Goal: Task Accomplishment & Management: Use online tool/utility

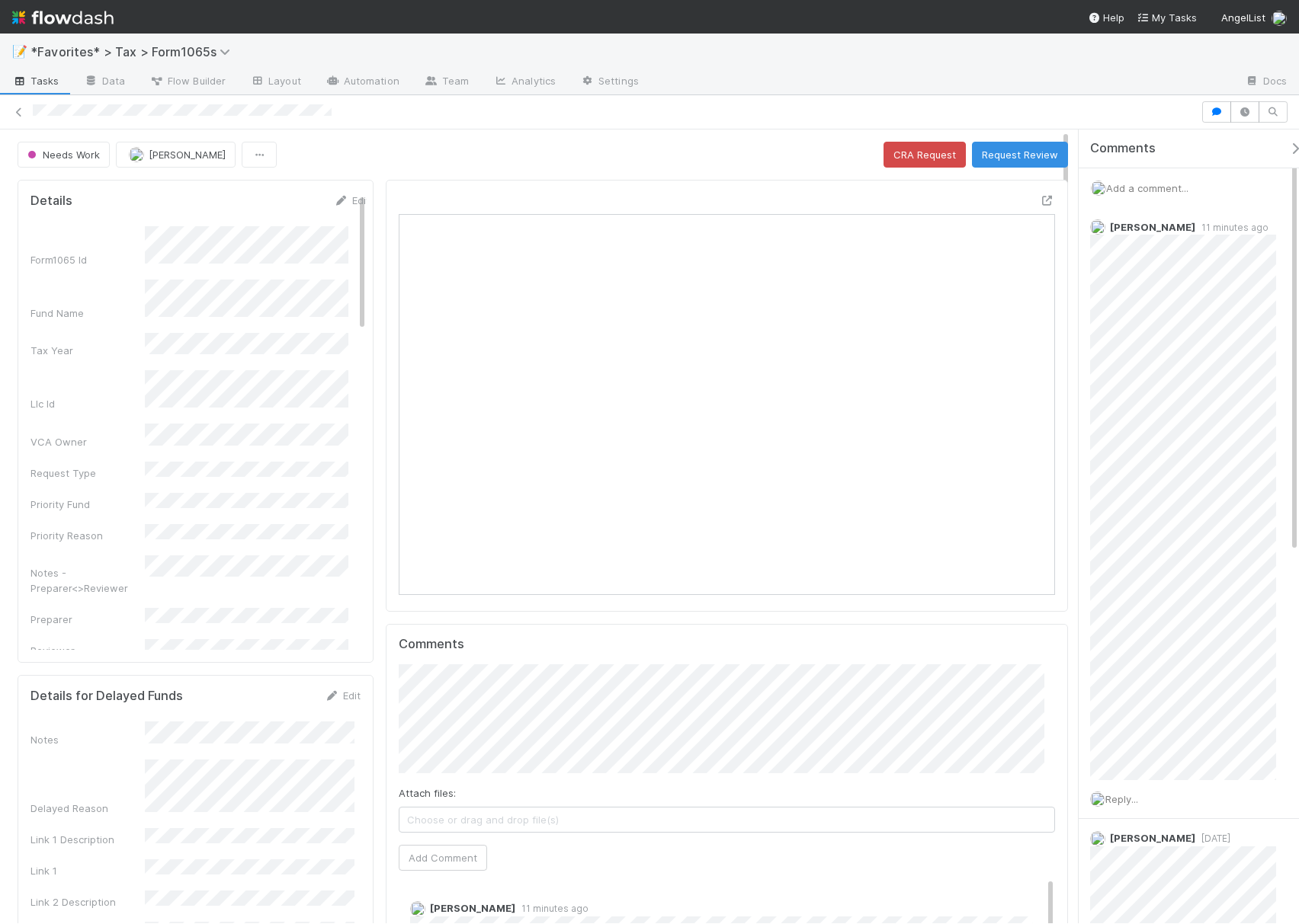
drag, startPoint x: 371, startPoint y: 116, endPoint x: 34, endPoint y: 123, distance: 337.1
click at [34, 123] on div at bounding box center [650, 112] width 1299 height 21
click at [19, 116] on icon at bounding box center [19, 112] width 15 height 10
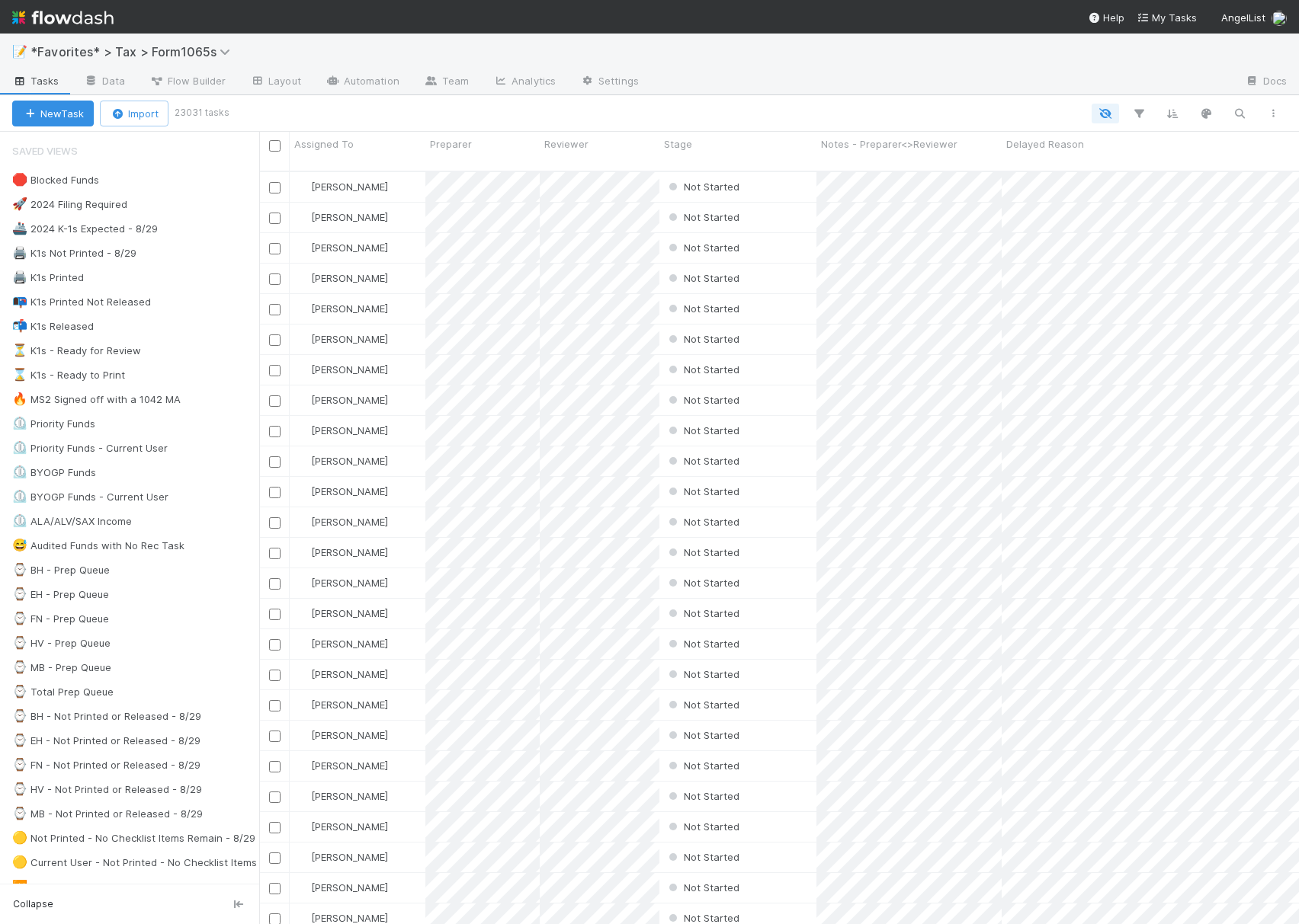
scroll to position [750, 1024]
click at [111, 181] on span "52" at bounding box center [119, 180] width 27 height 19
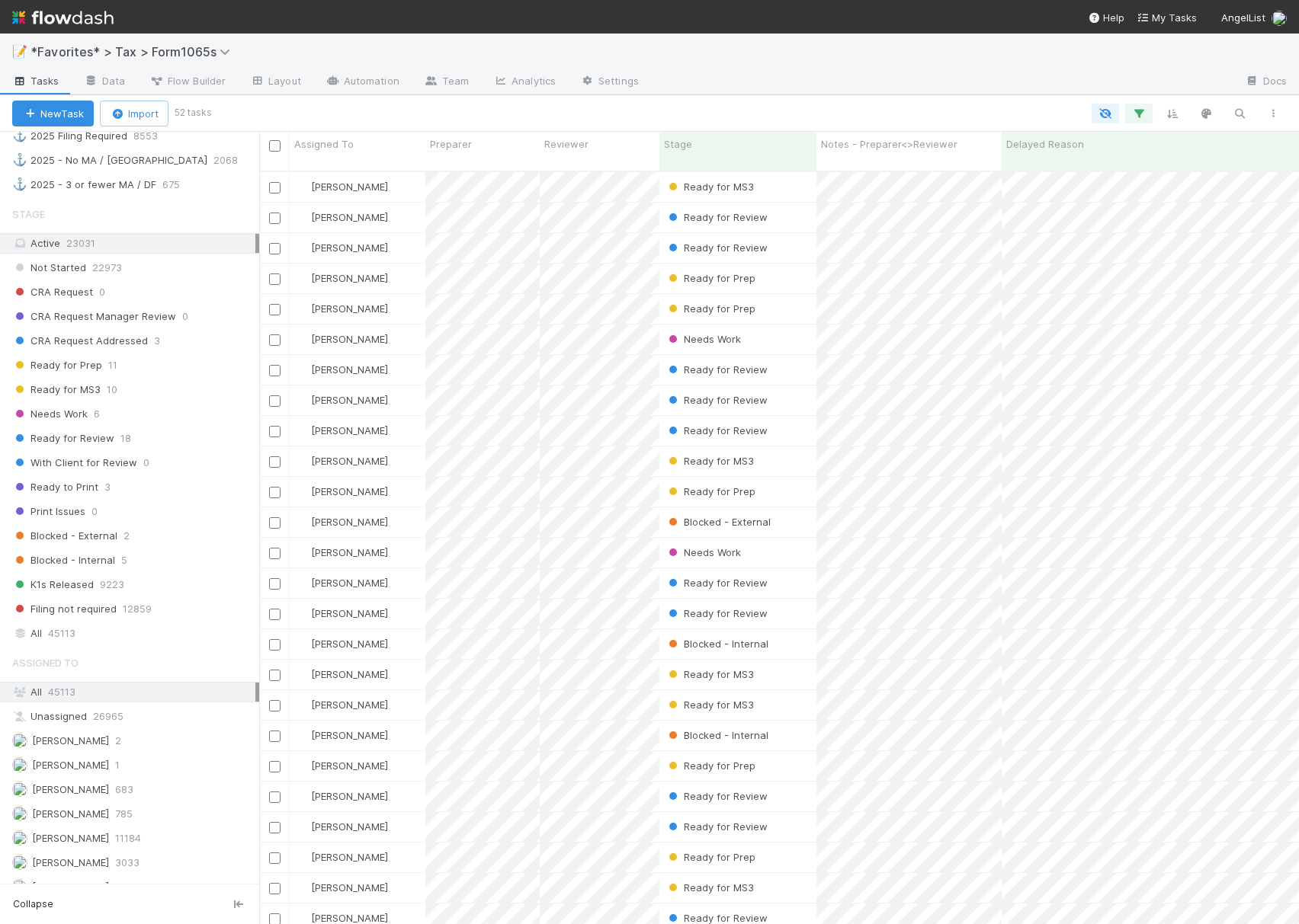
scroll to position [1097, 0]
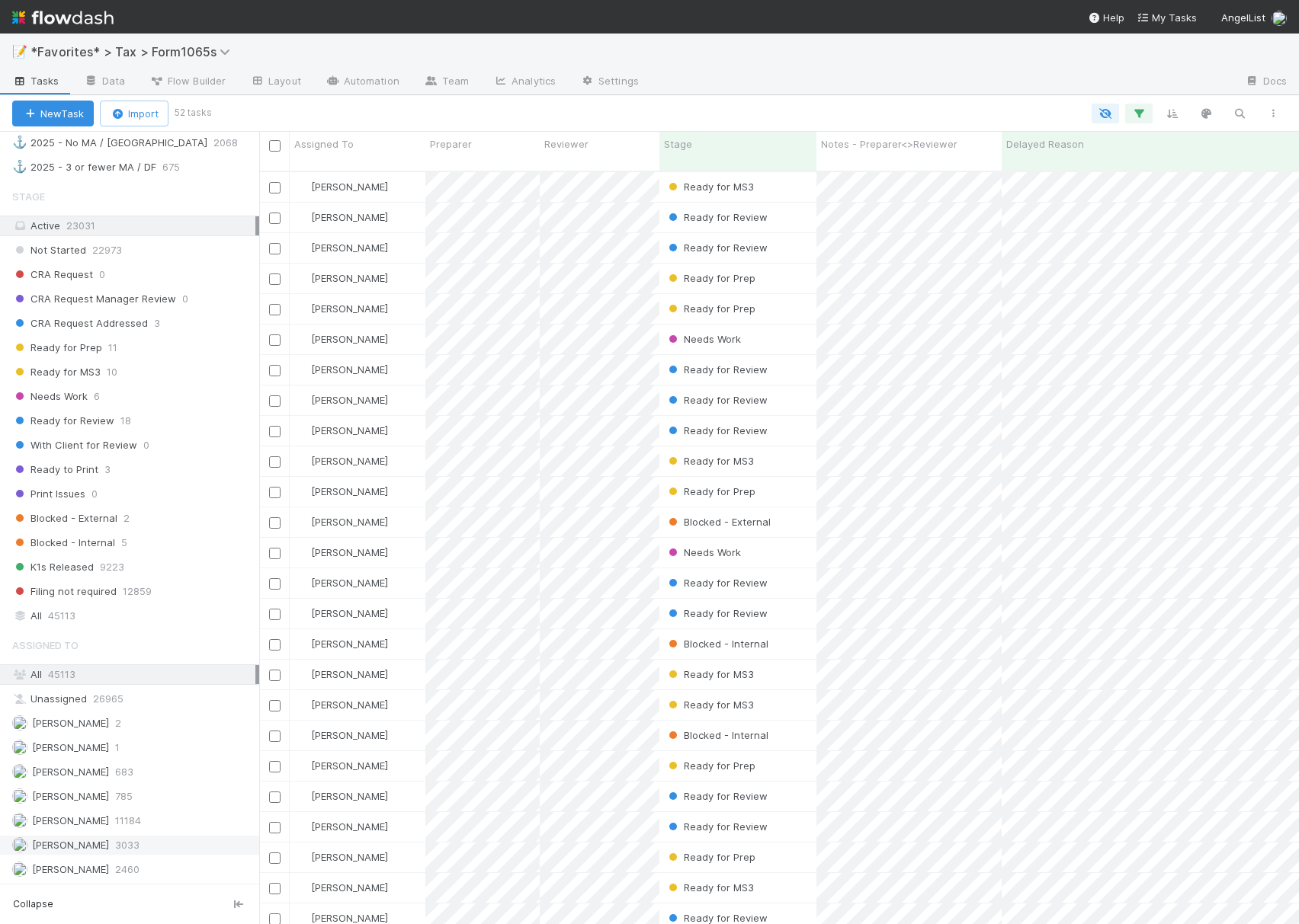
click at [58, 839] on span "[PERSON_NAME]" at bounding box center [71, 845] width 77 height 13
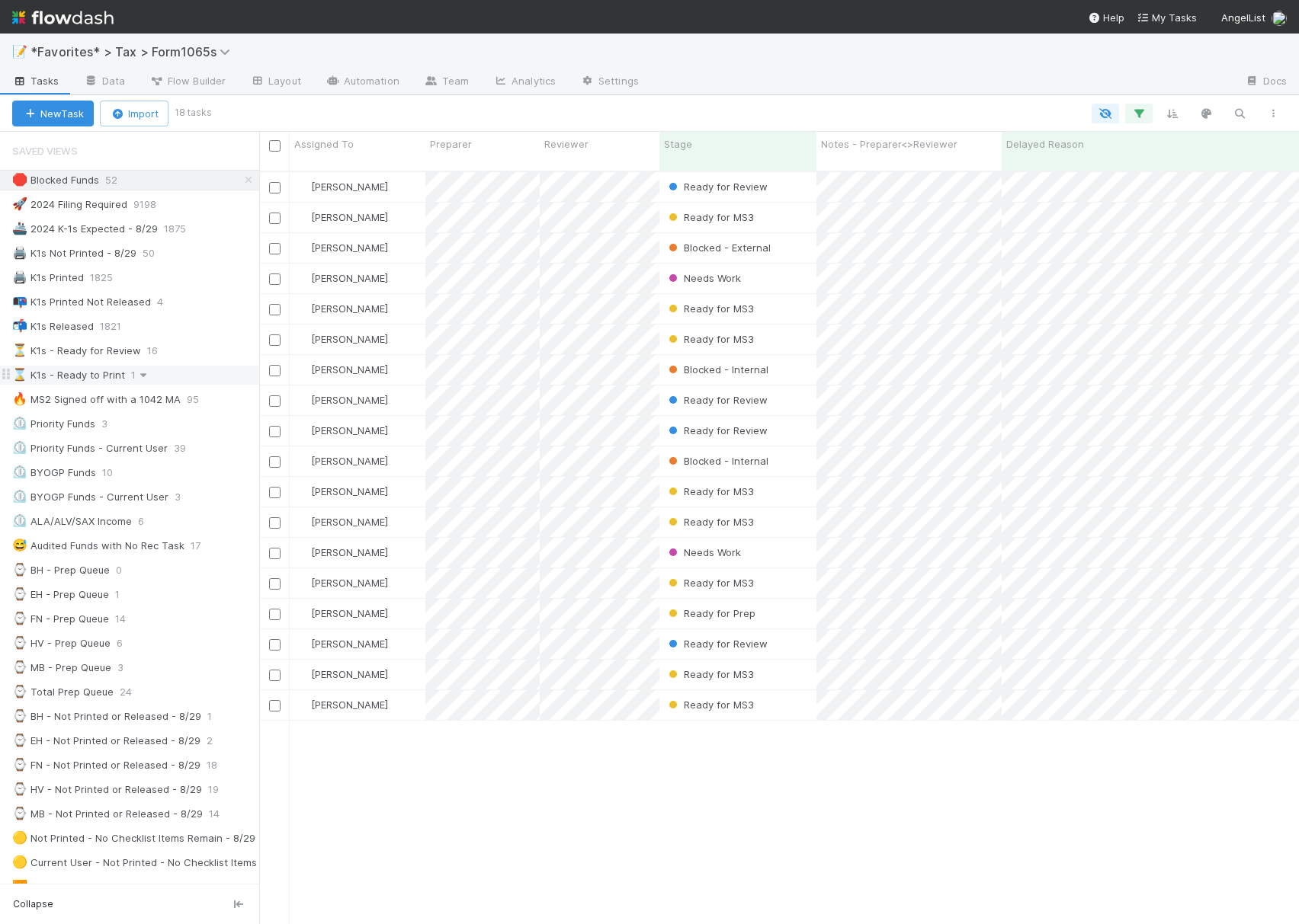
scroll to position [750, 1024]
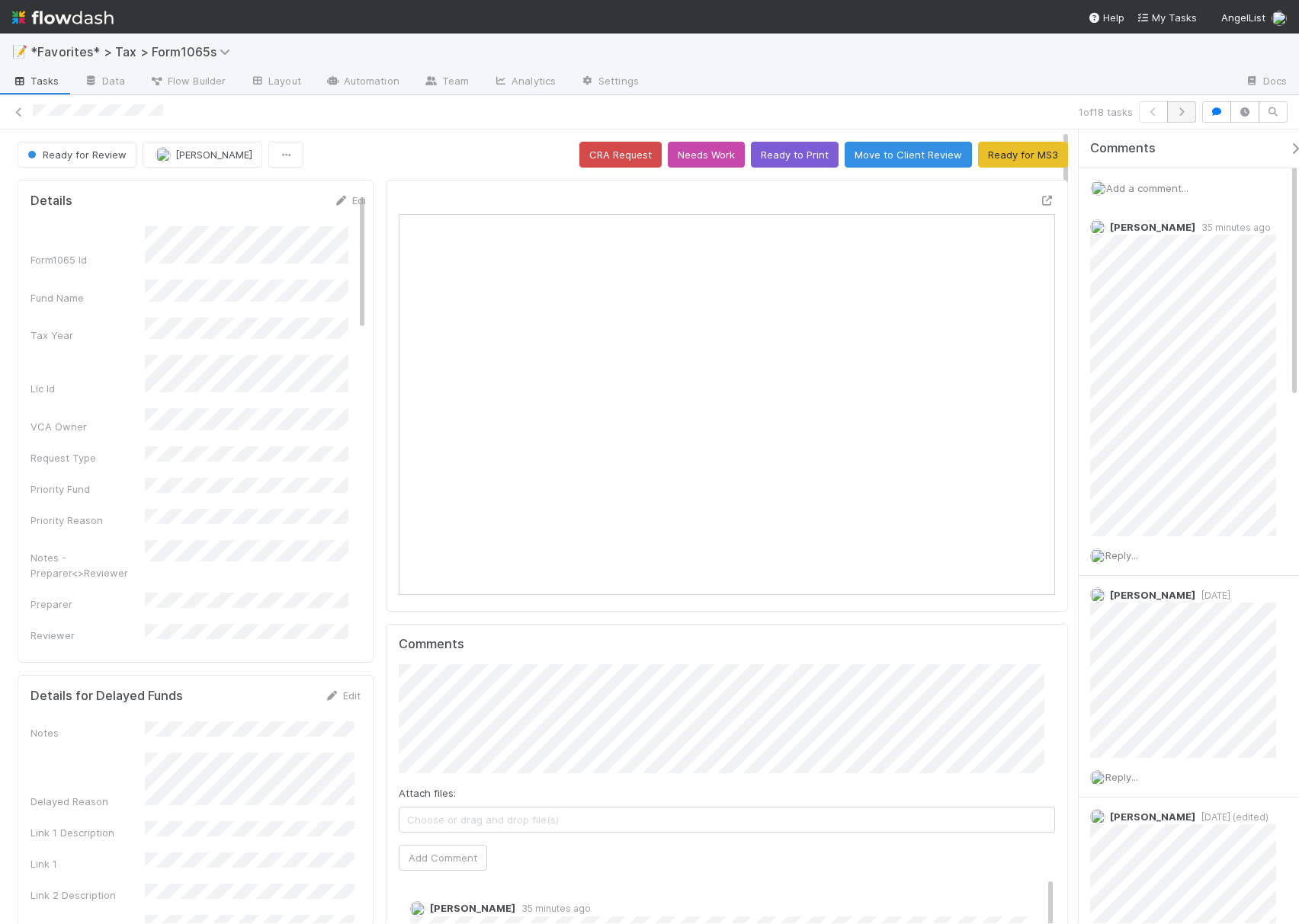
scroll to position [294, 631]
click at [1183, 113] on icon "button" at bounding box center [1182, 111] width 15 height 9
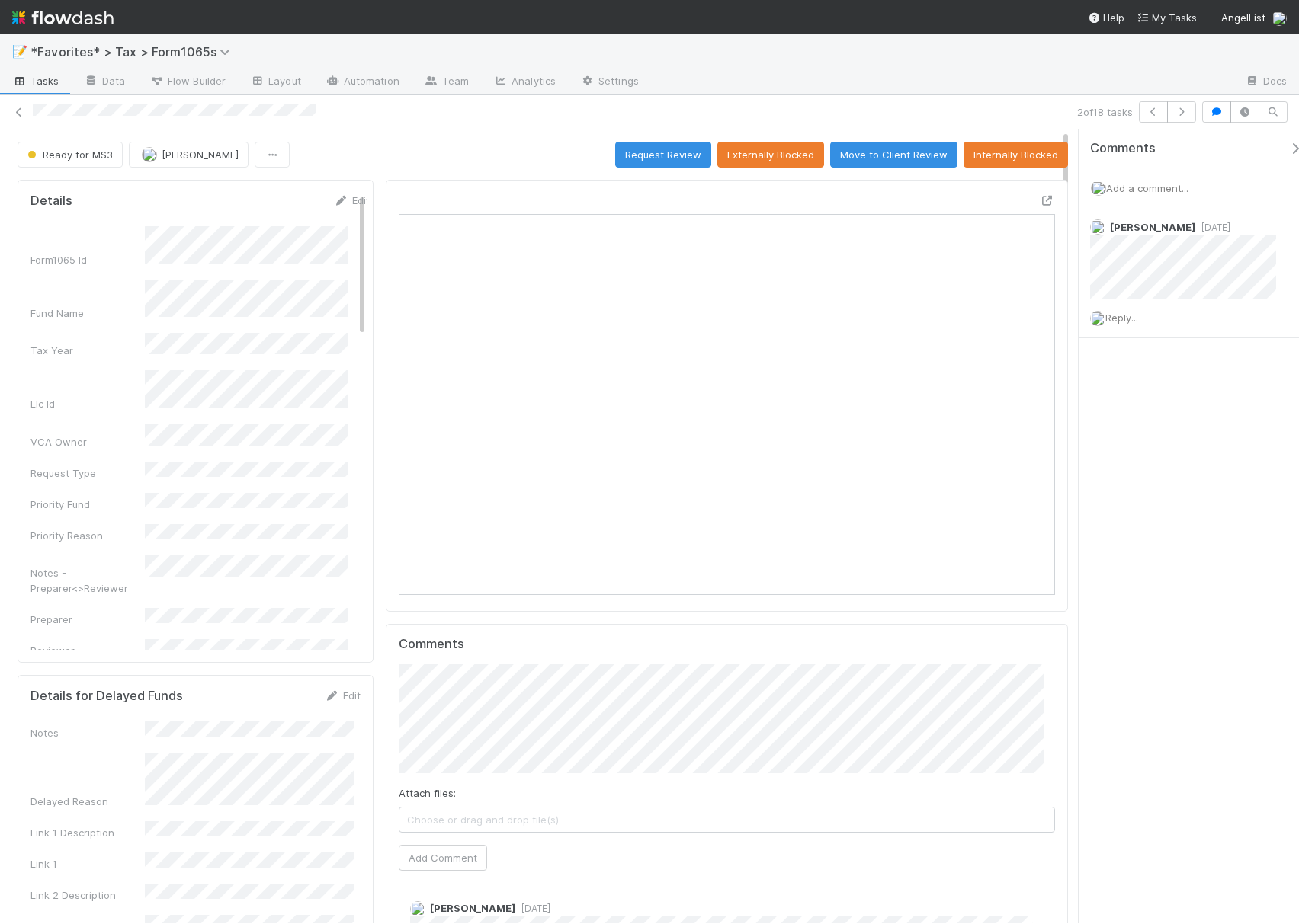
scroll to position [16, 16]
click at [1183, 113] on icon "button" at bounding box center [1182, 111] width 15 height 9
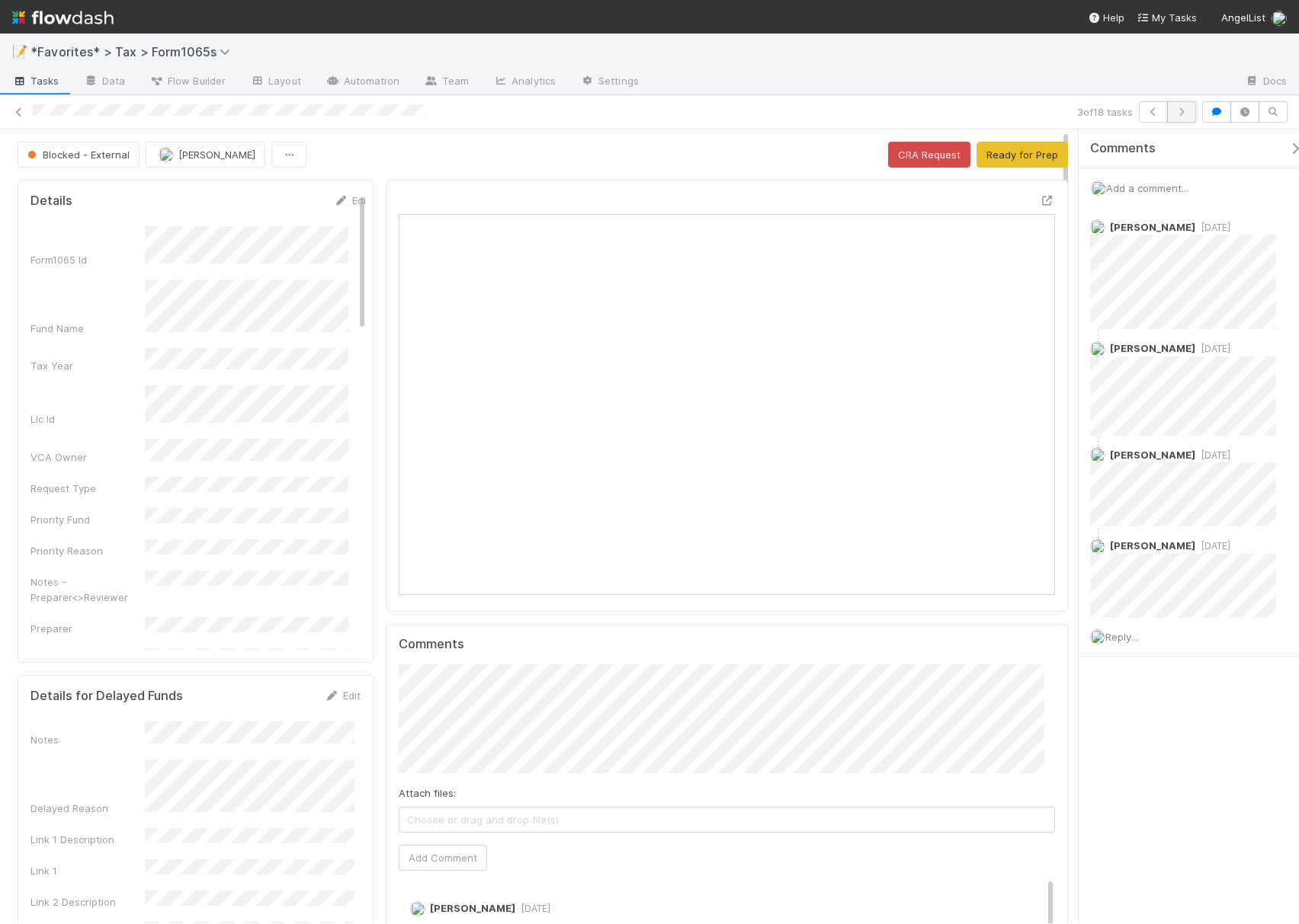
click at [1178, 116] on button "button" at bounding box center [1182, 112] width 29 height 21
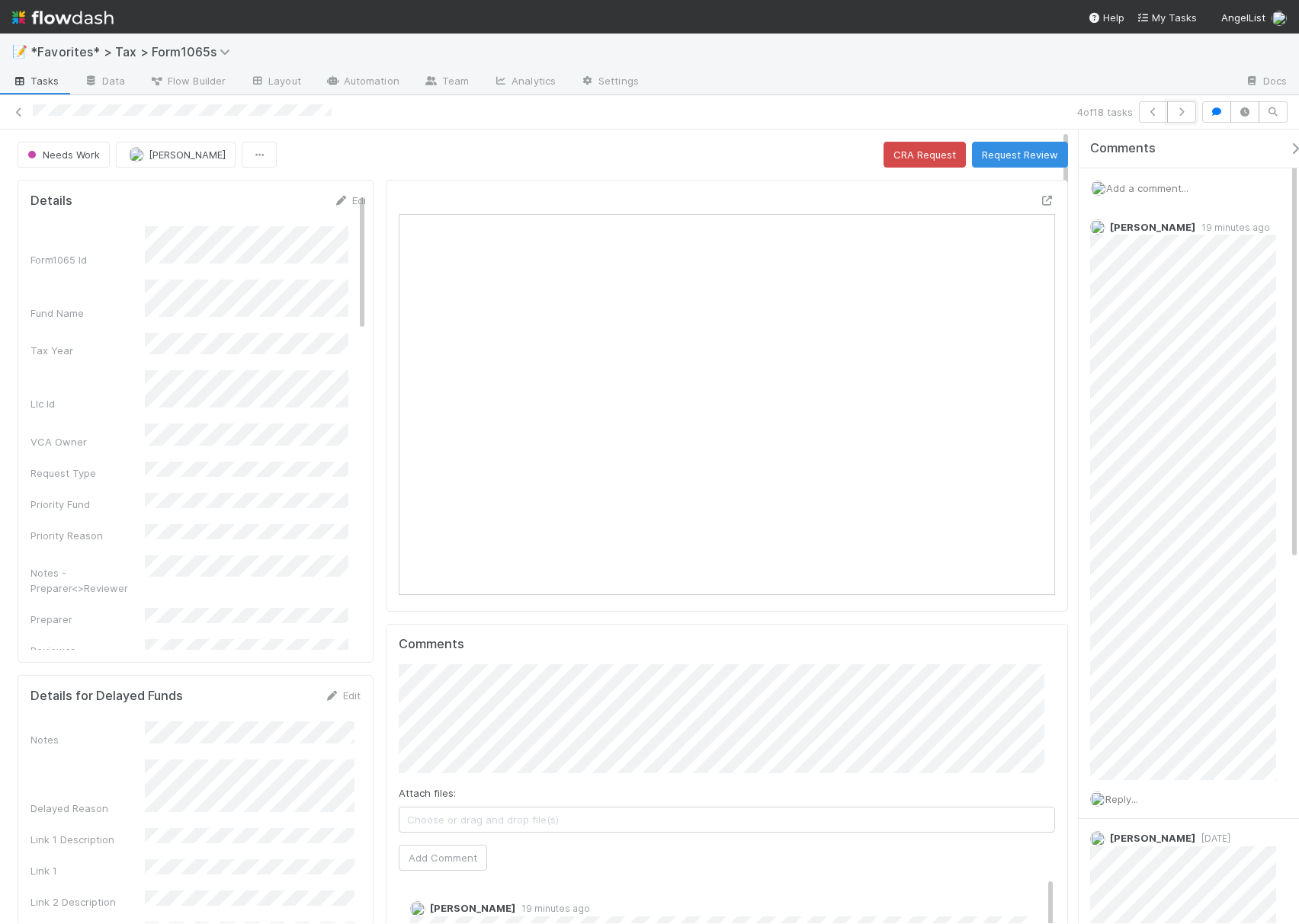
click at [1178, 116] on button "button" at bounding box center [1182, 112] width 29 height 21
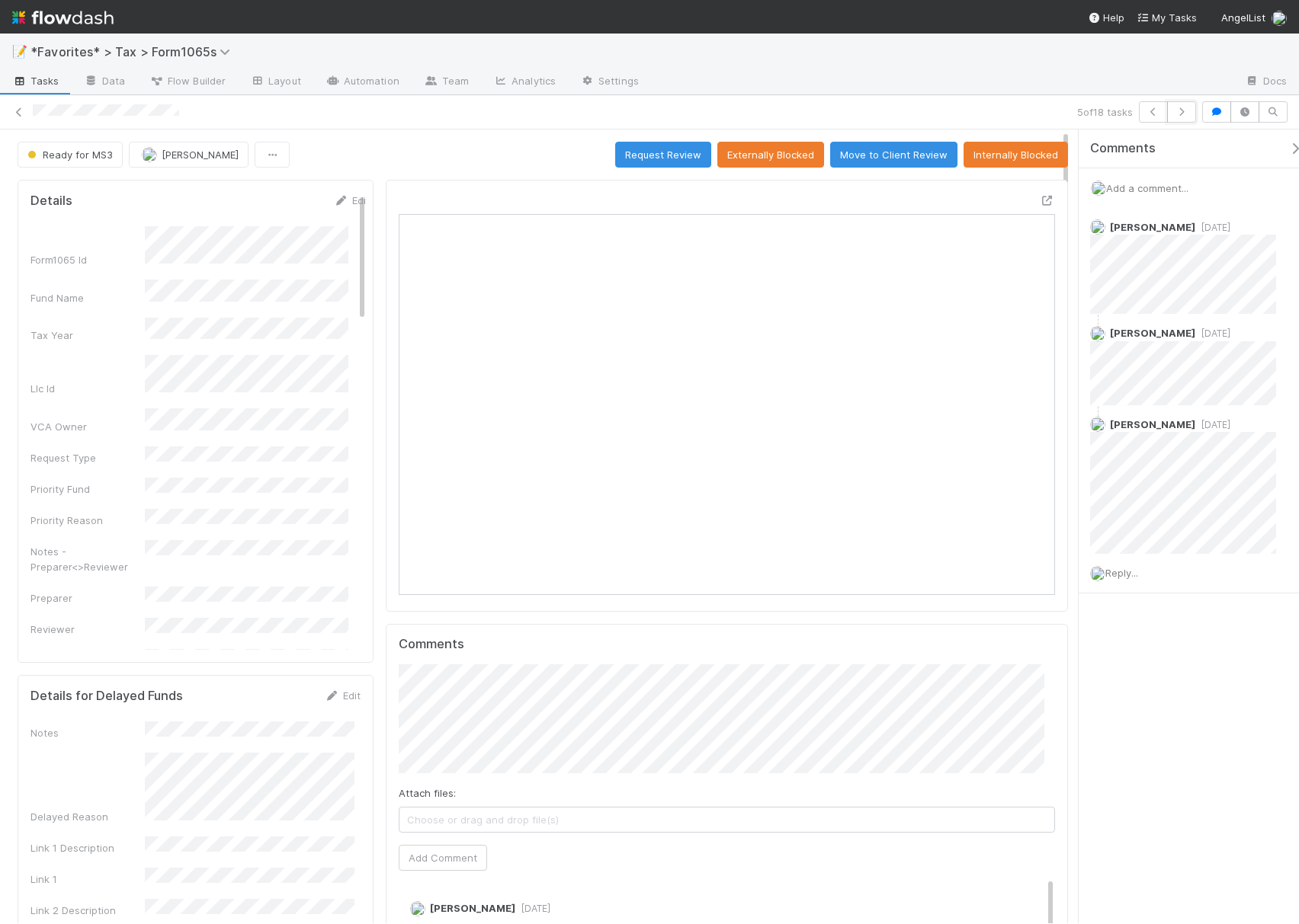
click at [1178, 116] on button "button" at bounding box center [1182, 112] width 29 height 21
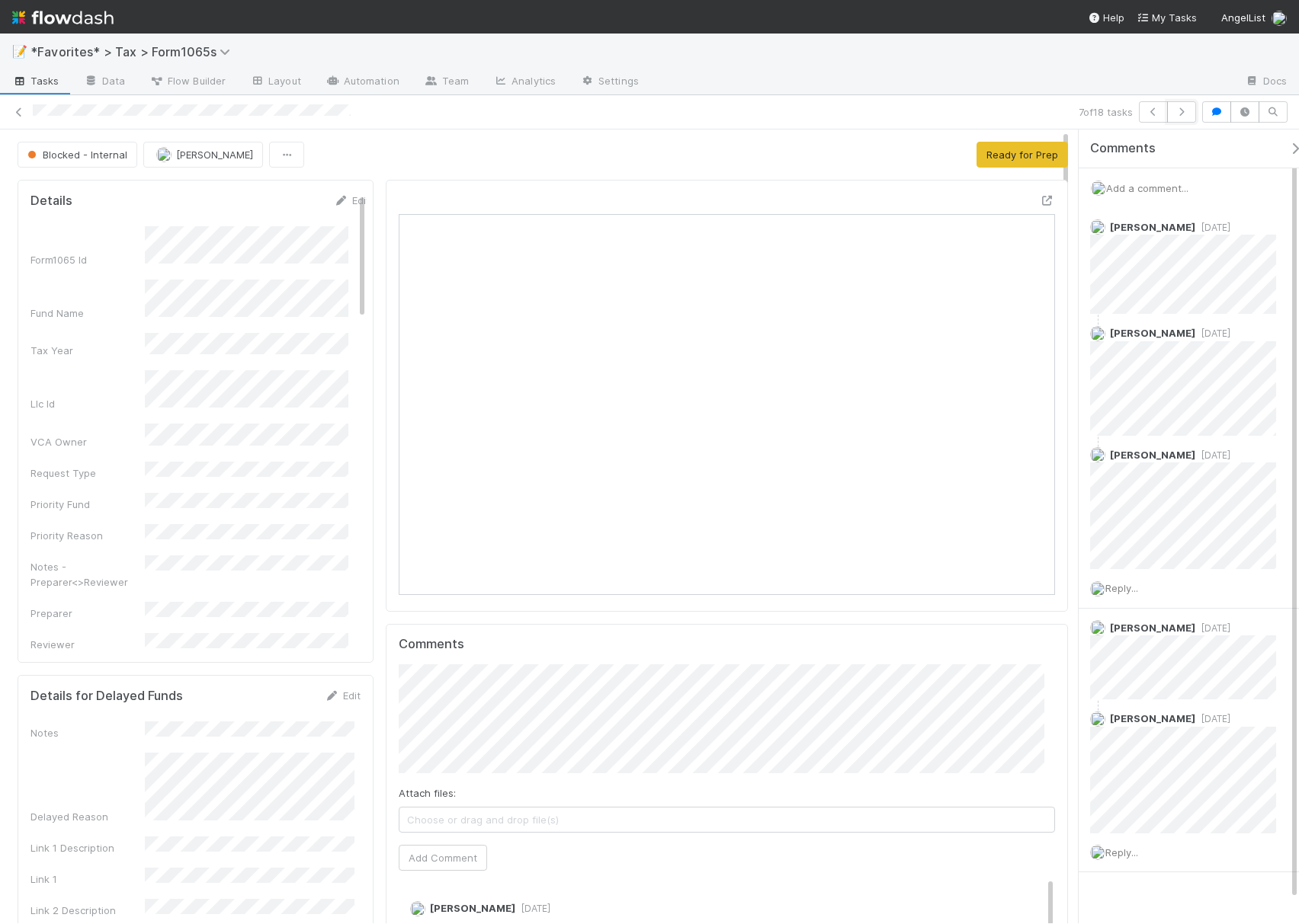
click at [1178, 116] on button "button" at bounding box center [1182, 112] width 29 height 21
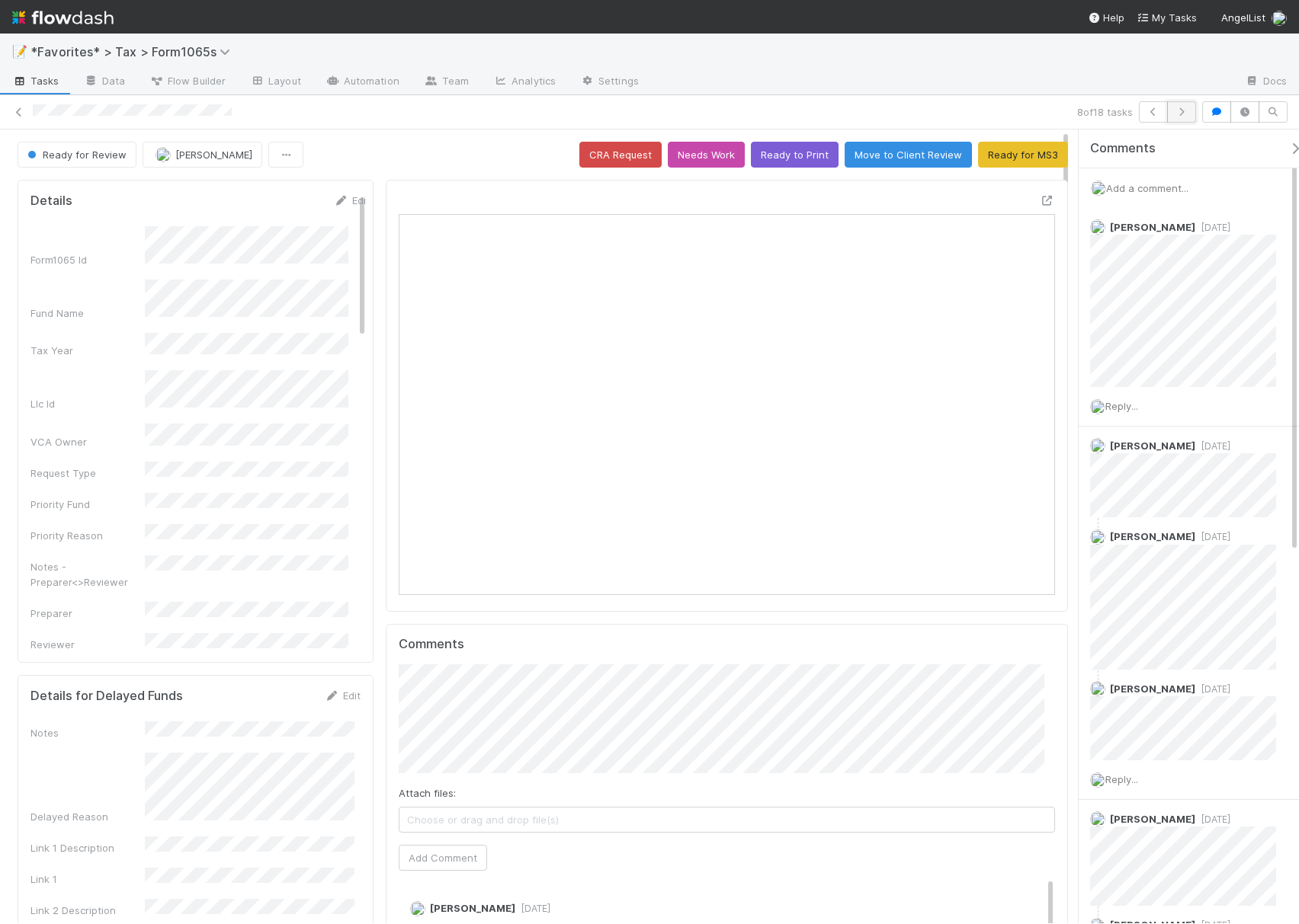
click at [1182, 116] on icon "button" at bounding box center [1182, 111] width 15 height 9
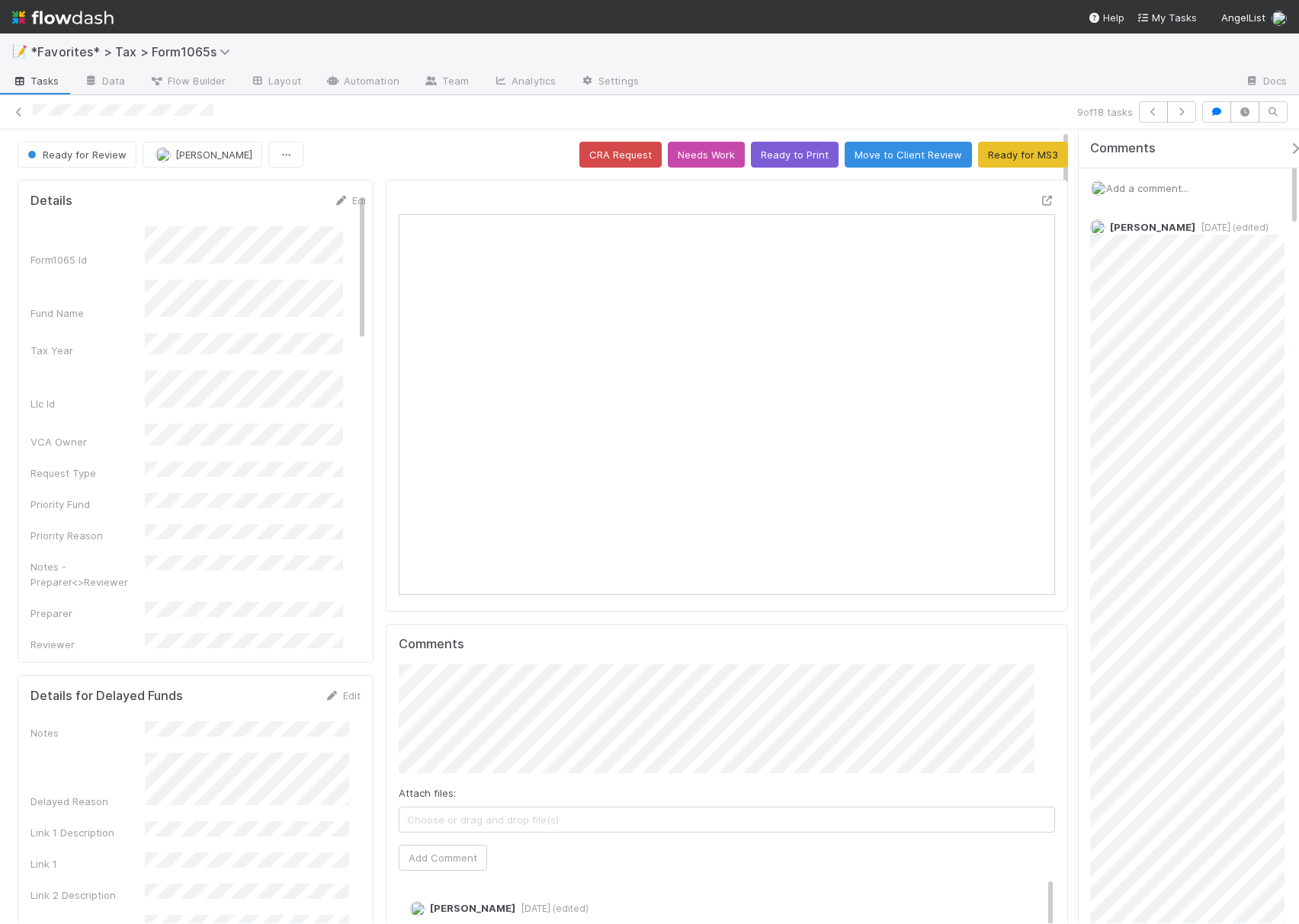
click at [1182, 116] on div "9 of 18 tasks" at bounding box center [650, 112] width 1299 height 21
click at [1174, 110] on icon "button" at bounding box center [1182, 111] width 15 height 9
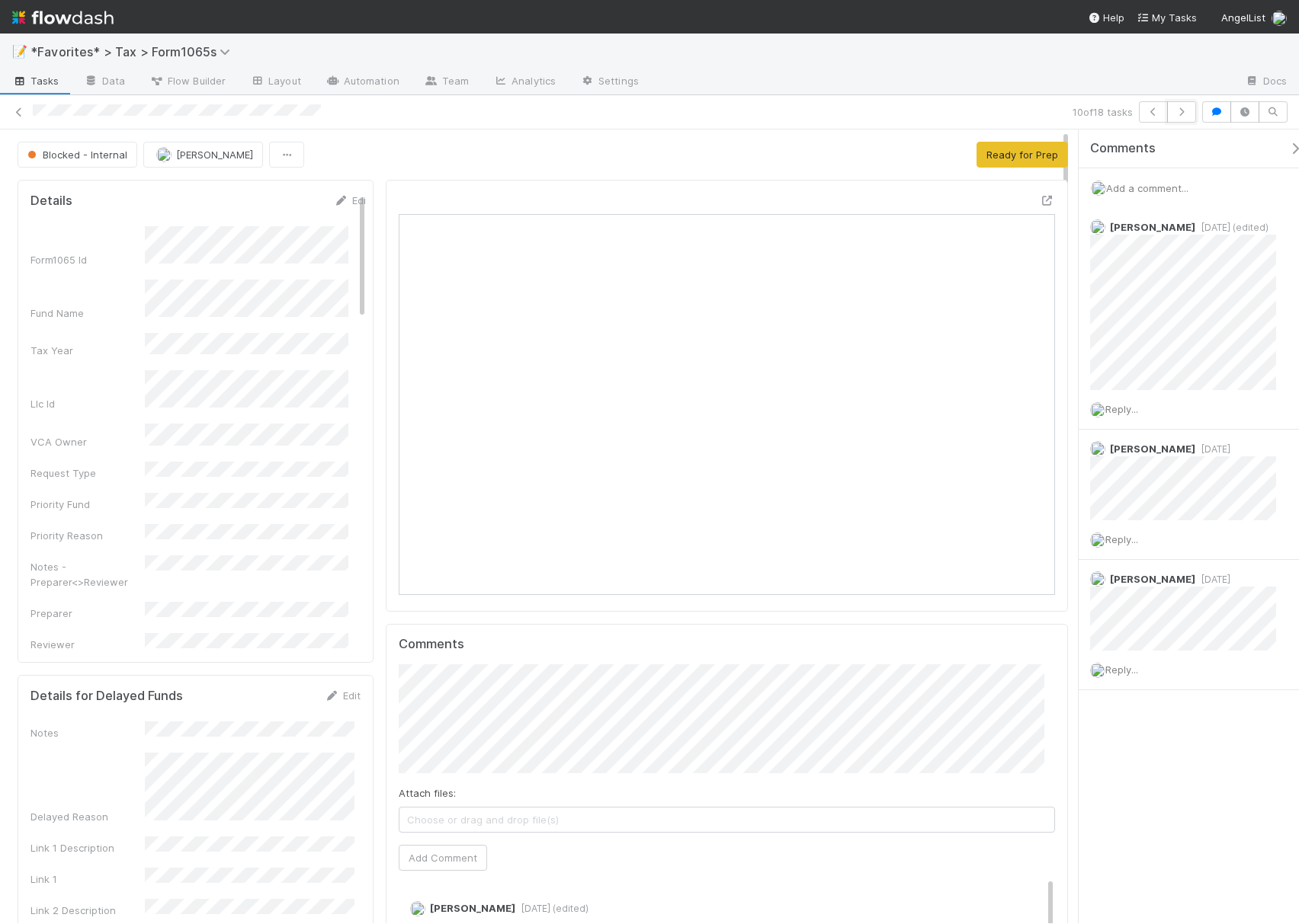
click at [1174, 110] on icon "button" at bounding box center [1182, 111] width 15 height 9
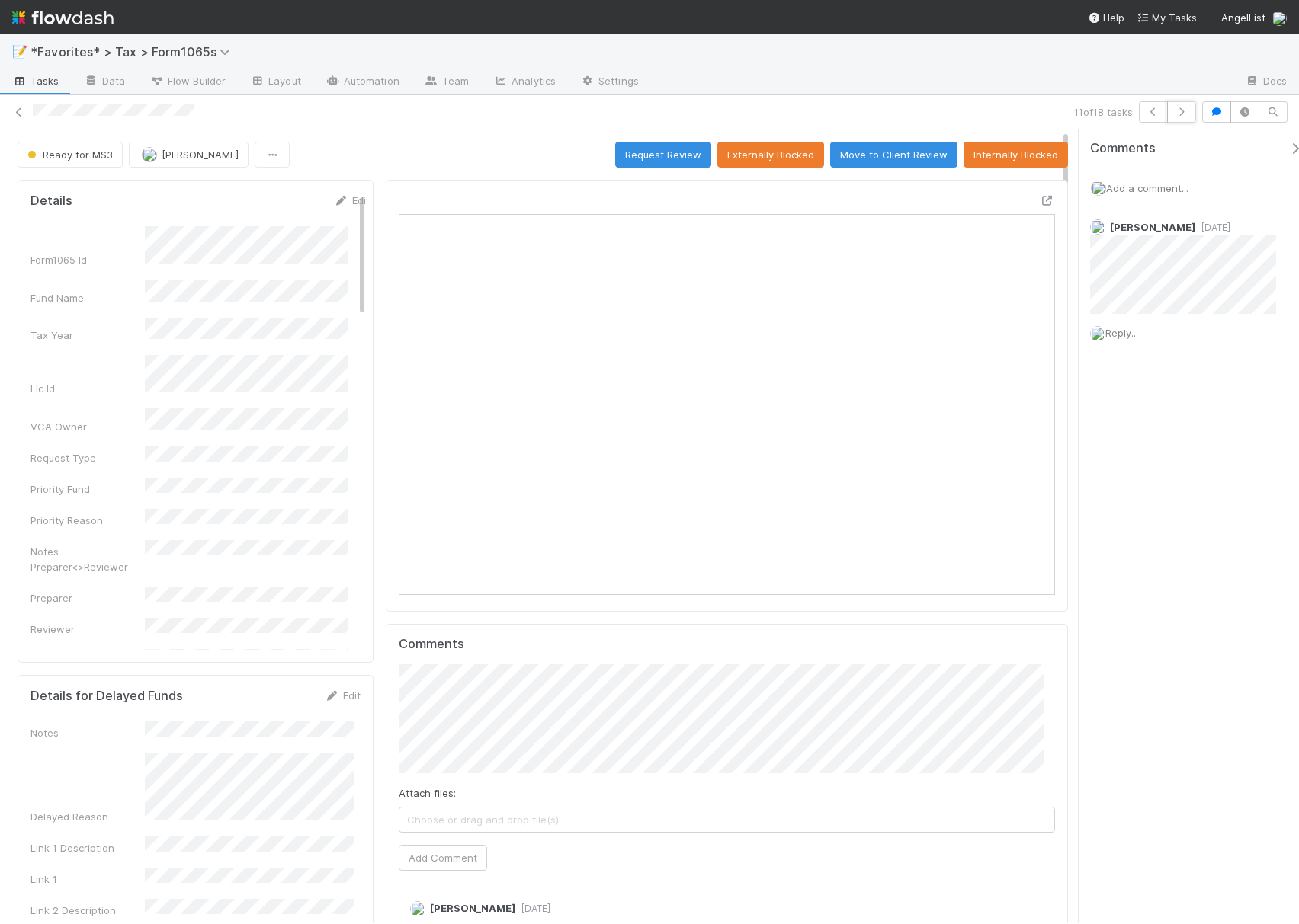
click at [1174, 110] on icon "button" at bounding box center [1182, 111] width 15 height 9
click at [1181, 117] on button "button" at bounding box center [1182, 112] width 29 height 21
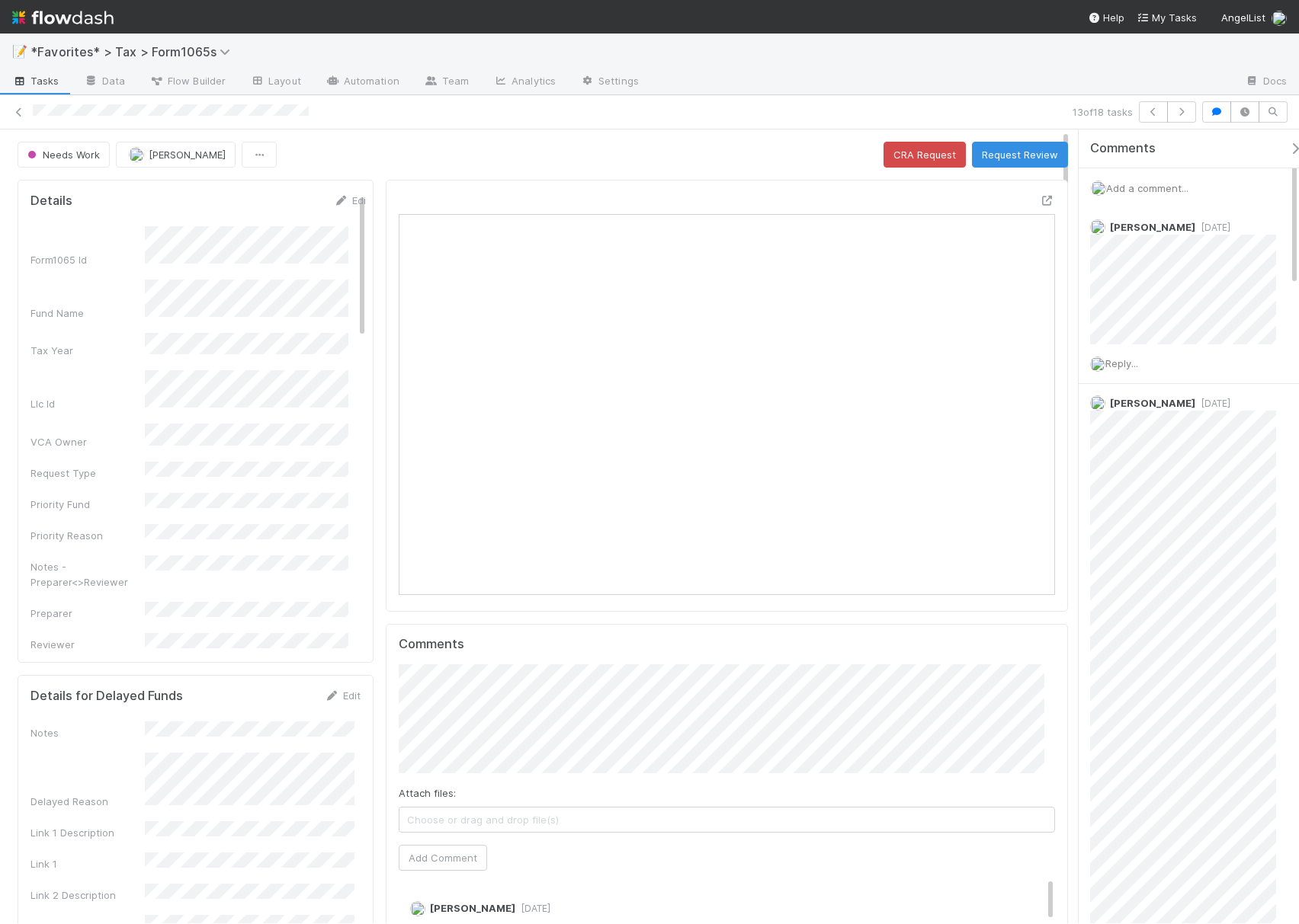
drag, startPoint x: 396, startPoint y: 116, endPoint x: 34, endPoint y: 123, distance: 362.1
click at [34, 123] on div "13 of 18 tasks" at bounding box center [650, 112] width 1299 height 21
click at [1181, 116] on icon "button" at bounding box center [1182, 111] width 15 height 9
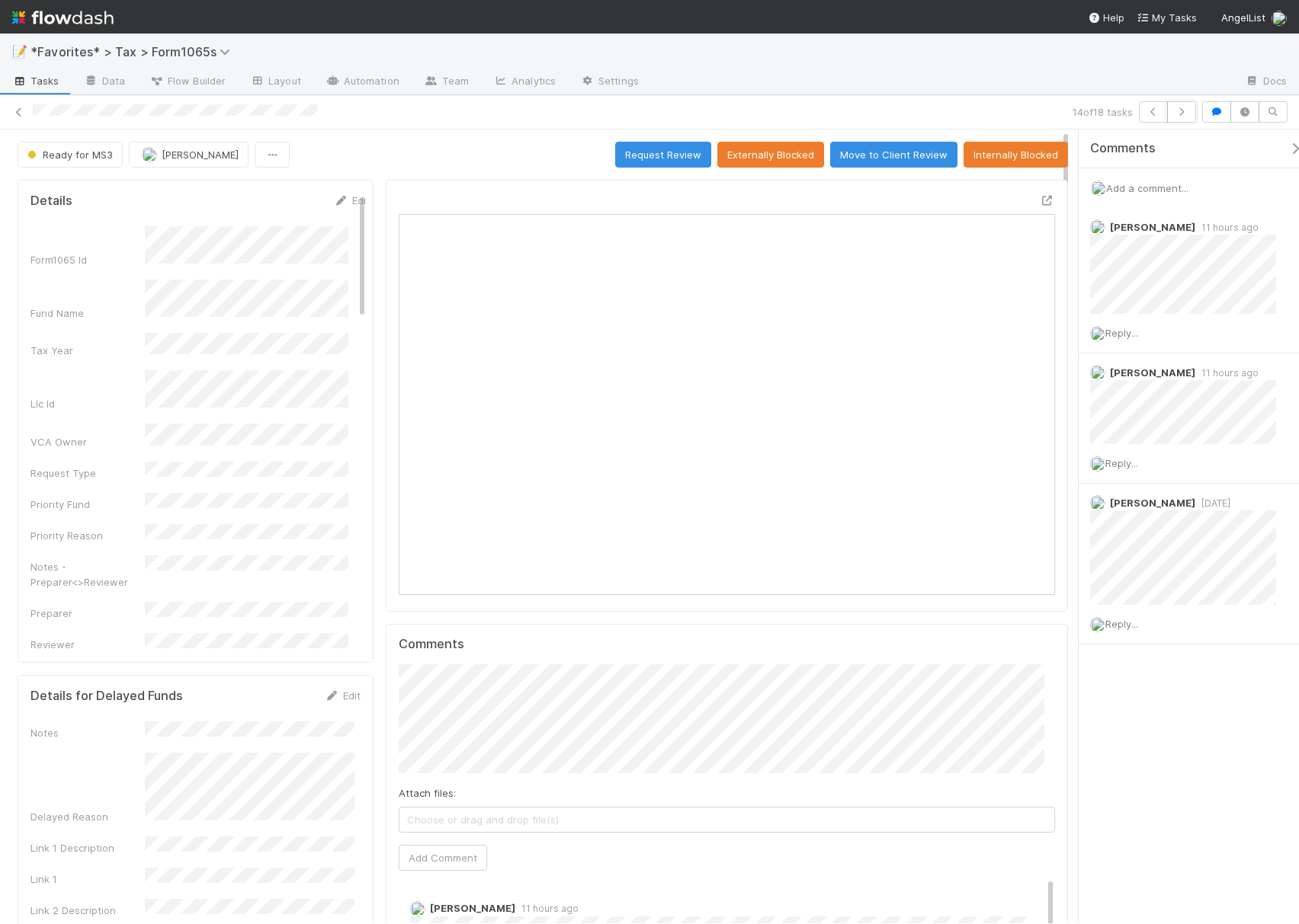
click at [1181, 116] on icon "button" at bounding box center [1182, 111] width 15 height 9
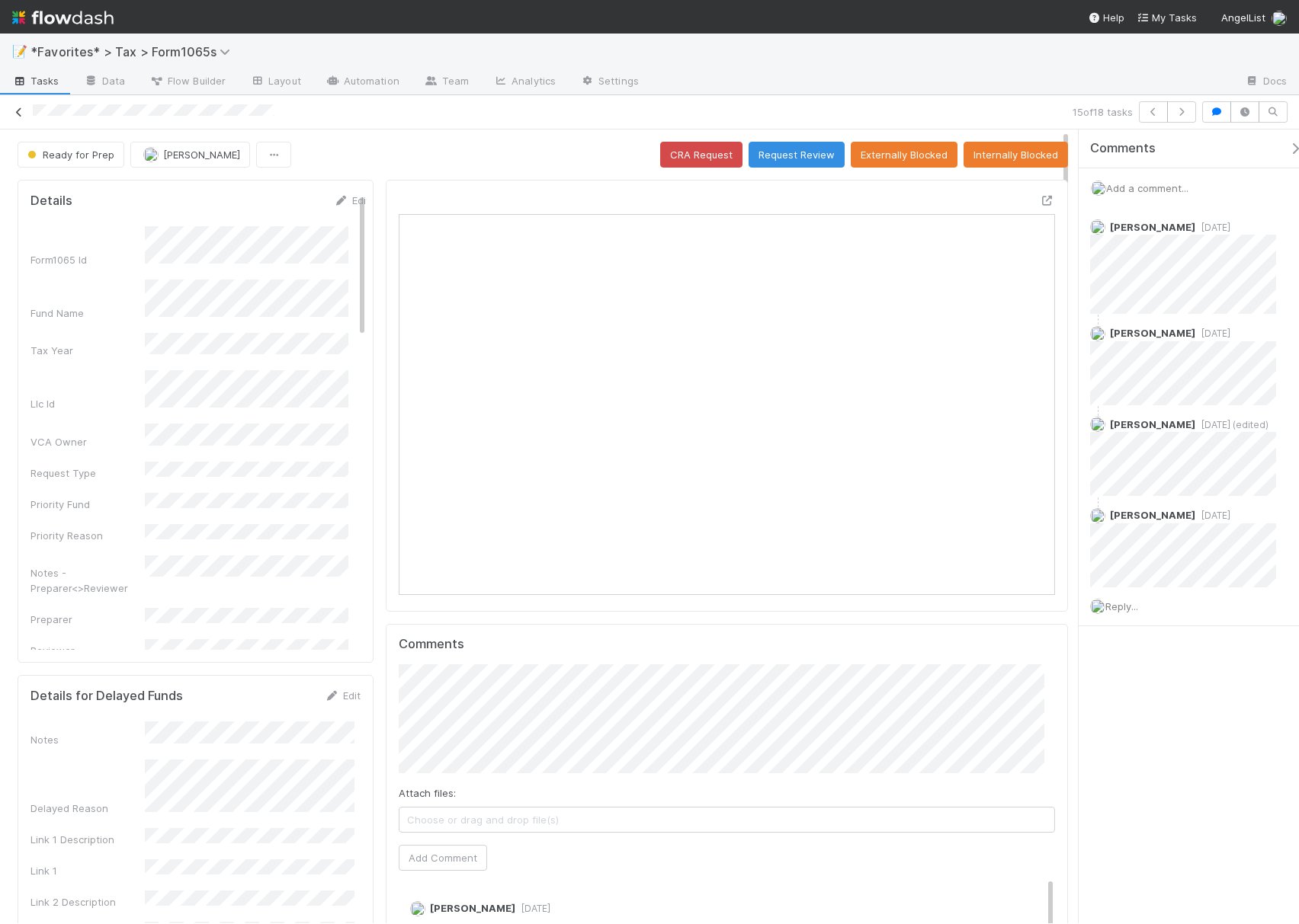
drag, startPoint x: 287, startPoint y: 109, endPoint x: 19, endPoint y: 120, distance: 268.2
click at [19, 120] on div "15 of 18 tasks" at bounding box center [650, 112] width 1299 height 21
click at [1040, 195] on div at bounding box center [1047, 200] width 15 height 15
click at [1185, 116] on icon "button" at bounding box center [1182, 111] width 15 height 9
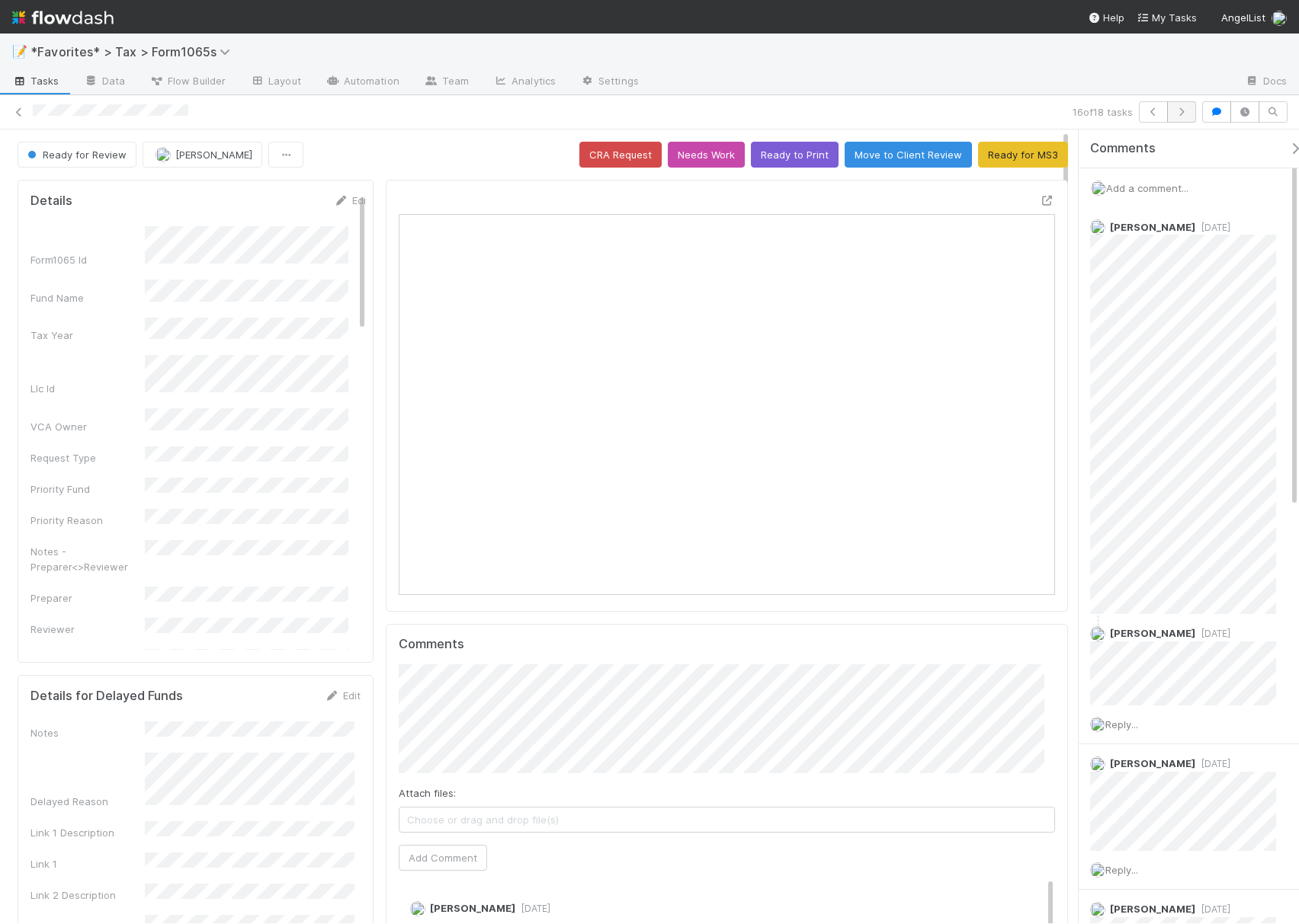
scroll to position [294, 631]
click at [1175, 122] on button "button" at bounding box center [1182, 112] width 29 height 21
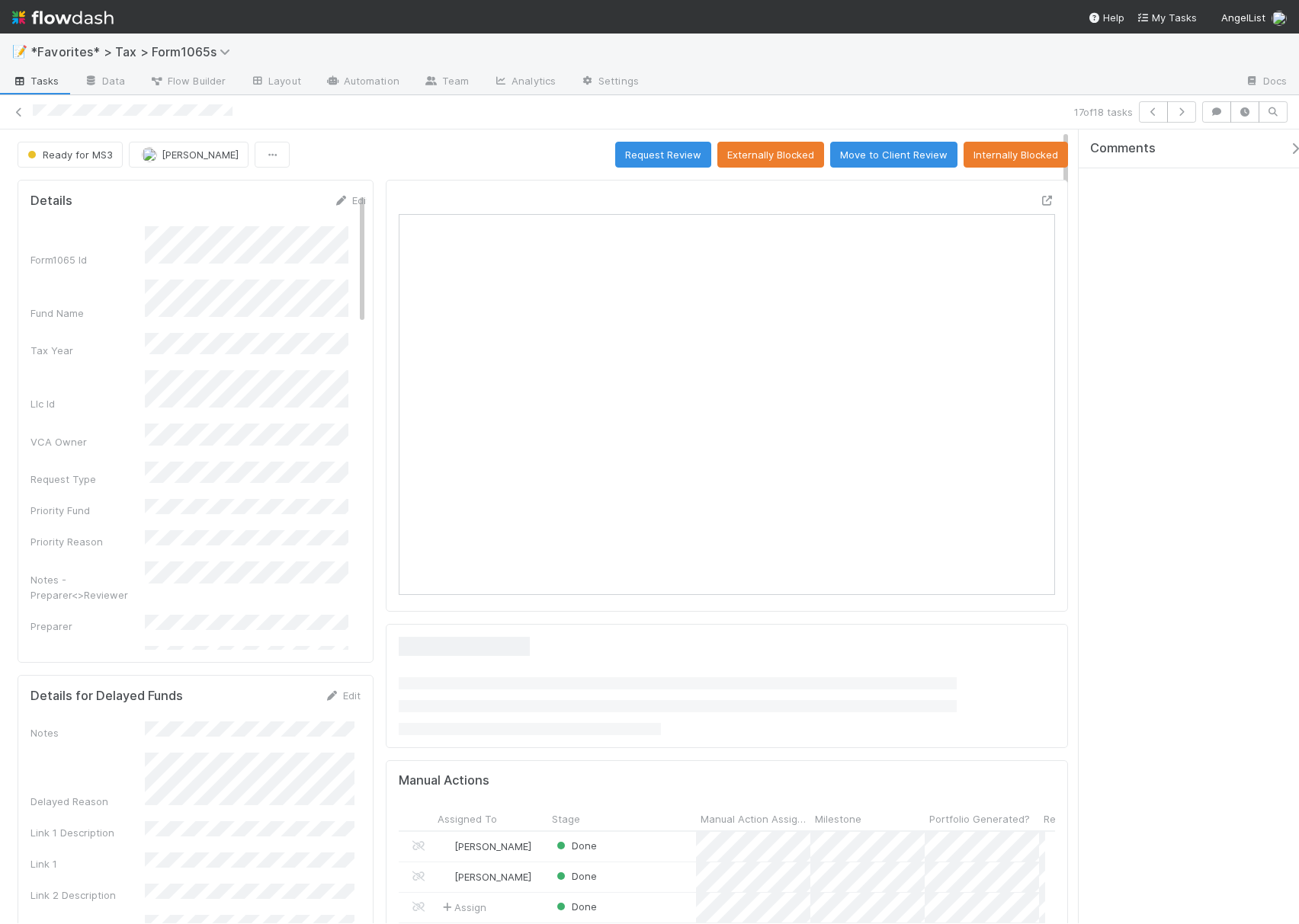
scroll to position [16, 16]
click at [1175, 122] on button "button" at bounding box center [1182, 112] width 29 height 21
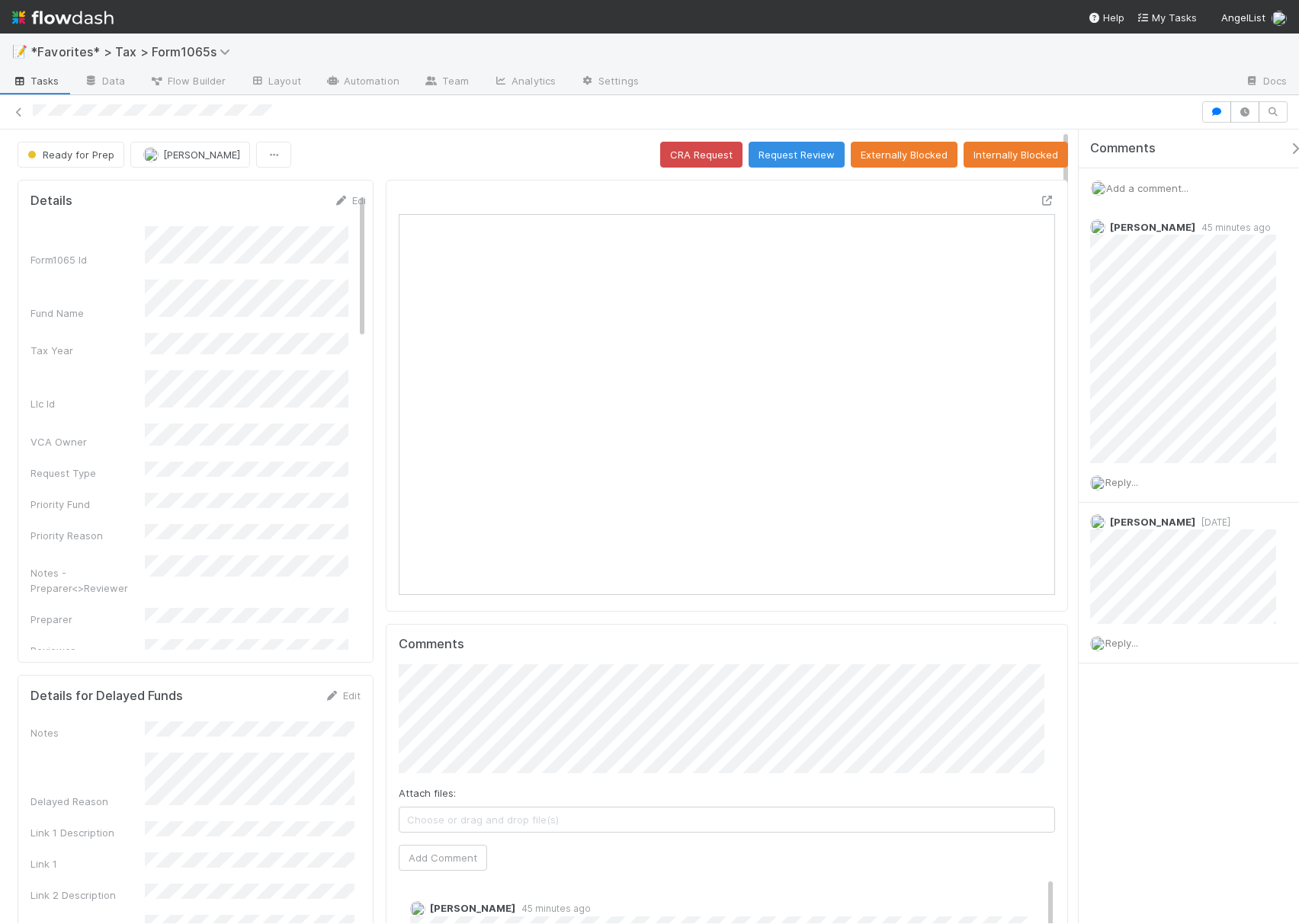
scroll to position [294, 631]
click at [1138, 194] on span "Add a comment..." at bounding box center [1147, 188] width 82 height 13
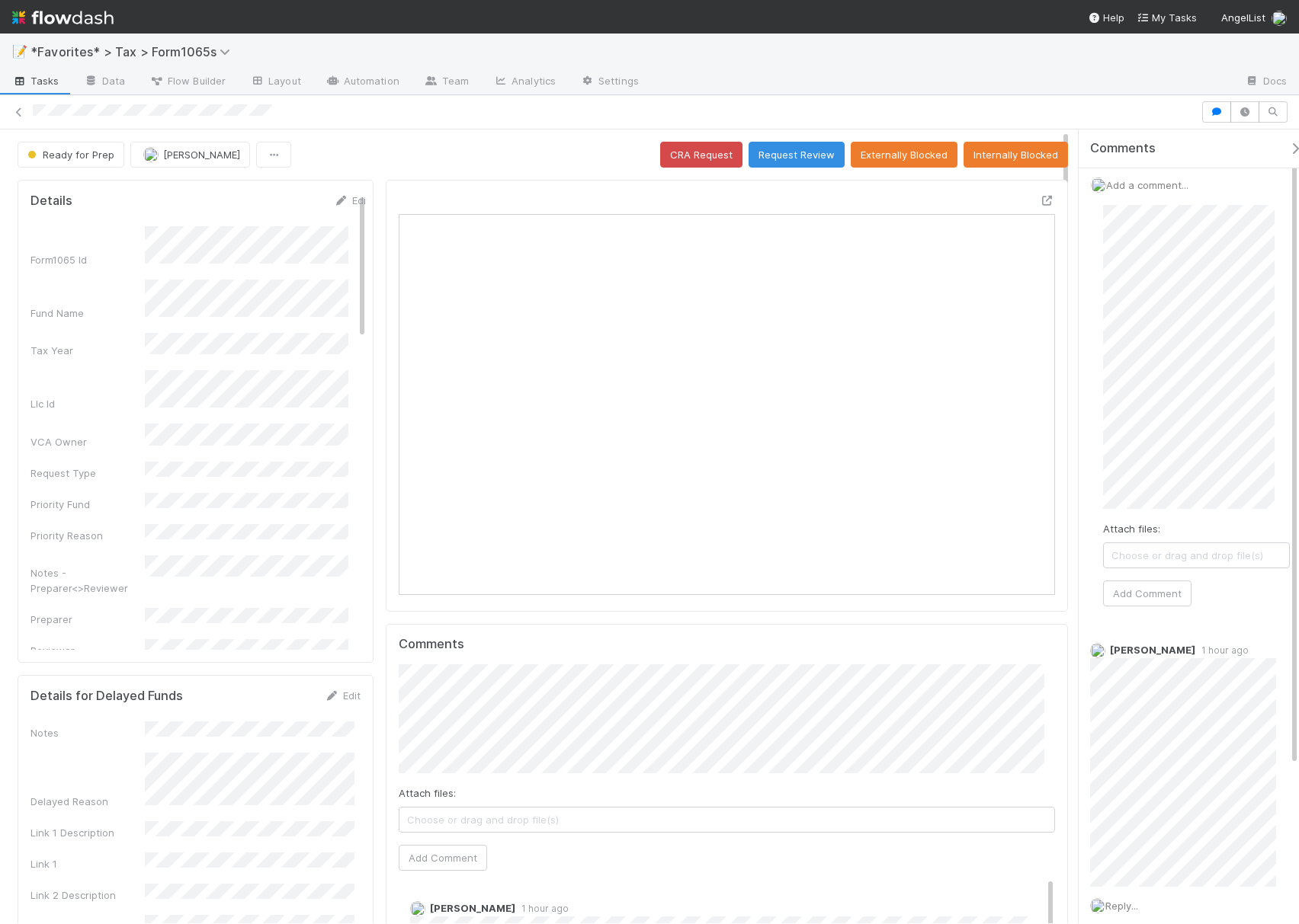
scroll to position [0, 0]
click at [1099, 276] on div "Attach files: Choose or drag and drop file(s) Add Comment" at bounding box center [1196, 408] width 211 height 426
click at [1163, 597] on button "Add Comment" at bounding box center [1147, 596] width 88 height 26
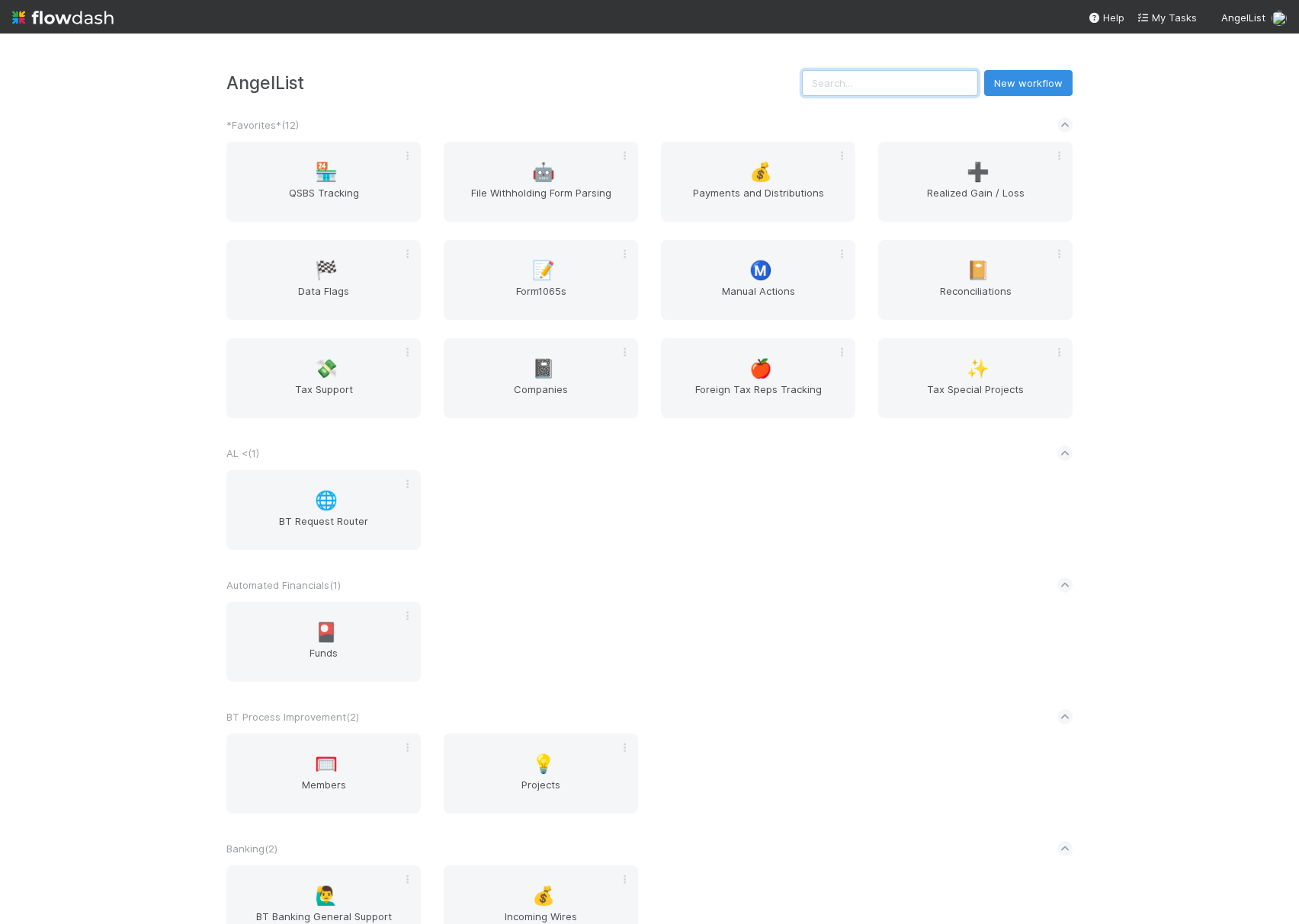
click at [921, 87] on input "text" at bounding box center [890, 82] width 176 height 26
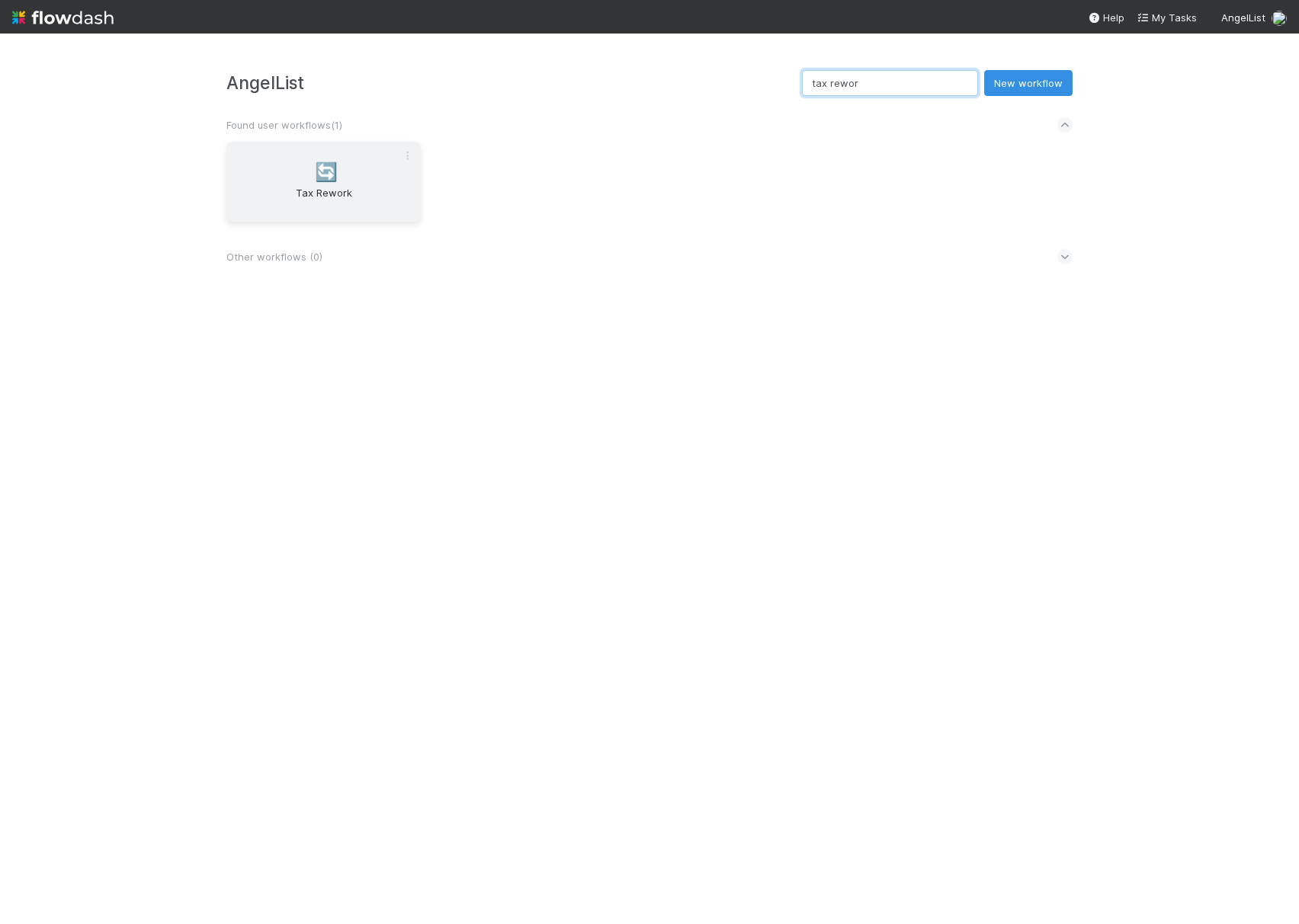
type input "tax rewor"
click at [288, 189] on span "Tax Rework" at bounding box center [323, 199] width 182 height 30
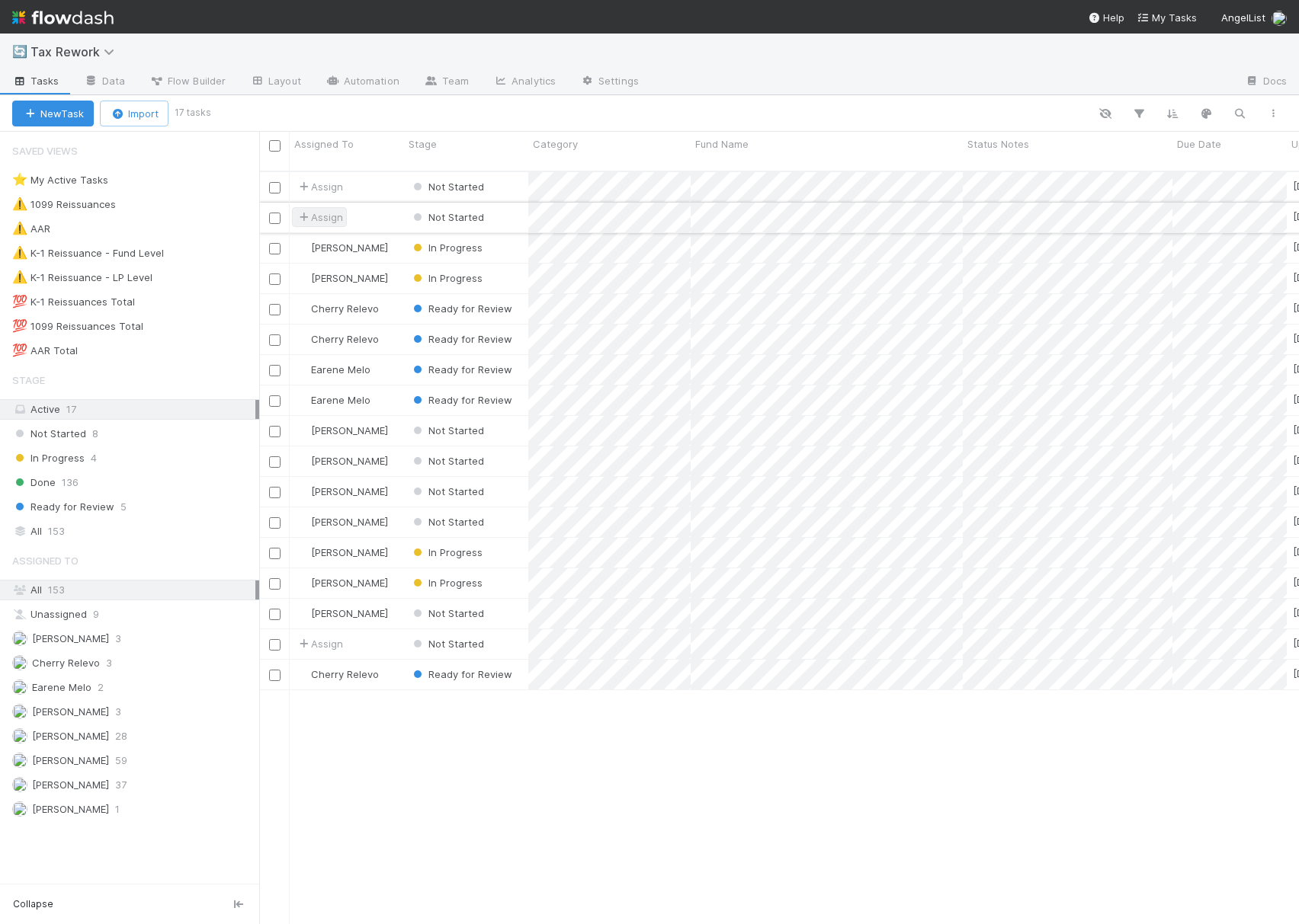
scroll to position [750, 1024]
click at [74, 116] on button "New Task" at bounding box center [53, 113] width 81 height 26
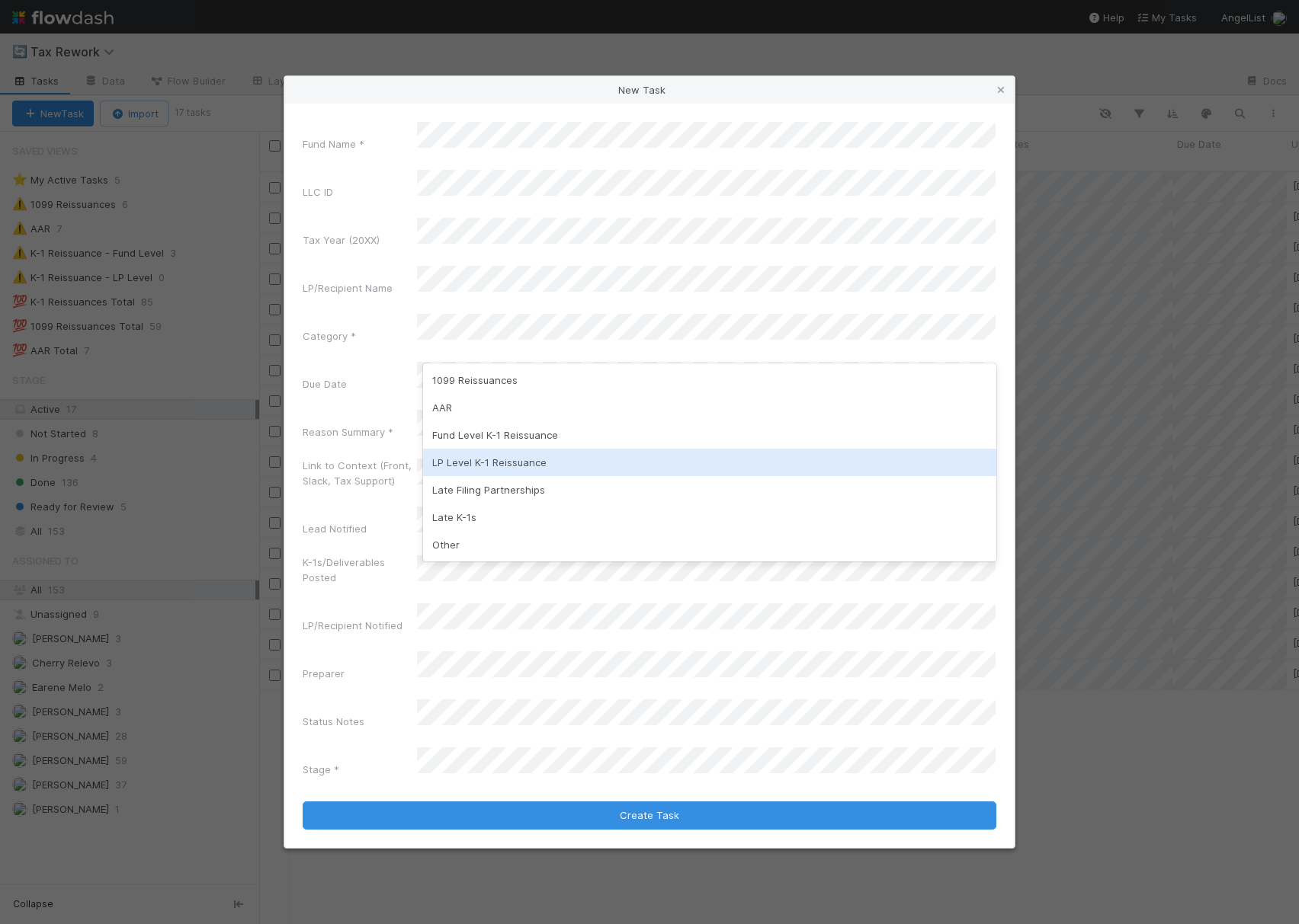
click at [543, 455] on div "LP Level K-1 Reissuance" at bounding box center [709, 462] width 572 height 27
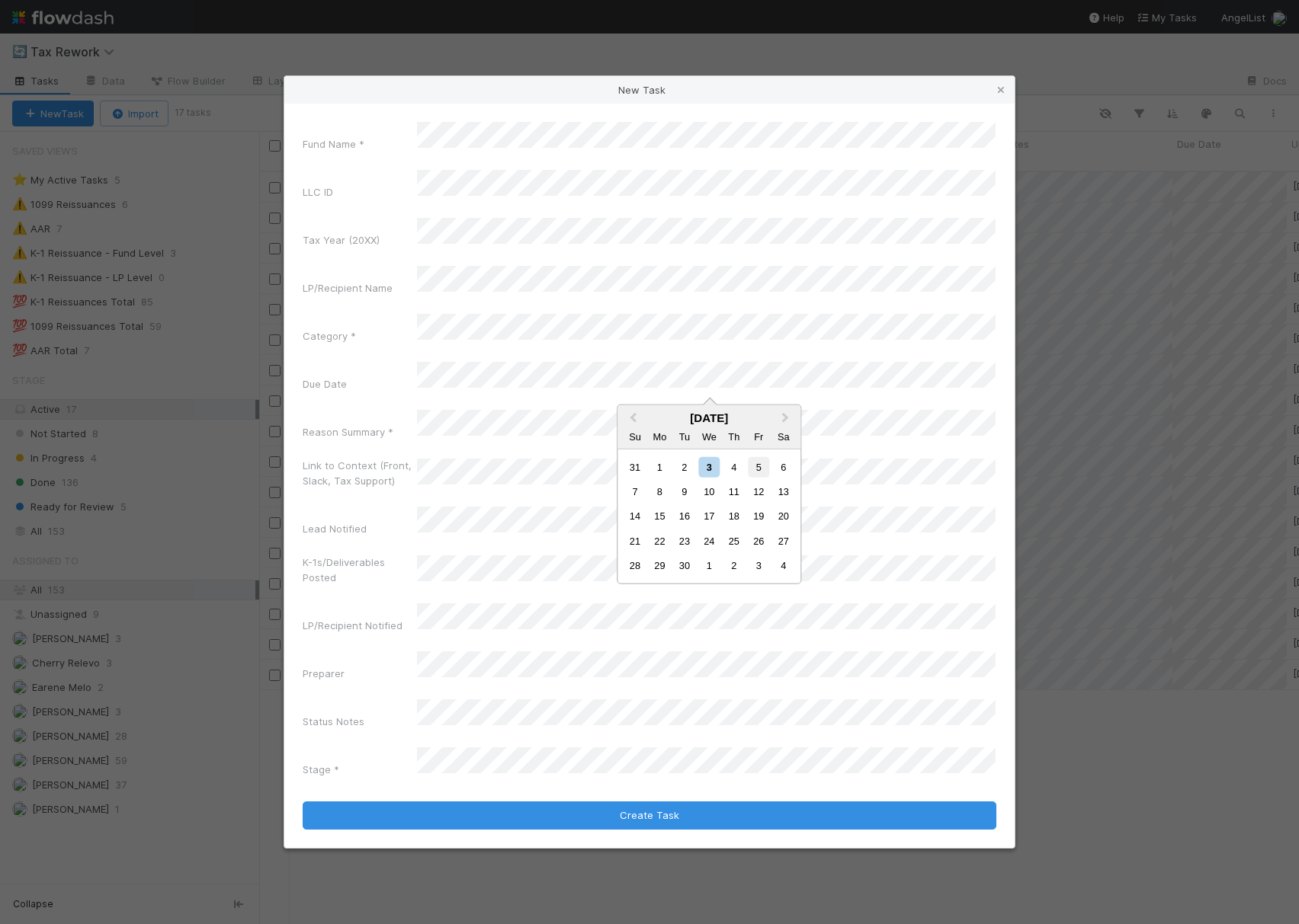
click at [759, 463] on div "5" at bounding box center [758, 466] width 20 height 20
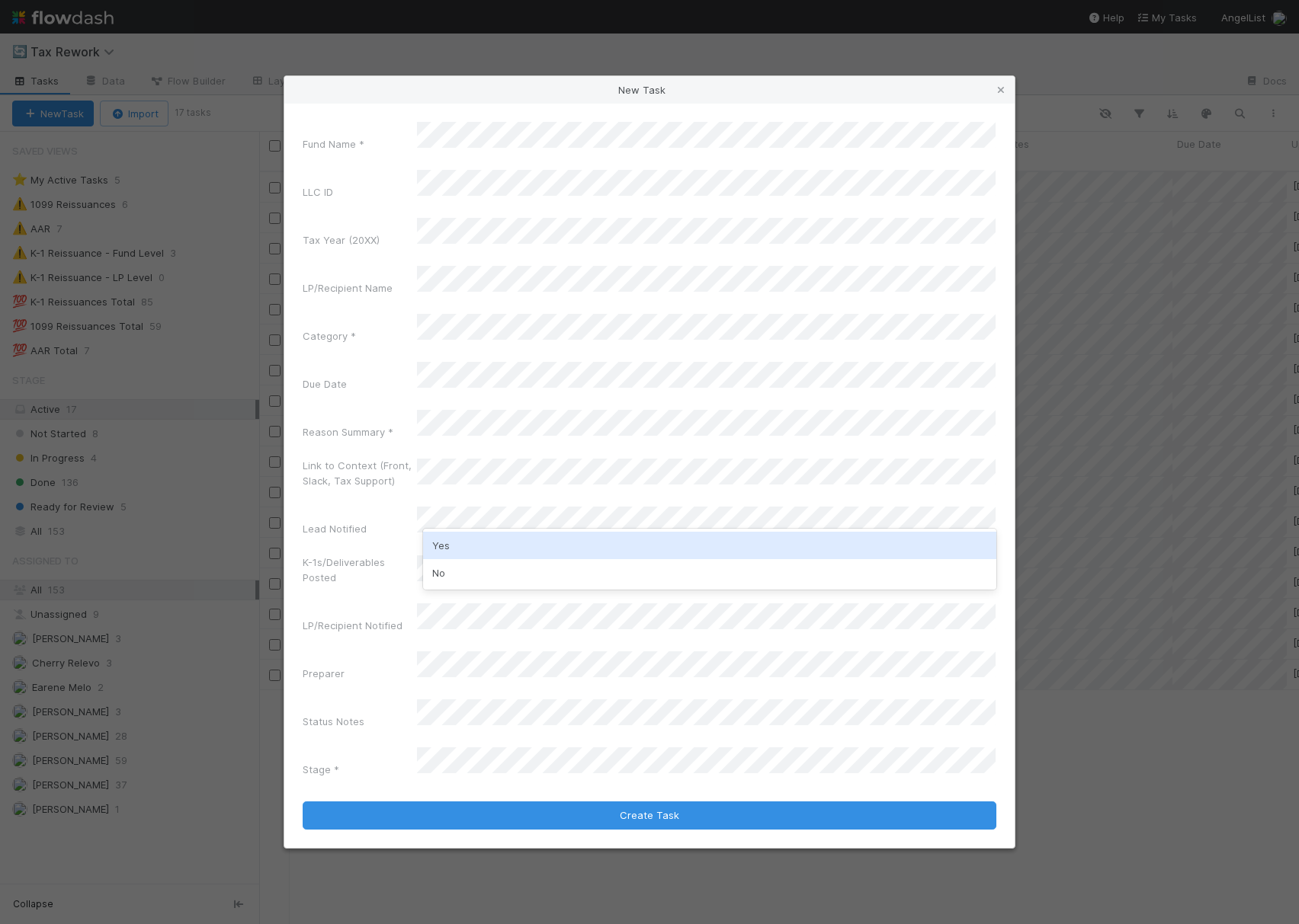
click at [485, 544] on div "Yes" at bounding box center [709, 546] width 572 height 27
click at [378, 652] on div "Fund Name * LLC ID Tax Year (20XX) LP/Recipient Name Category * Due Date Reason…" at bounding box center [650, 453] width 694 height 662
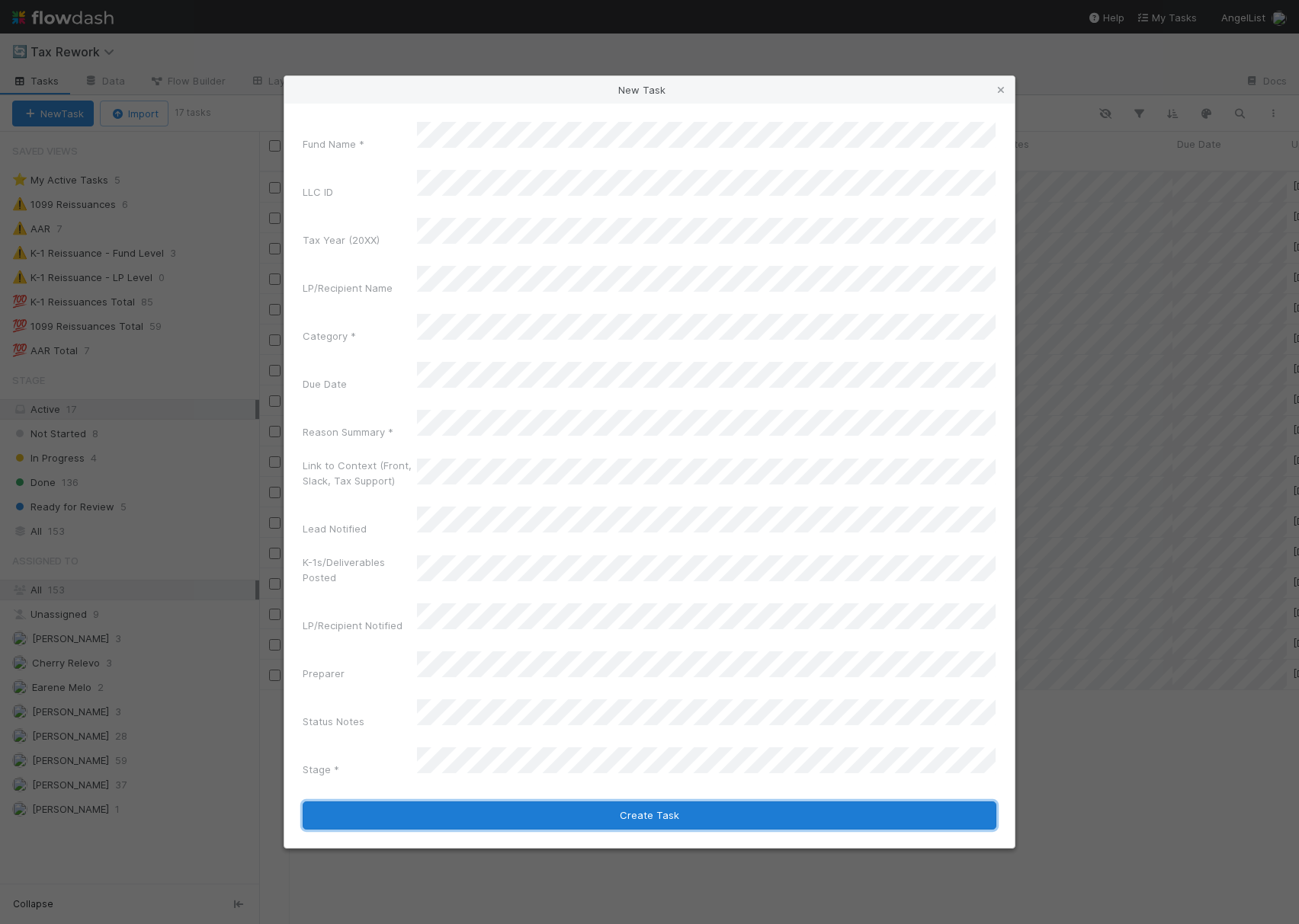
click at [618, 801] on button "Create Task" at bounding box center [650, 816] width 694 height 29
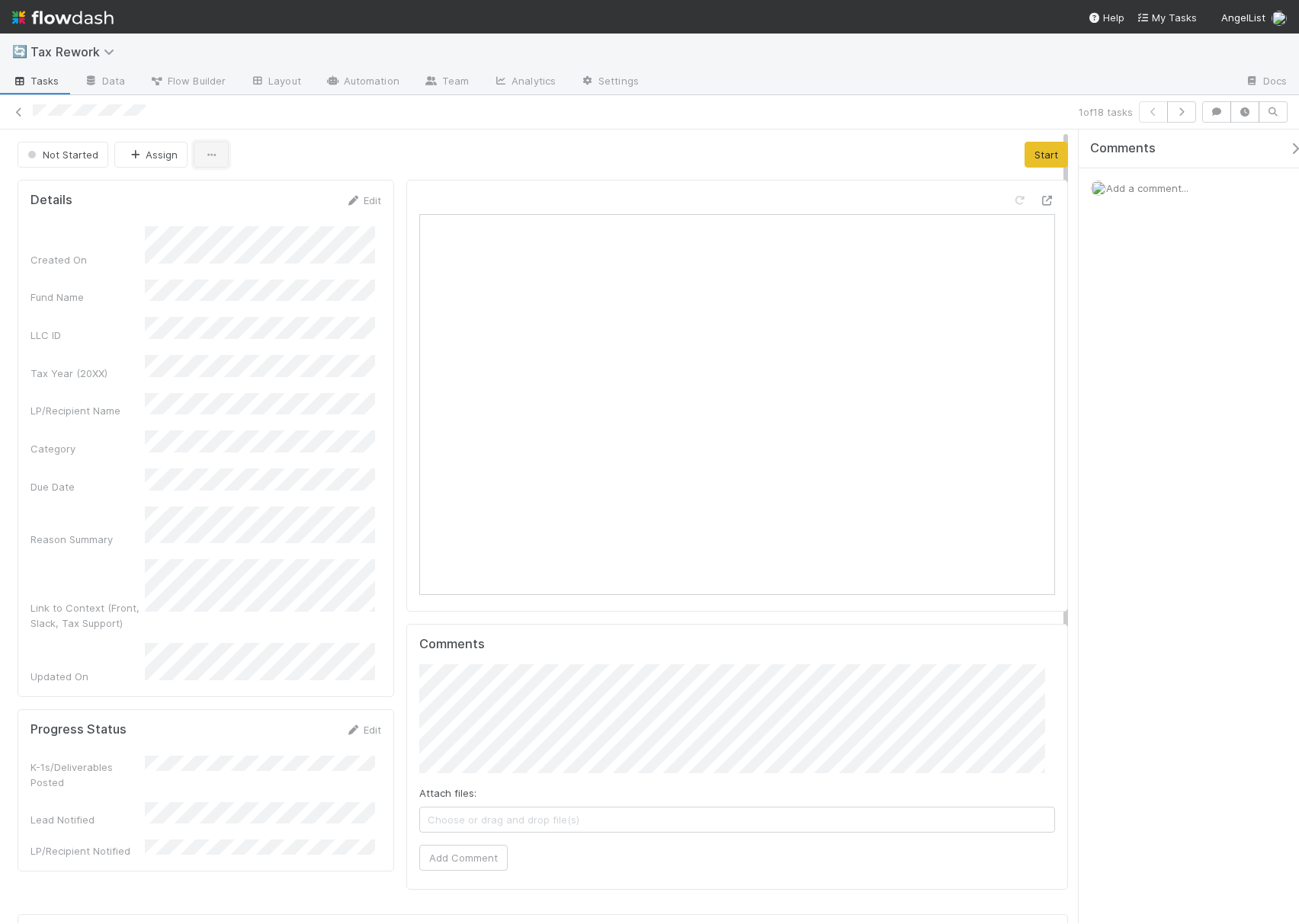
click at [199, 157] on button "button" at bounding box center [211, 154] width 35 height 26
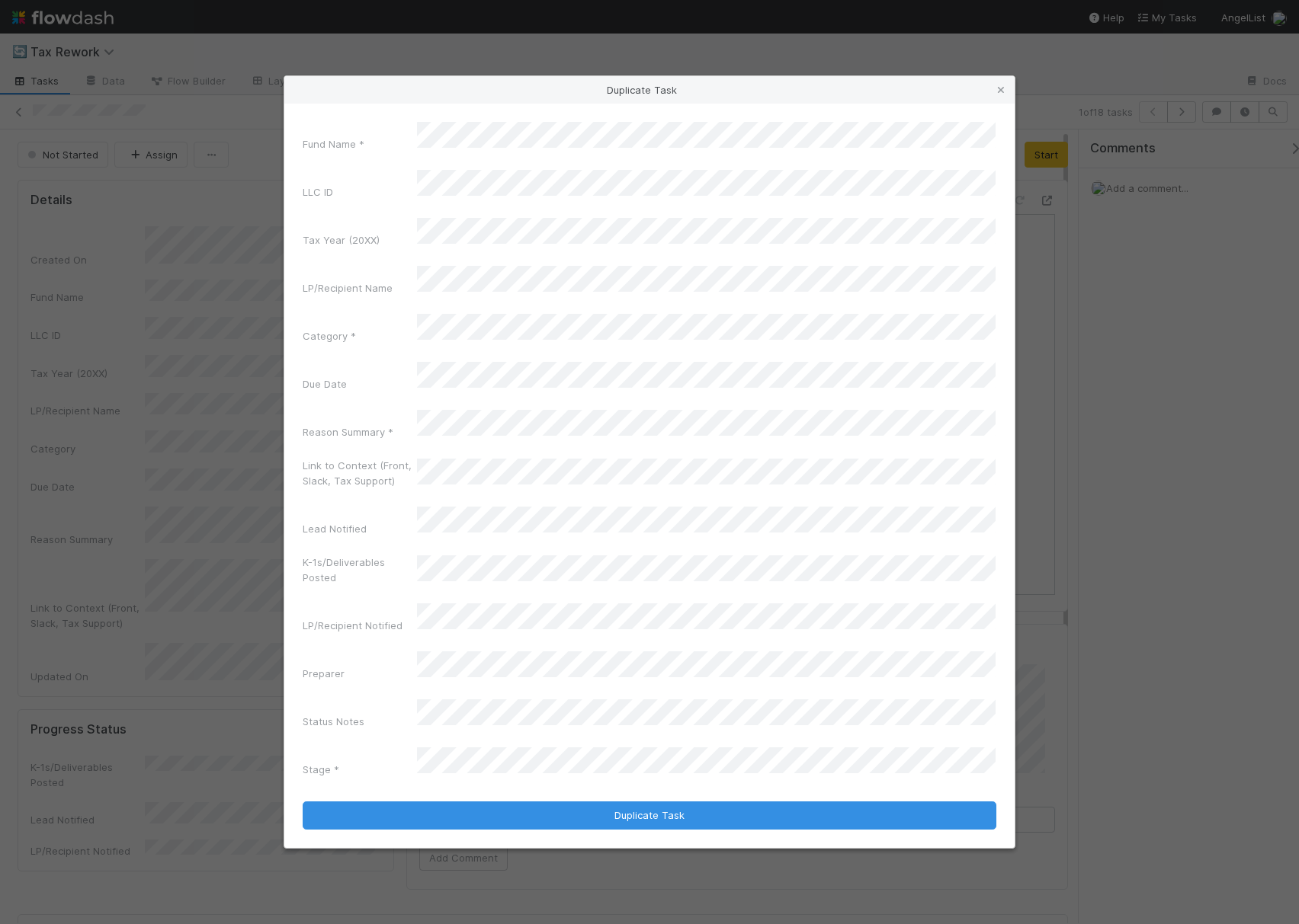
click at [346, 158] on div "Fund Name *" at bounding box center [650, 139] width 694 height 36
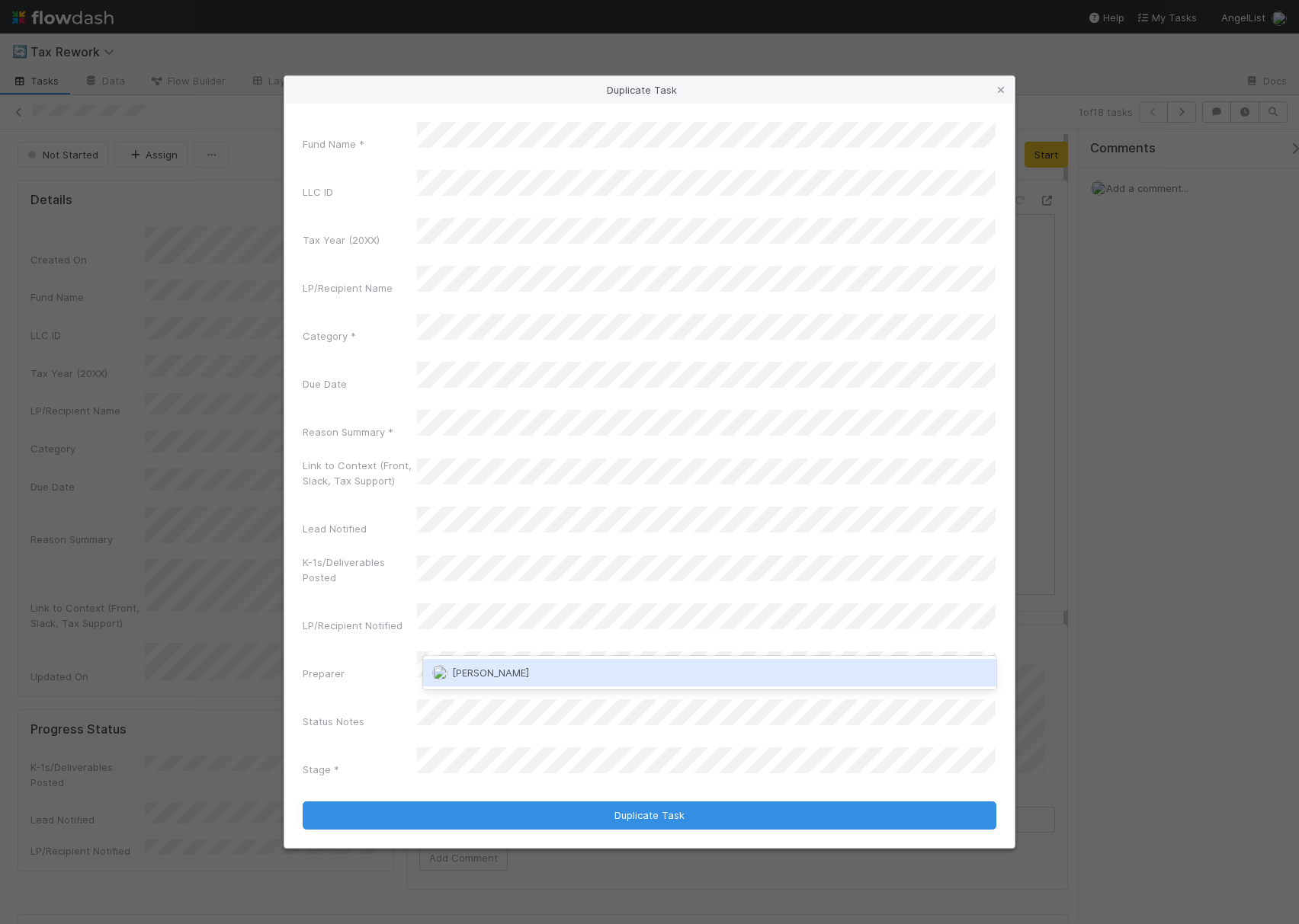
click at [513, 680] on div "[PERSON_NAME]" at bounding box center [709, 672] width 572 height 27
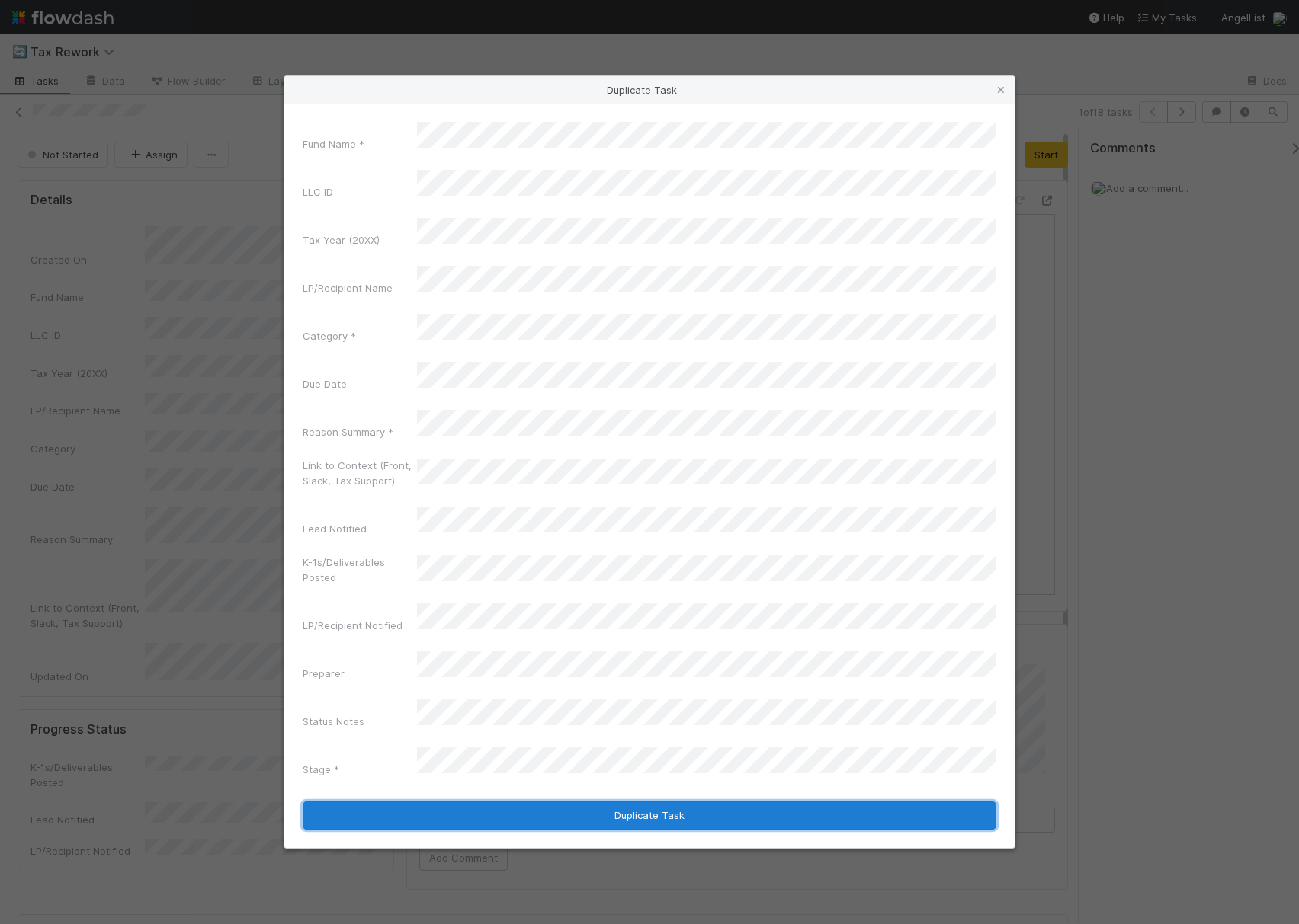
click at [618, 801] on button "Duplicate Task" at bounding box center [650, 816] width 694 height 29
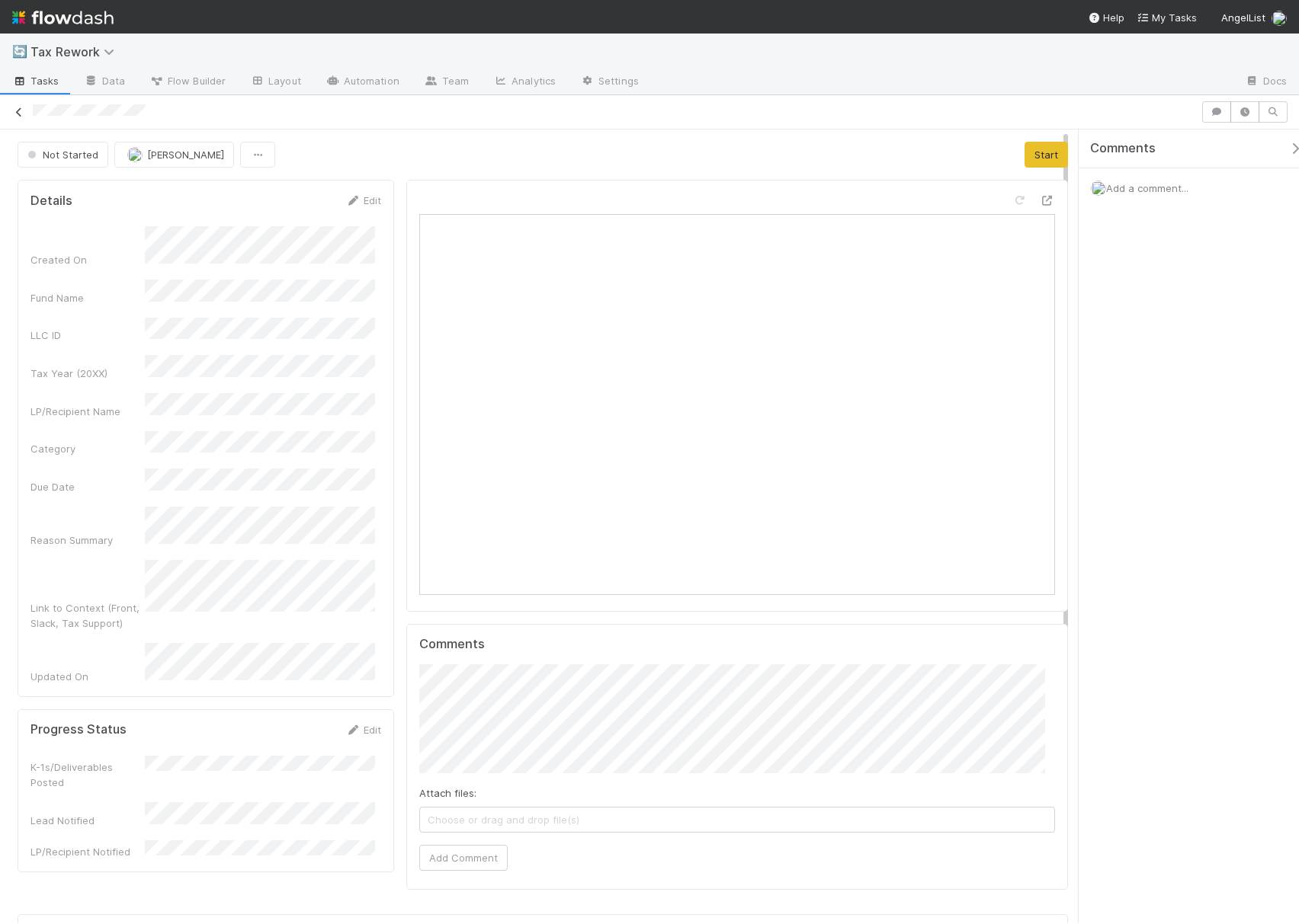
click at [13, 110] on icon at bounding box center [19, 112] width 15 height 10
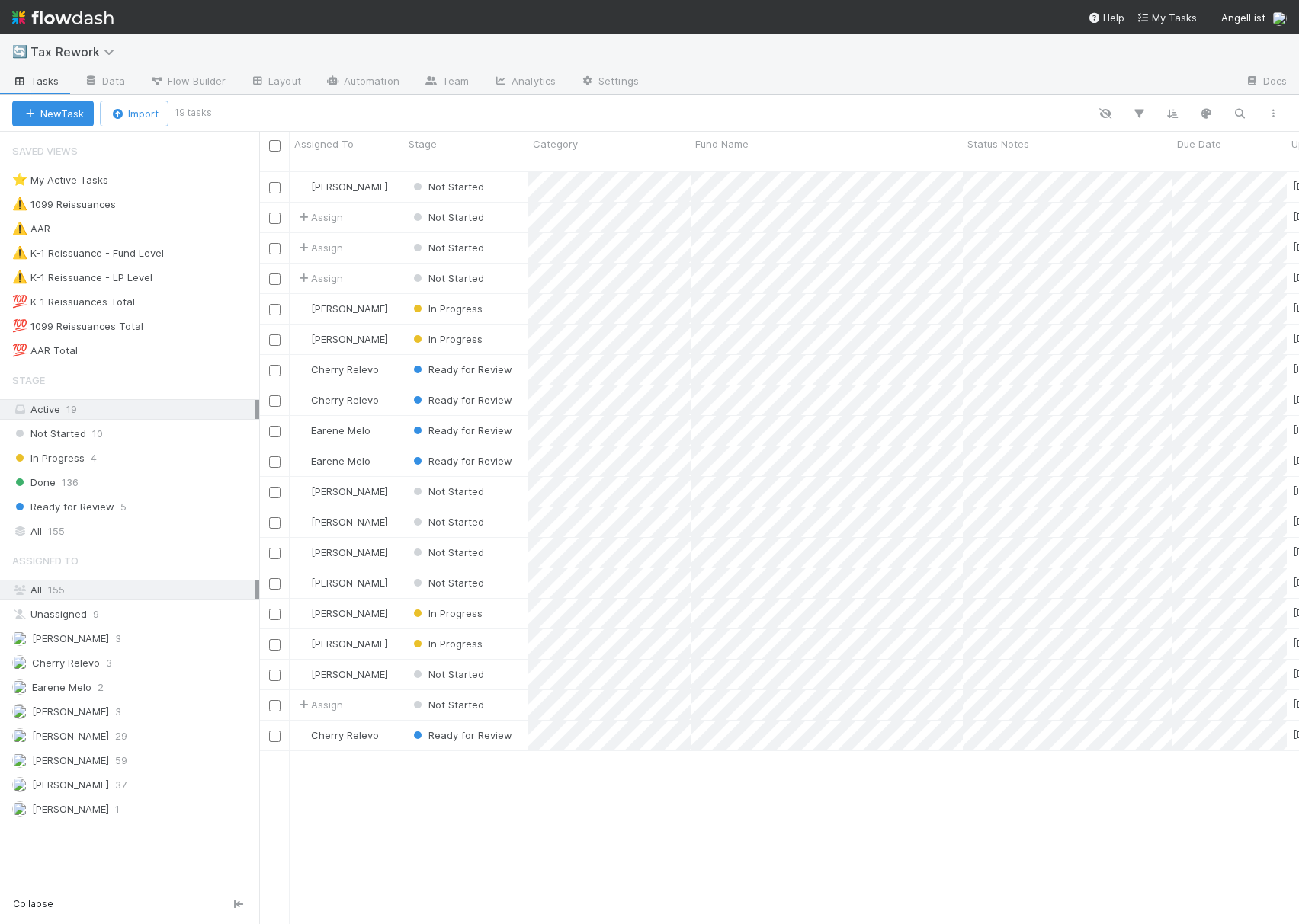
scroll to position [750, 1024]
click at [320, 210] on span "Assign" at bounding box center [319, 218] width 47 height 15
click at [357, 241] on span "[PERSON_NAME]" at bounding box center [358, 237] width 77 height 13
click at [613, 116] on div at bounding box center [749, 113] width 1081 height 19
click at [332, 240] on span "Assign" at bounding box center [319, 248] width 47 height 15
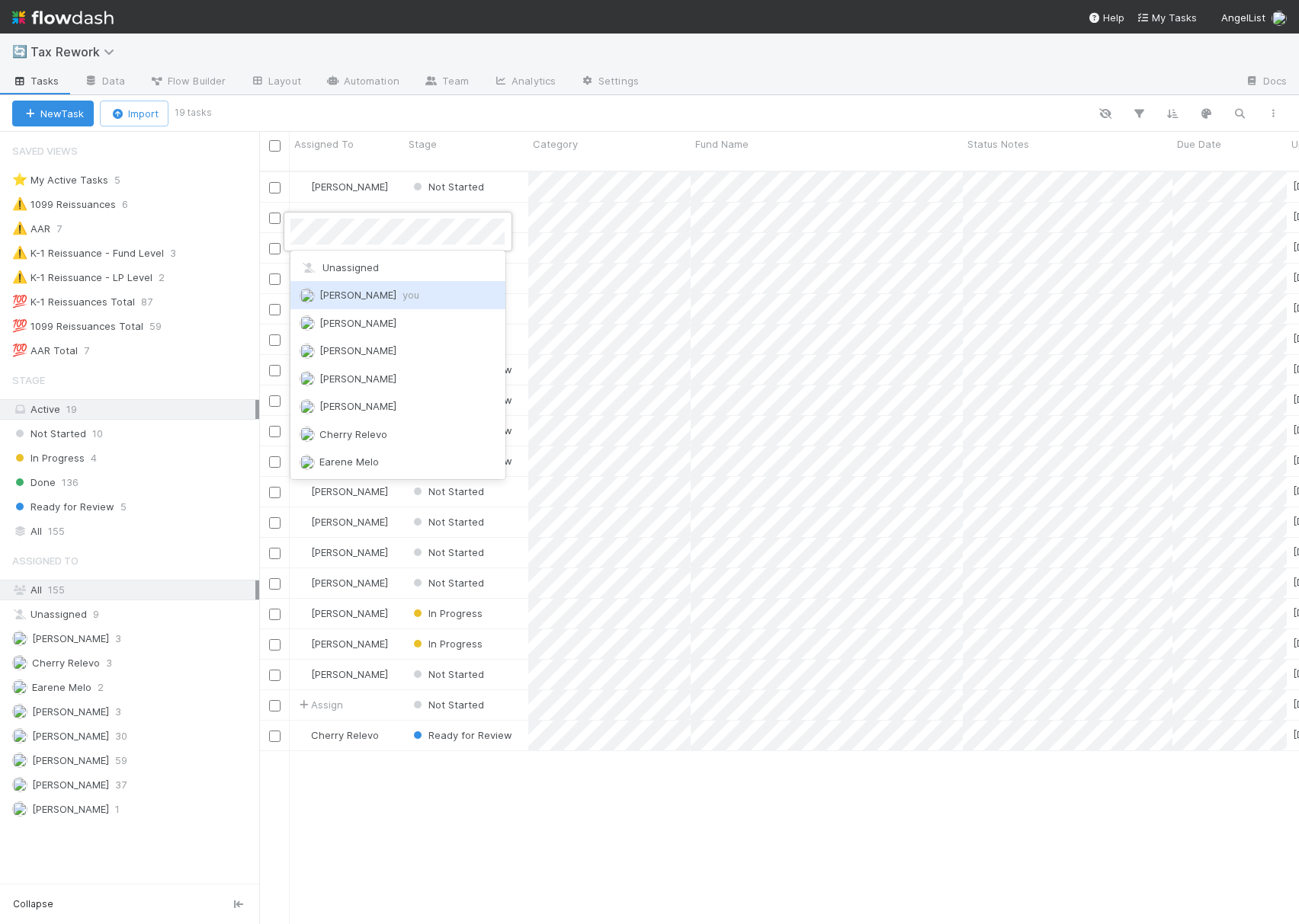
click at [342, 291] on span "Helen Vo you" at bounding box center [369, 294] width 100 height 13
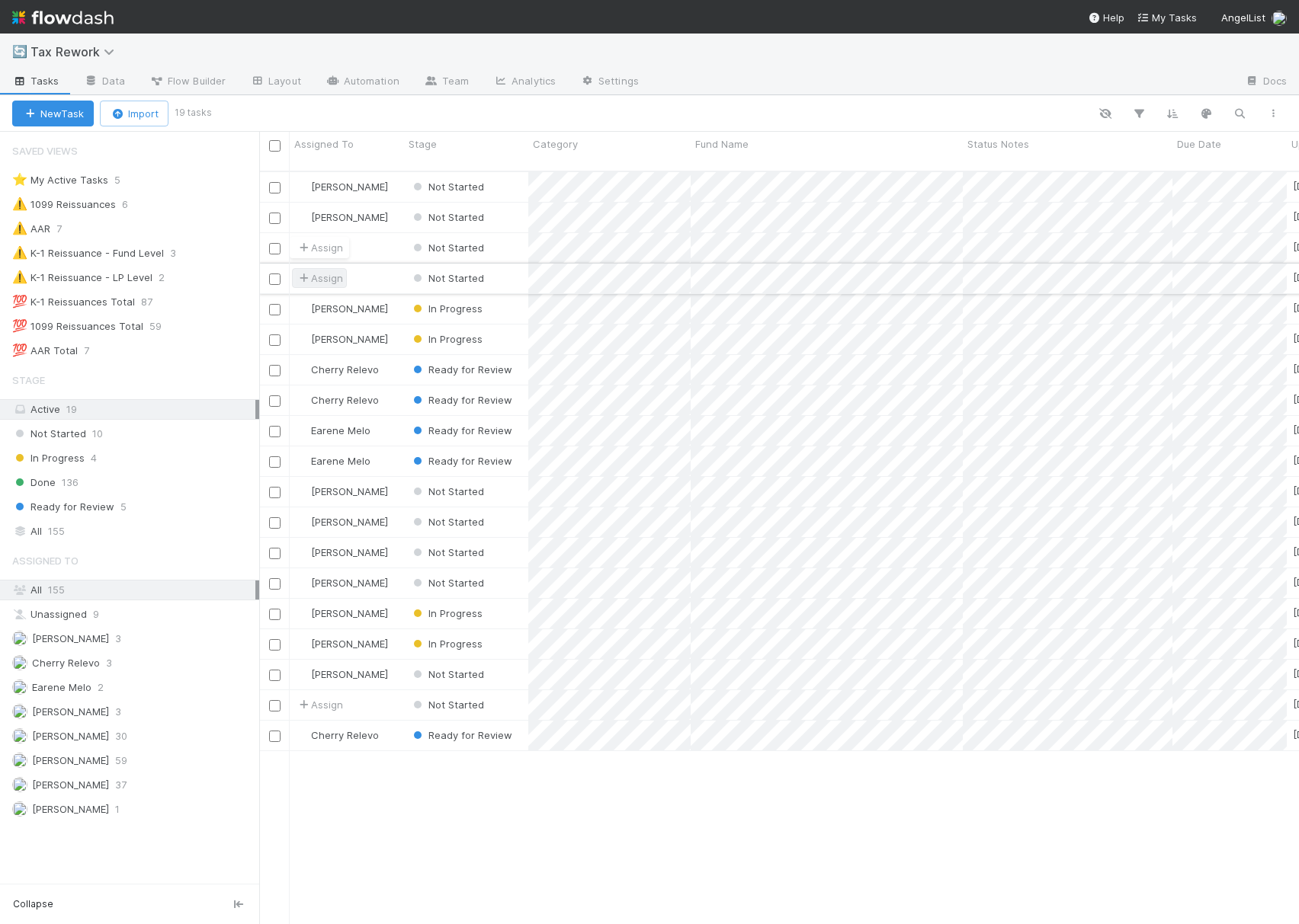
click at [318, 271] on span "Assign" at bounding box center [319, 279] width 47 height 15
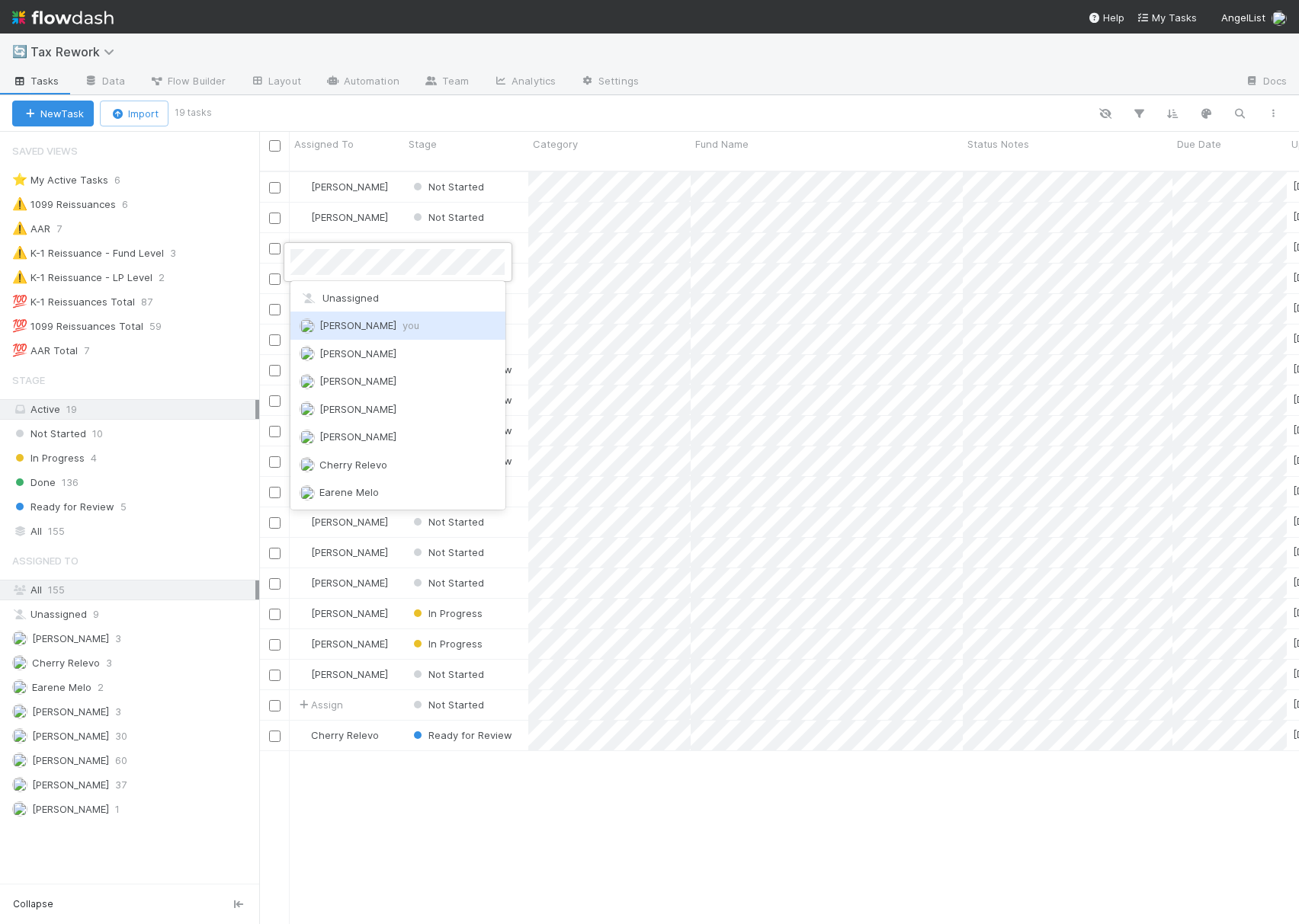
click at [351, 326] on span "Helen Vo you" at bounding box center [369, 325] width 100 height 13
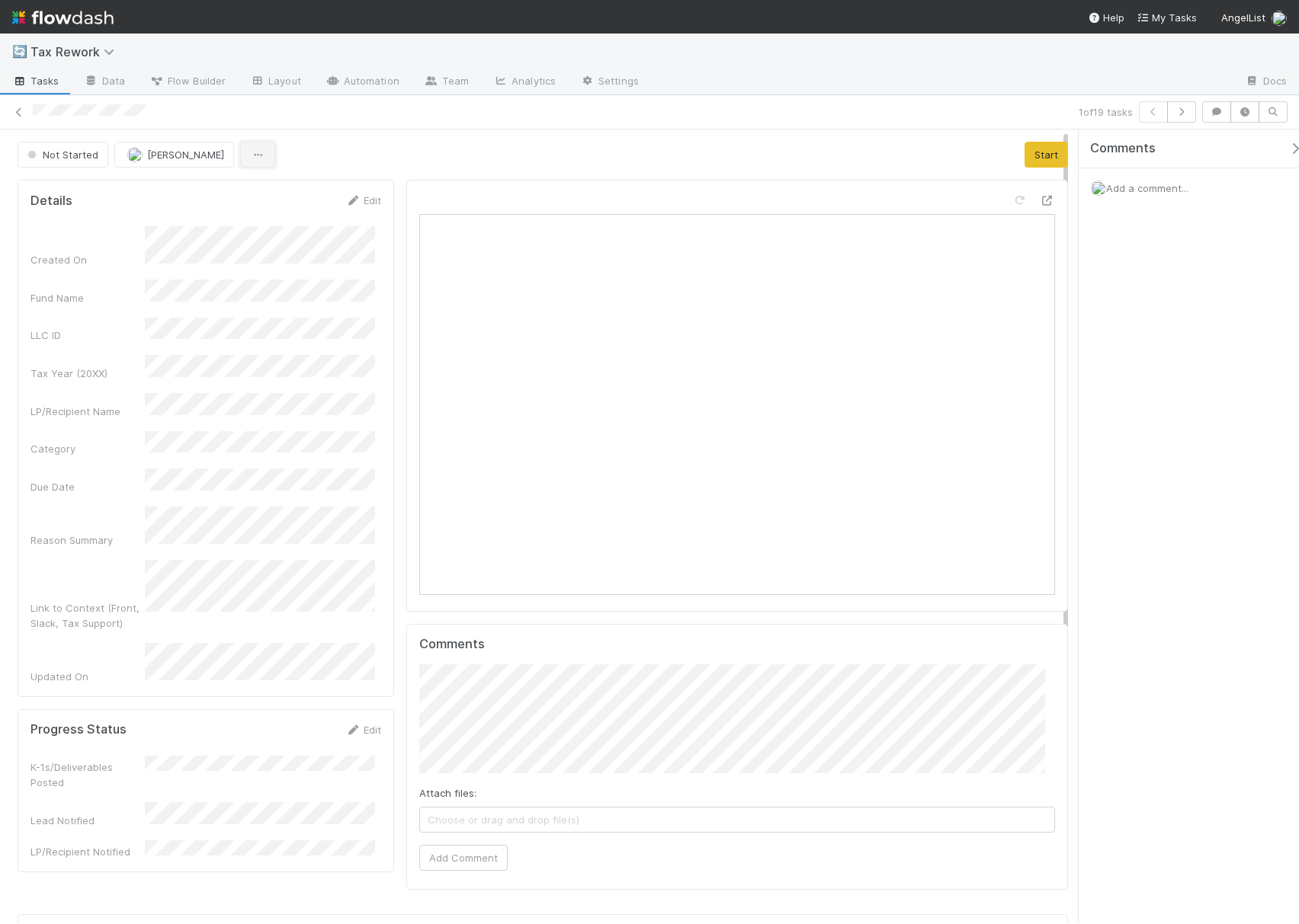
click at [250, 151] on icon "button" at bounding box center [257, 155] width 15 height 10
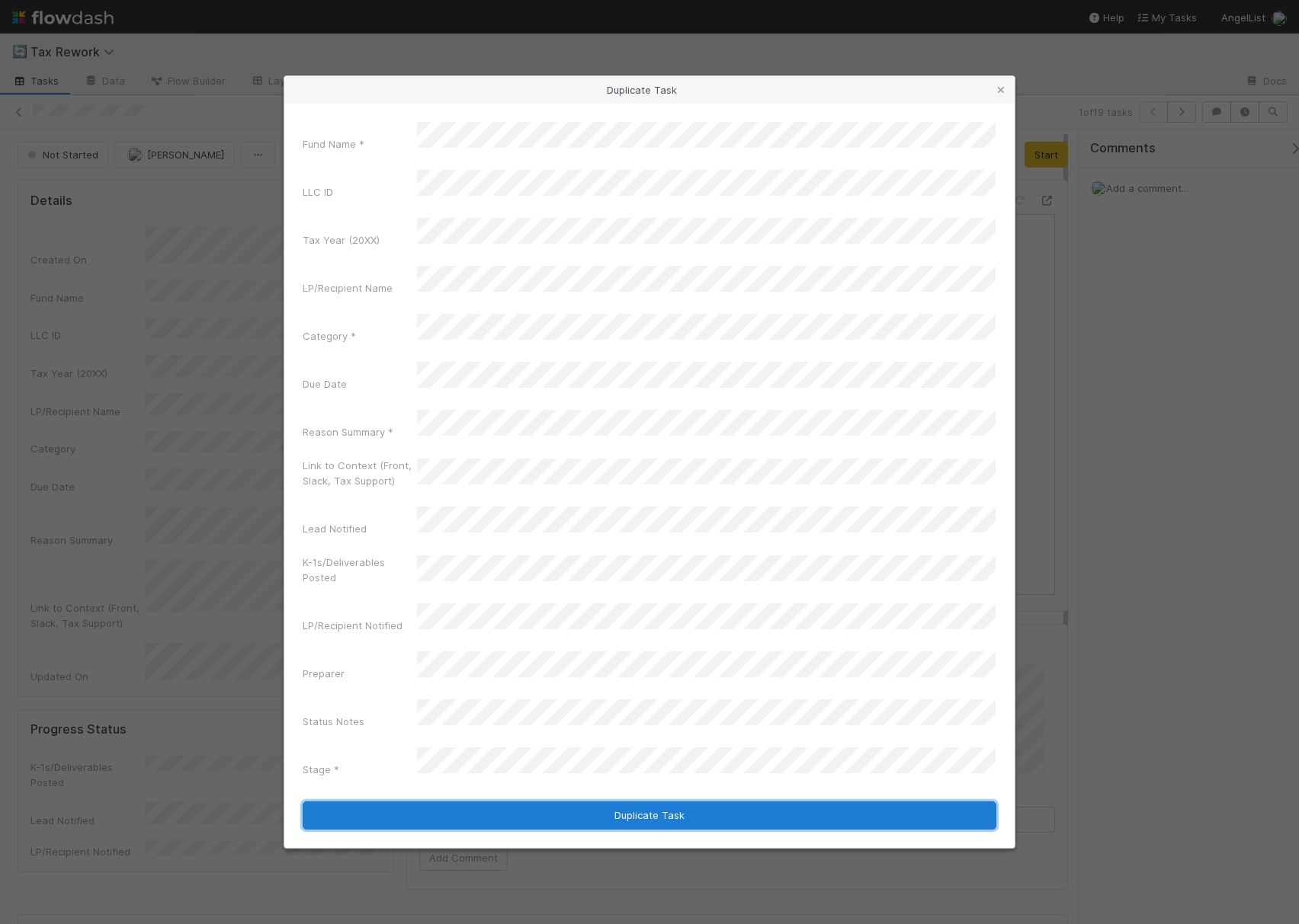
click at [636, 801] on button "Duplicate Task" at bounding box center [650, 816] width 694 height 29
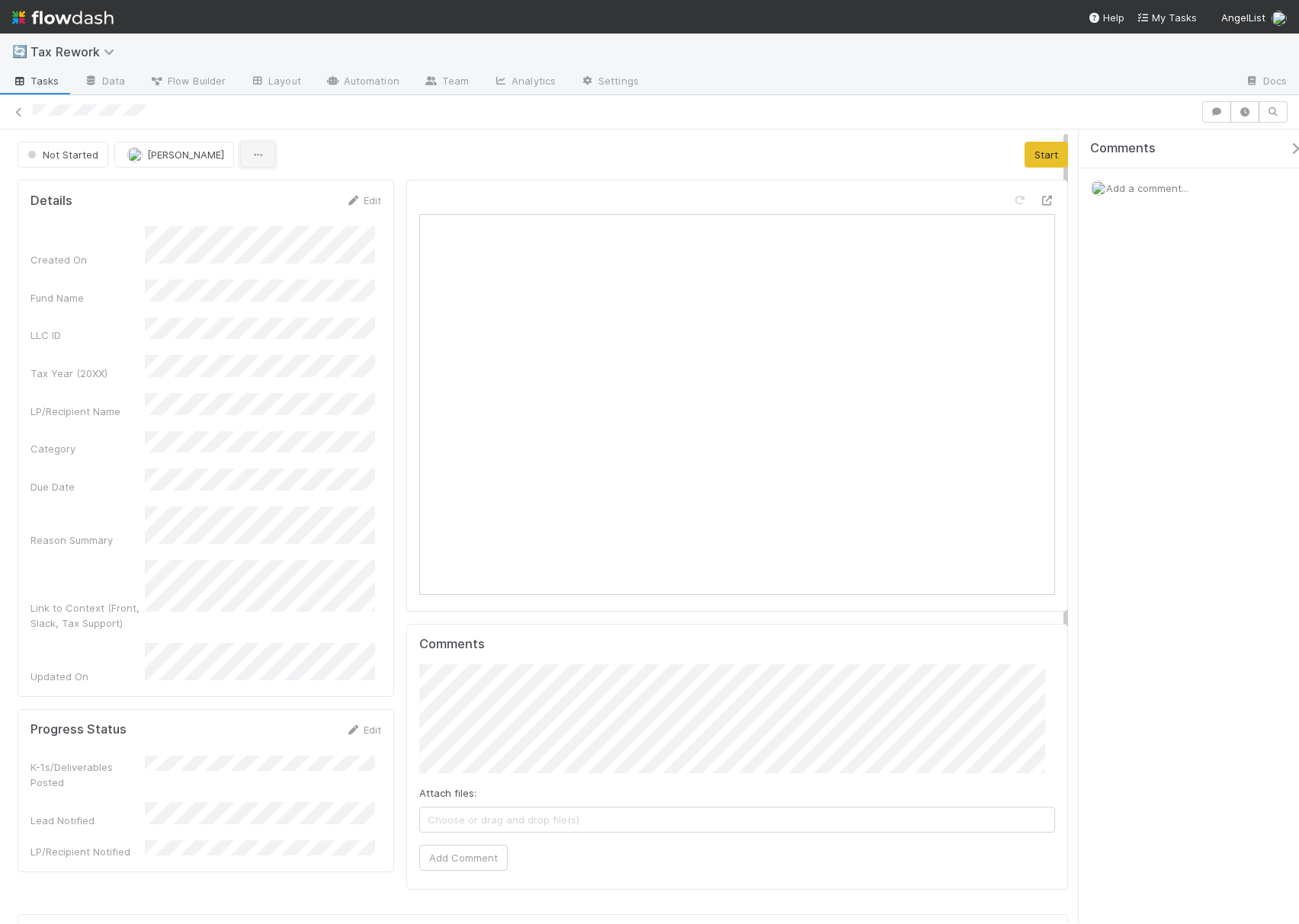
click at [240, 153] on button "button" at bounding box center [257, 154] width 35 height 26
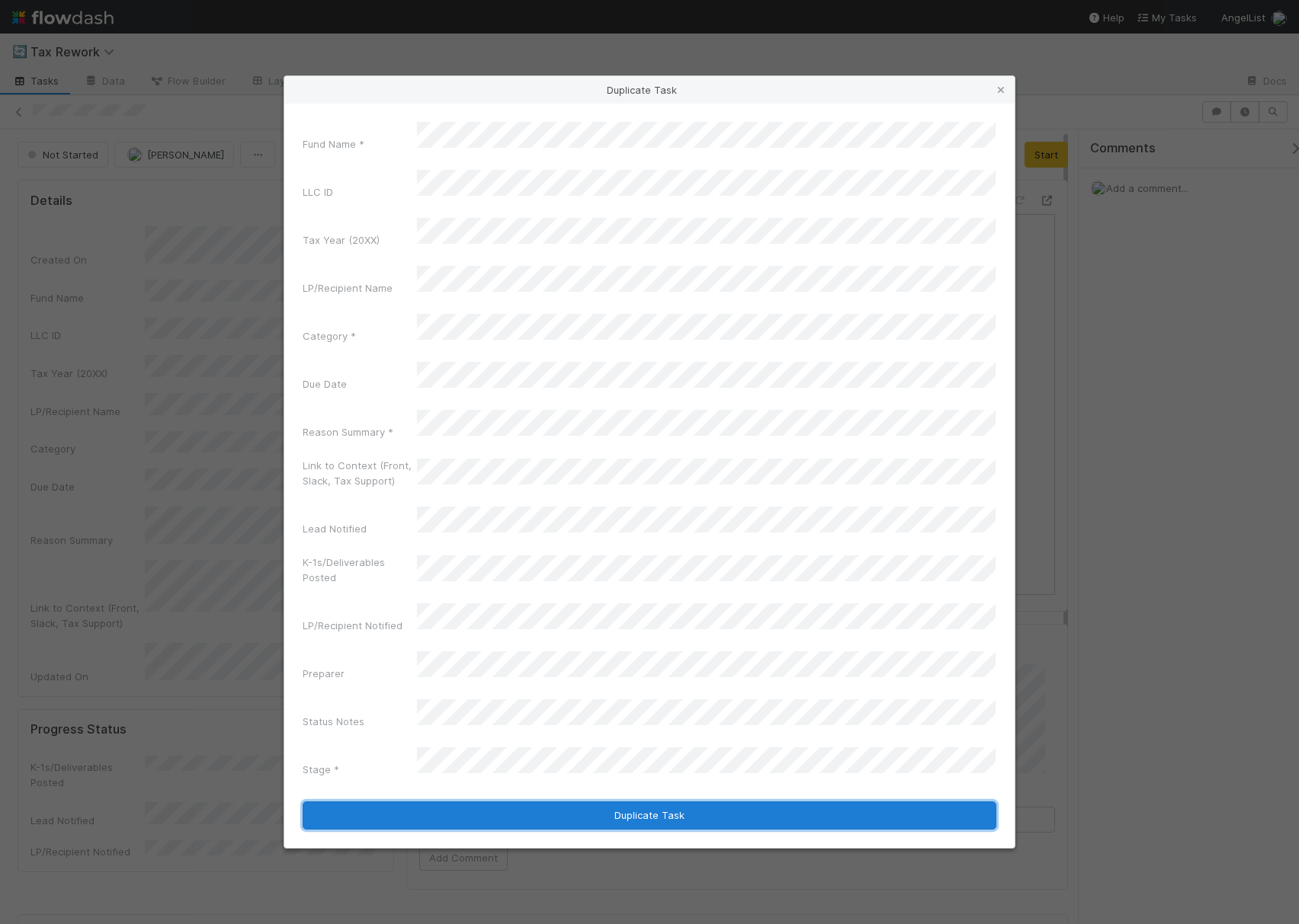
click at [647, 801] on button "Duplicate Task" at bounding box center [650, 816] width 694 height 29
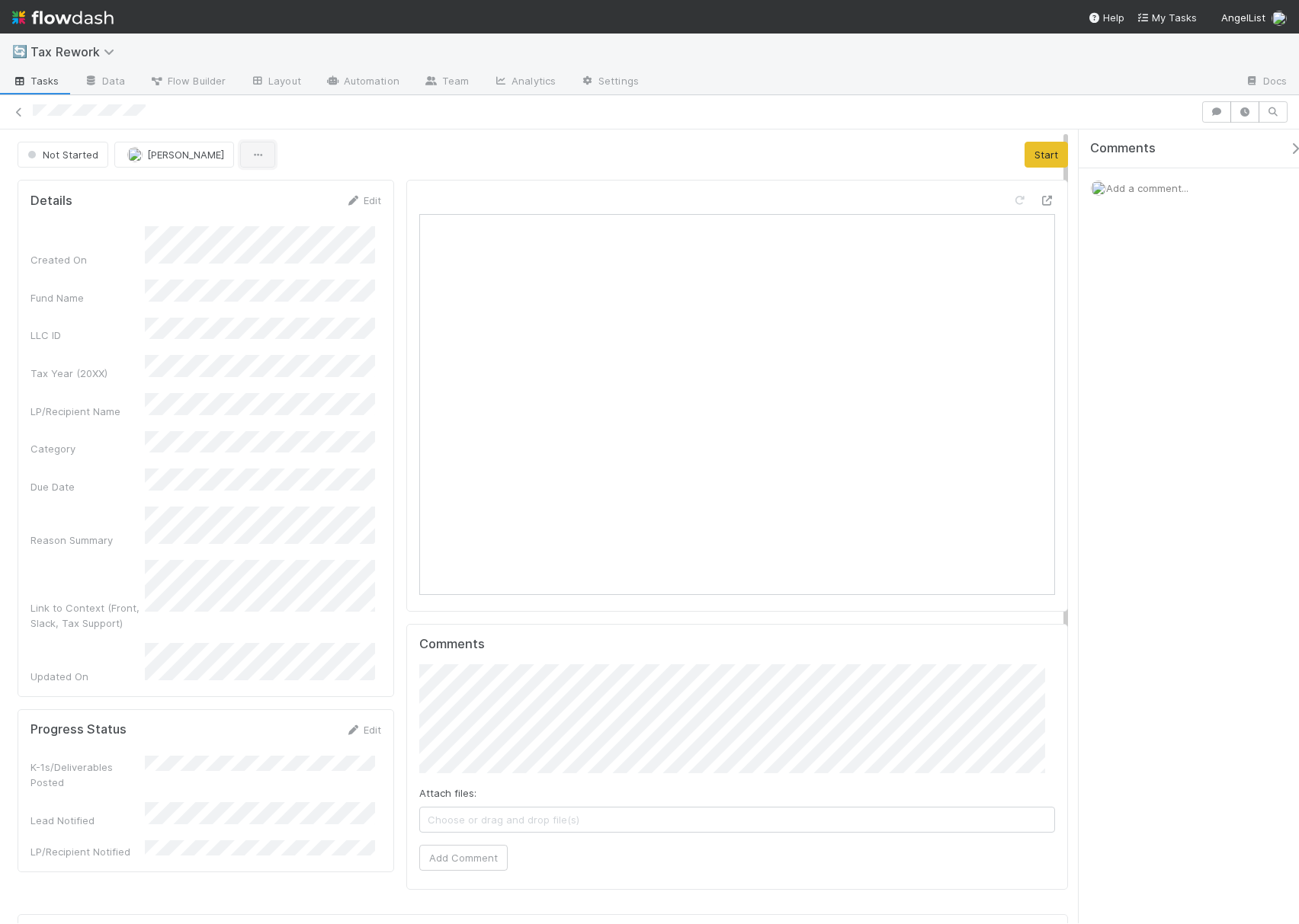
click at [252, 153] on icon "button" at bounding box center [257, 155] width 15 height 10
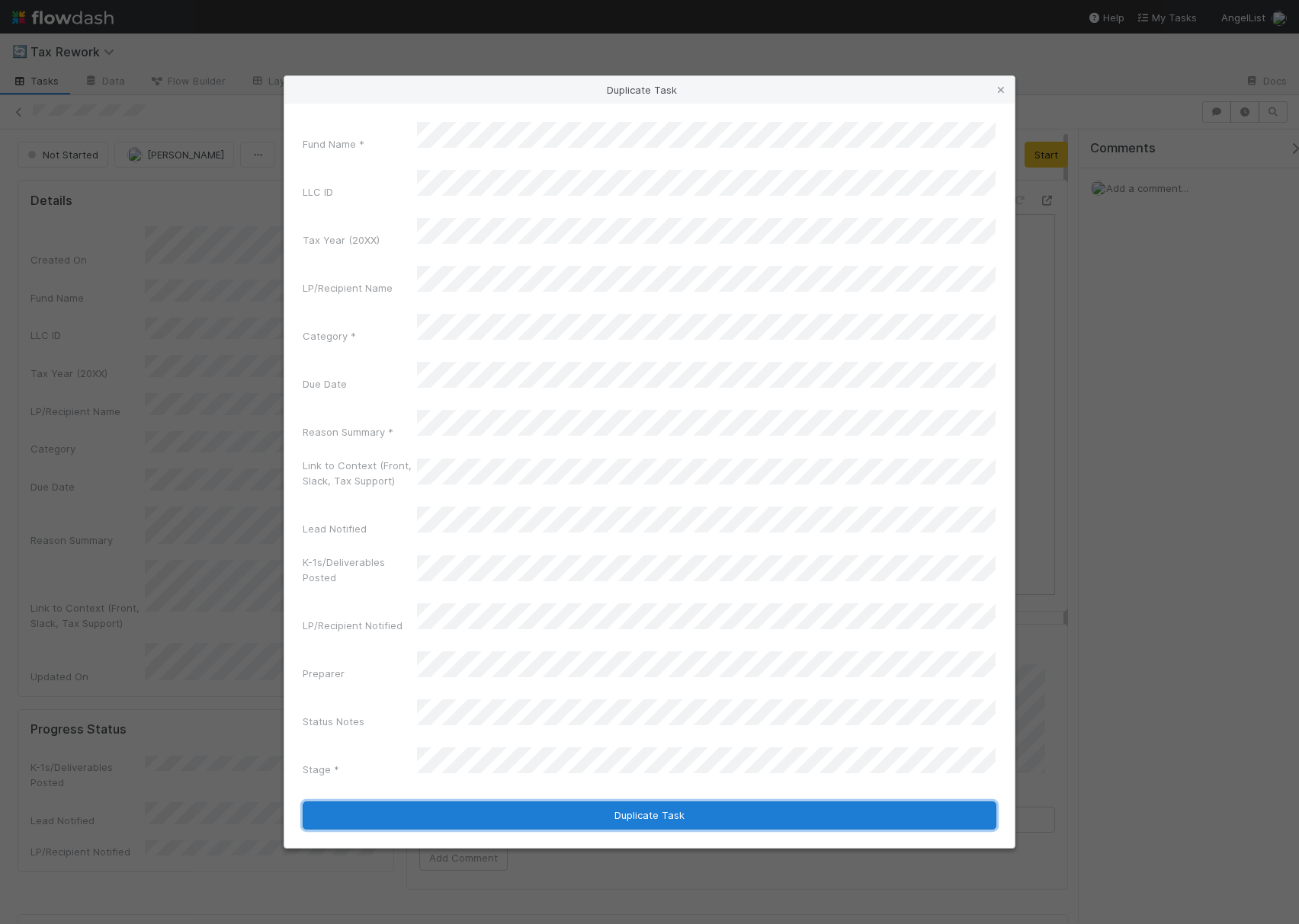
click at [663, 801] on button "Duplicate Task" at bounding box center [650, 816] width 694 height 29
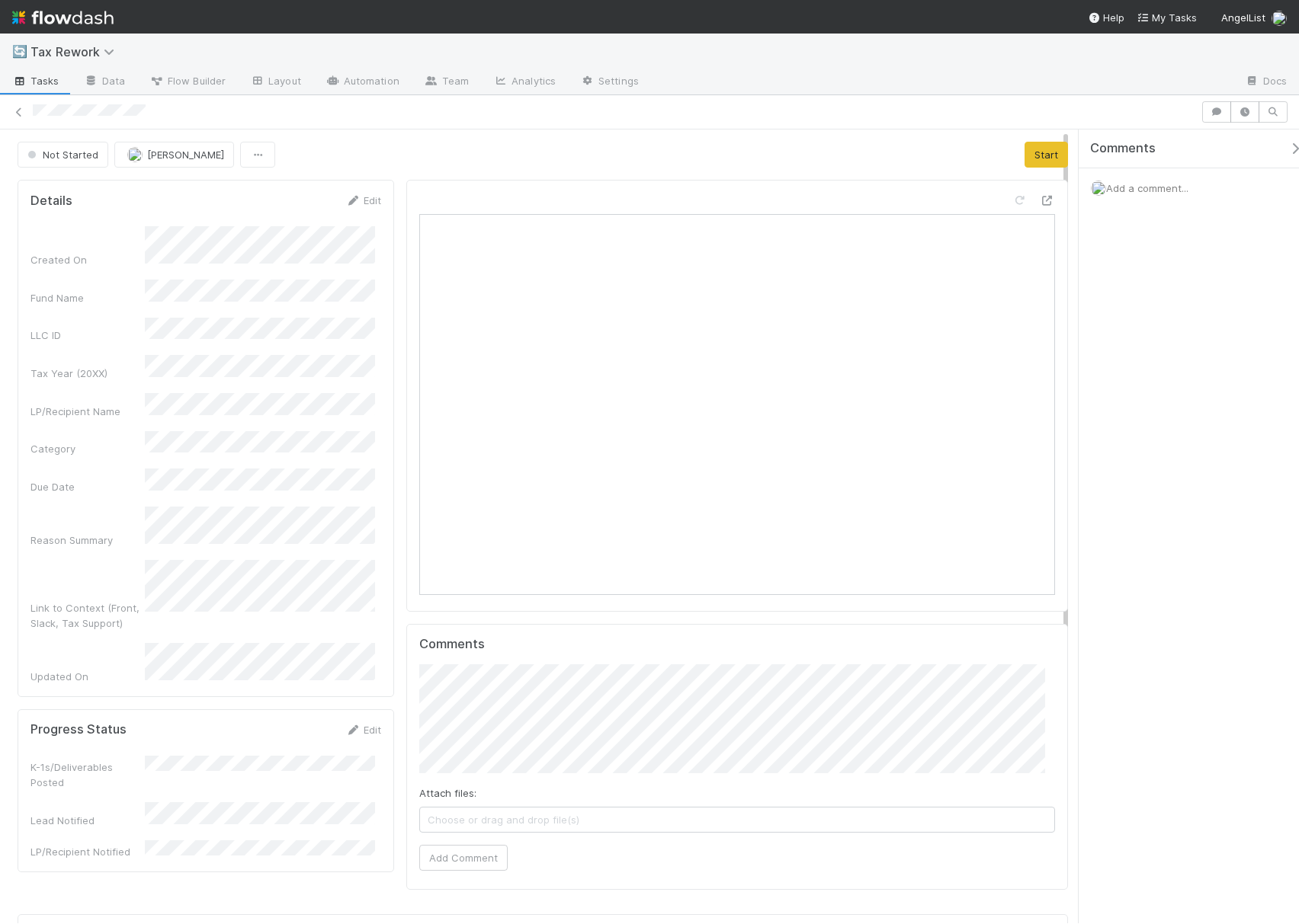
click at [1171, 193] on span "Add a comment..." at bounding box center [1147, 188] width 82 height 13
click at [1174, 442] on button "Add Comment" at bounding box center [1147, 444] width 88 height 26
click at [257, 152] on button "button" at bounding box center [257, 154] width 35 height 26
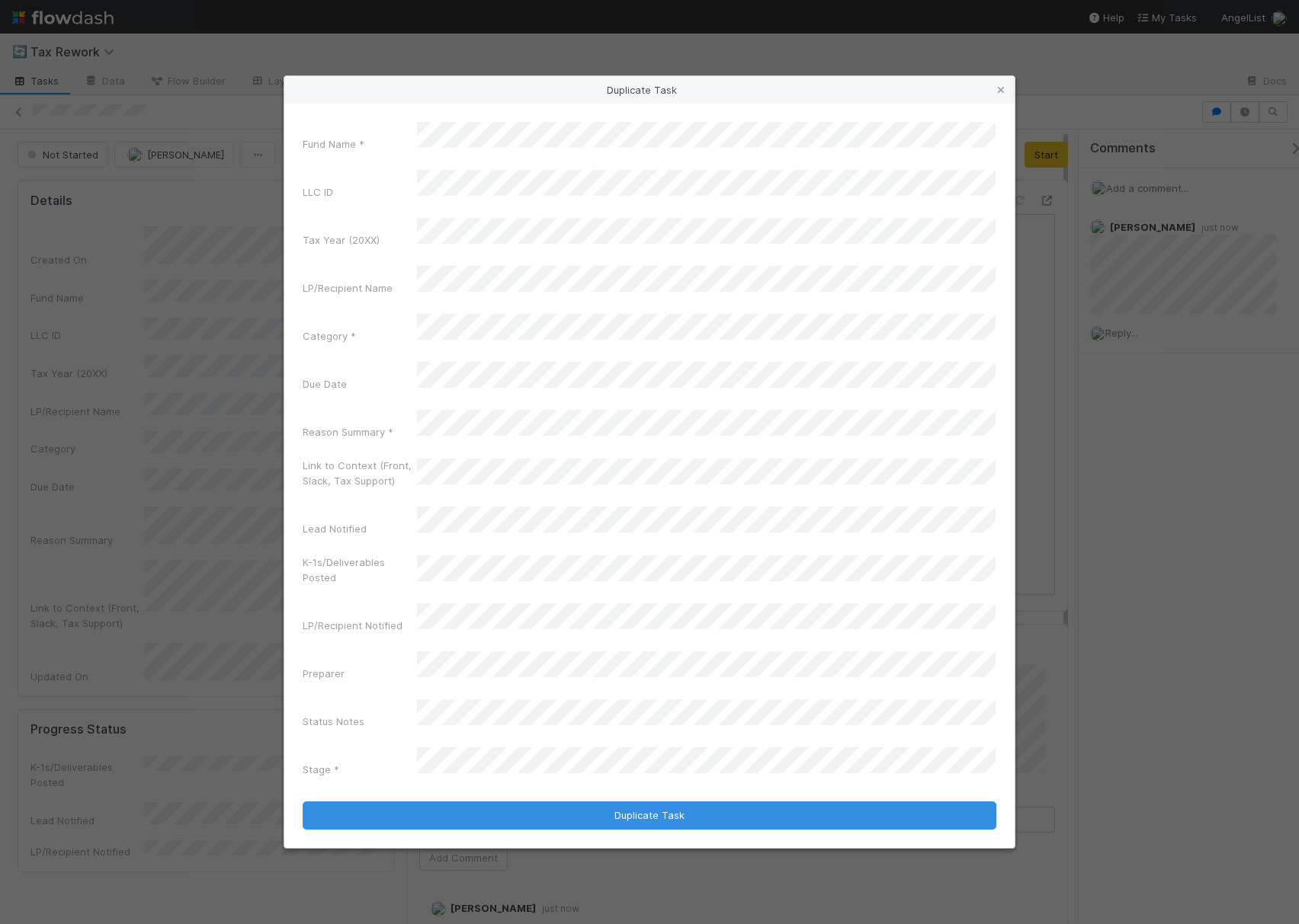
drag, startPoint x: 300, startPoint y: 196, endPoint x: 388, endPoint y: 231, distance: 94.7
click at [388, 206] on div "LLC ID" at bounding box center [650, 188] width 694 height 36
click at [387, 158] on div "Fund Name *" at bounding box center [650, 139] width 694 height 36
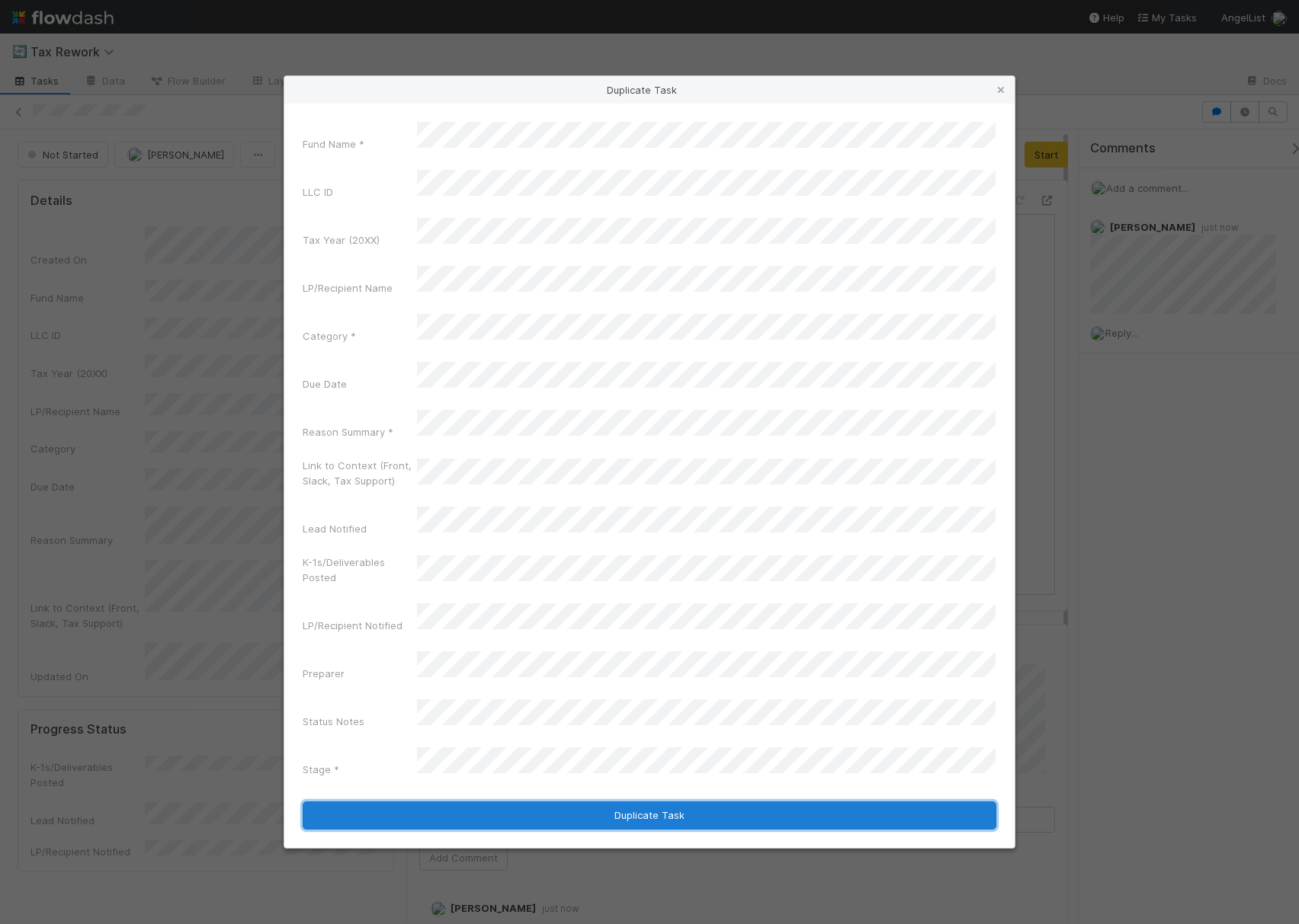
click at [631, 801] on button "Duplicate Task" at bounding box center [650, 816] width 694 height 29
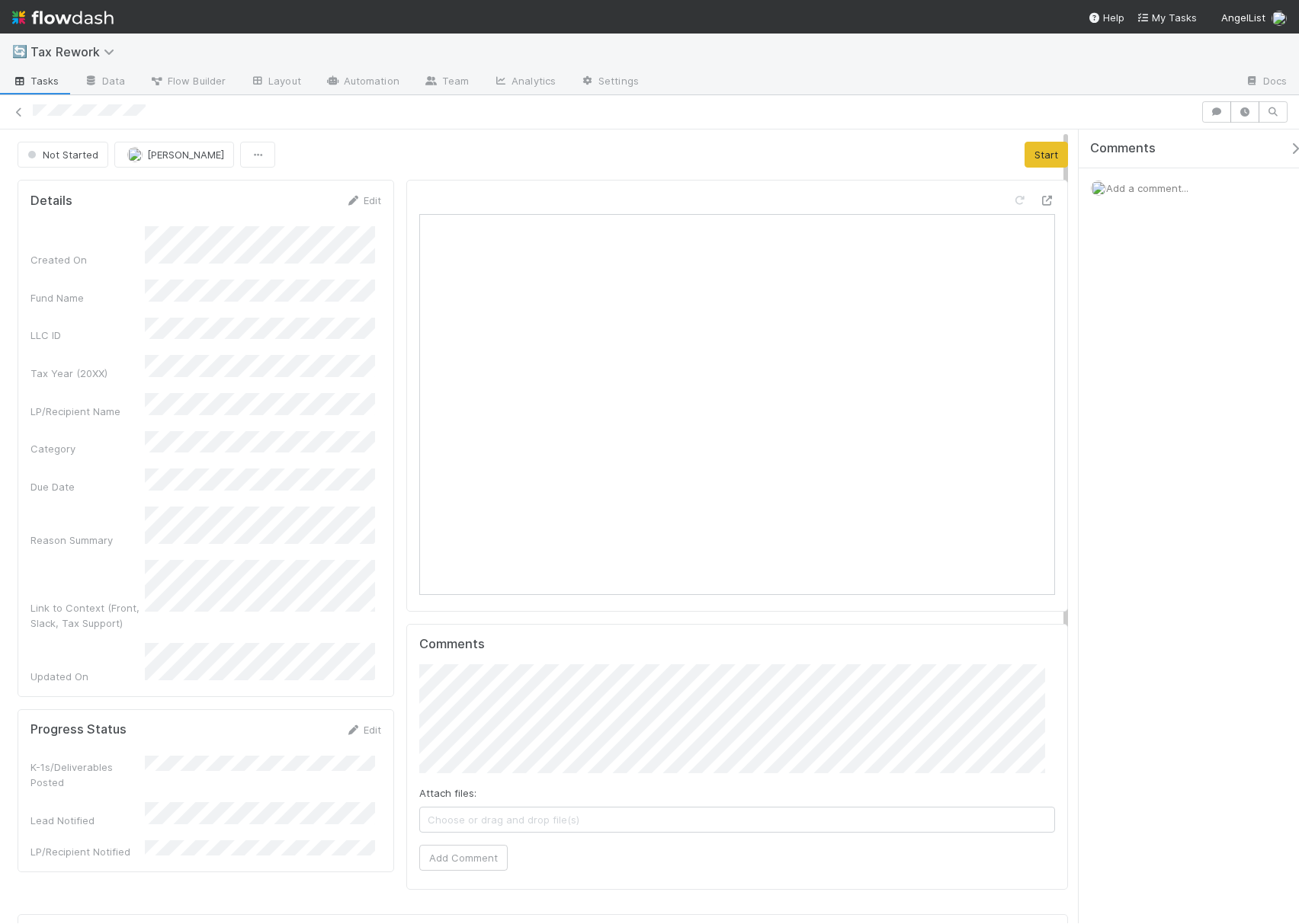
click at [1165, 181] on div "Add a comment..." at bounding box center [1195, 188] width 235 height 40
click at [1165, 188] on span "Add a comment..." at bounding box center [1147, 188] width 82 height 13
click at [1156, 443] on button "Add Comment" at bounding box center [1147, 444] width 88 height 26
click at [253, 160] on icon "button" at bounding box center [257, 155] width 15 height 10
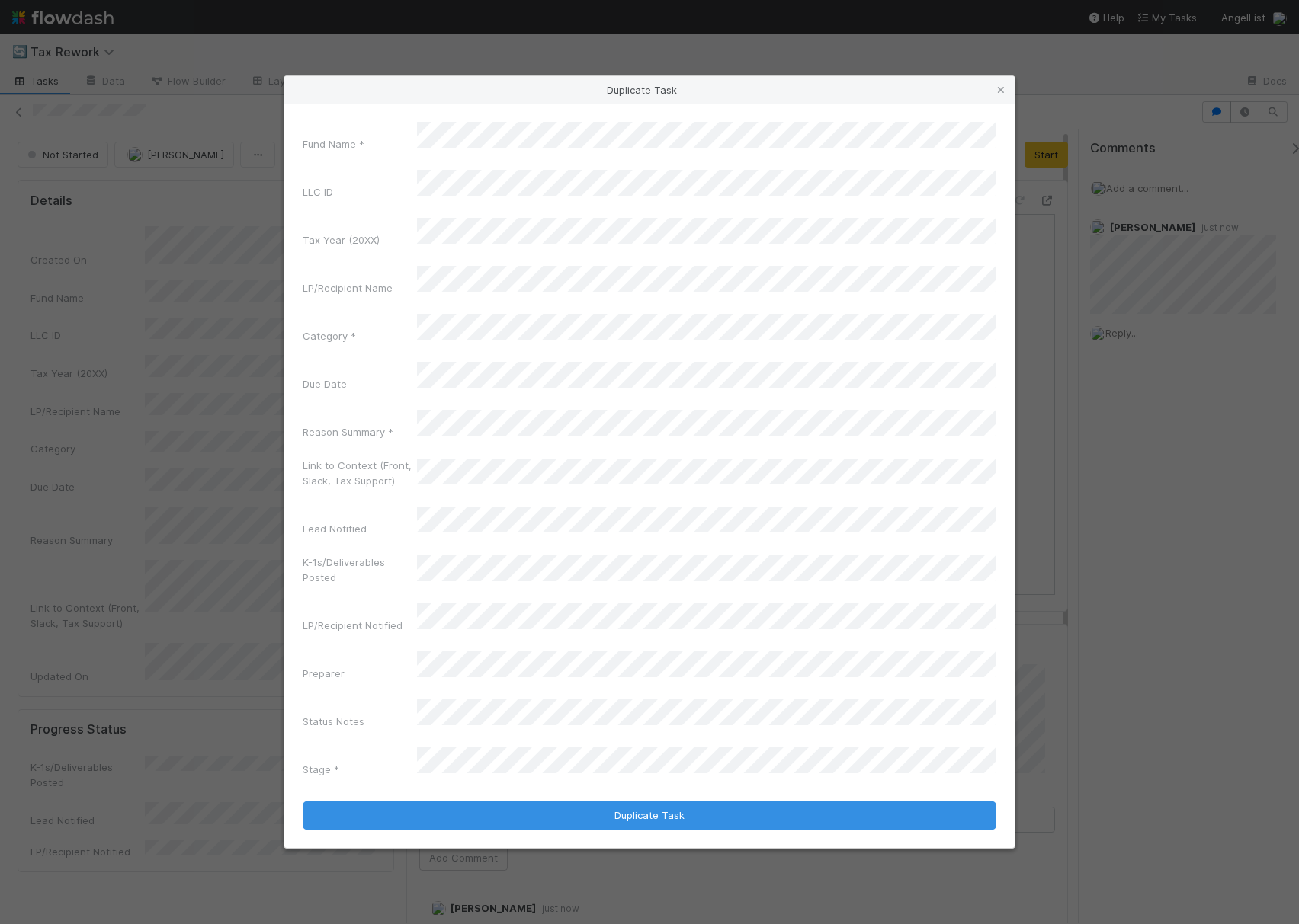
drag, startPoint x: 293, startPoint y: 191, endPoint x: 346, endPoint y: 202, distance: 54.1
click at [347, 158] on div "Fund Name *" at bounding box center [650, 139] width 694 height 36
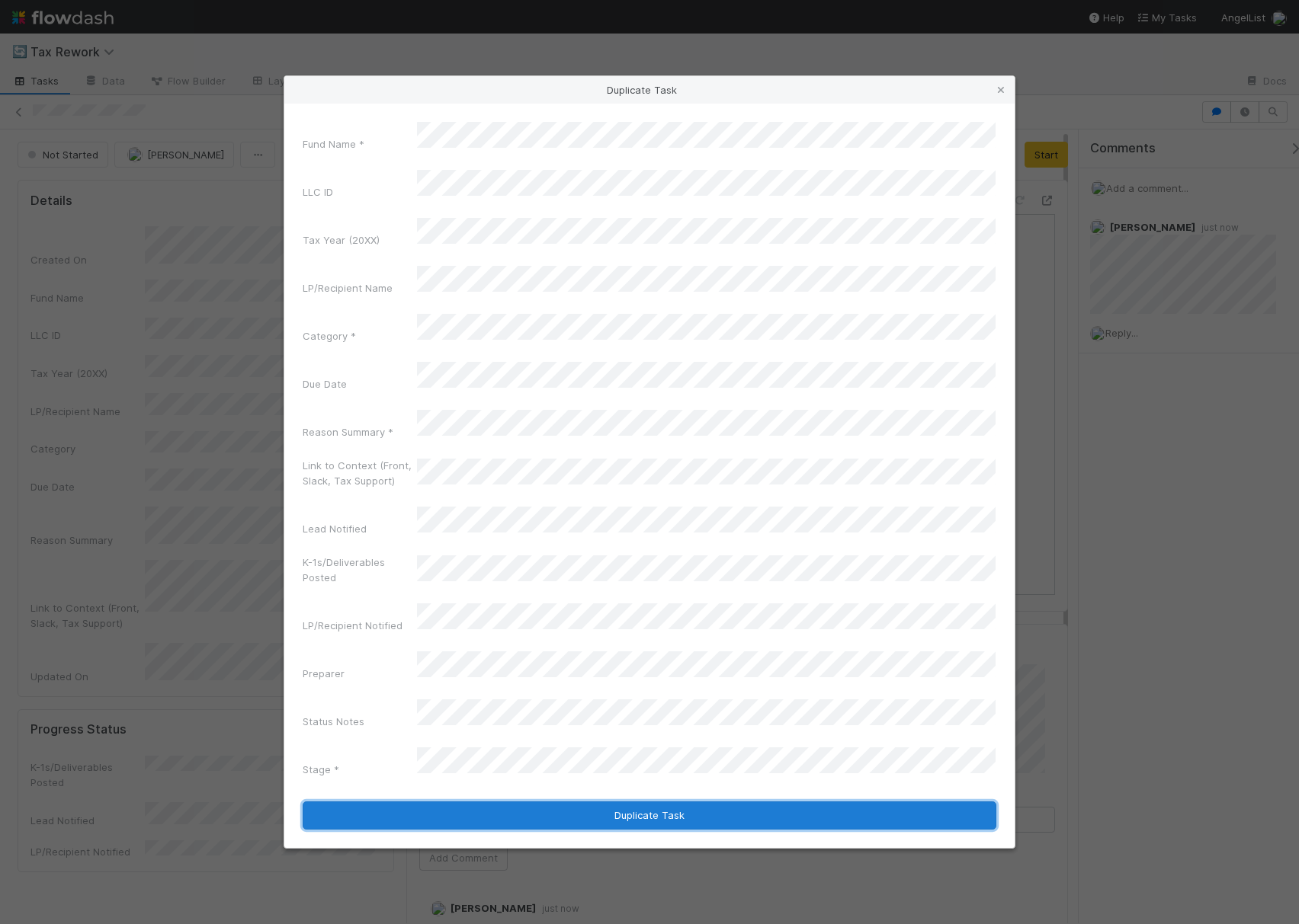
click at [583, 801] on button "Duplicate Task" at bounding box center [650, 816] width 694 height 29
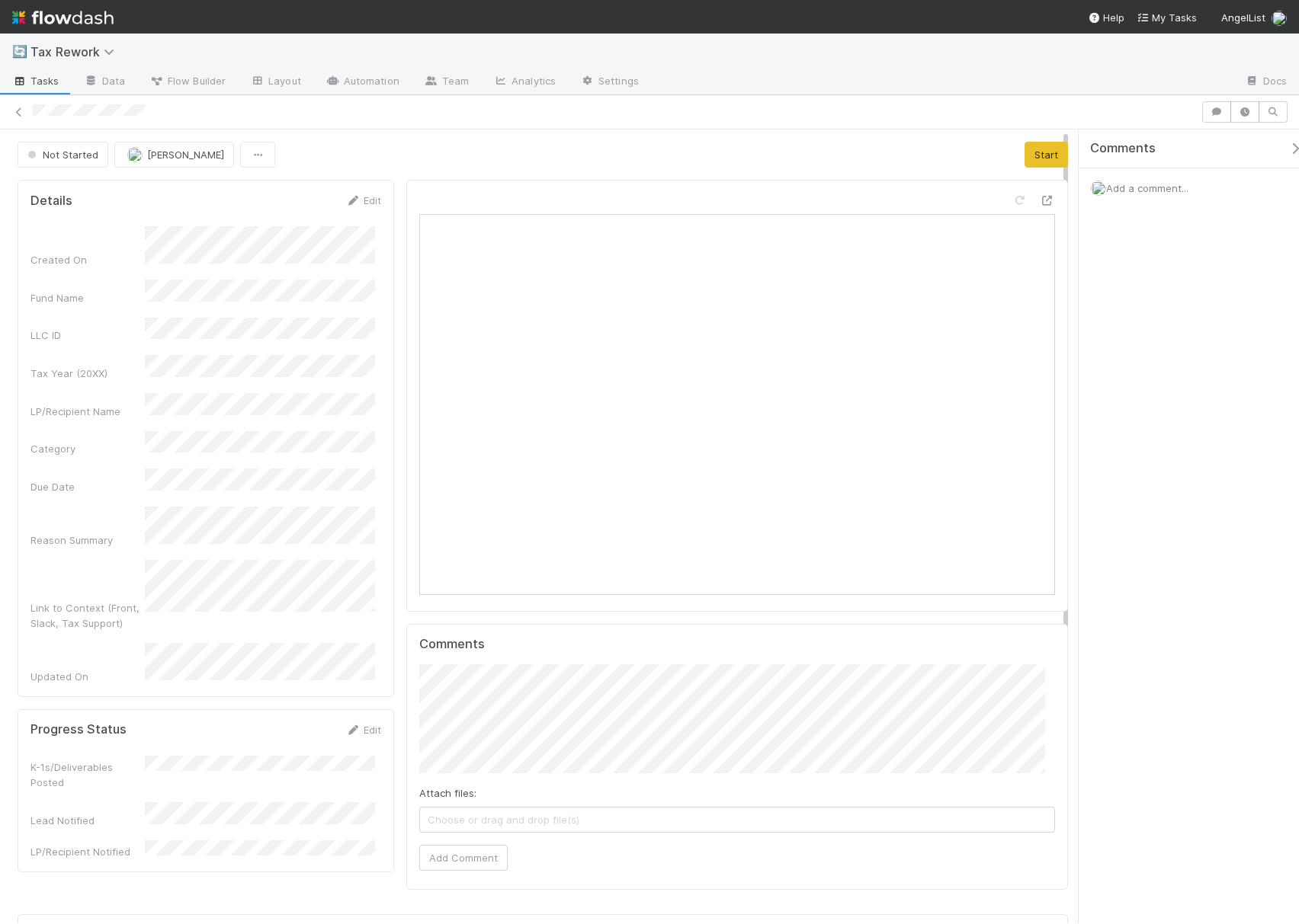
click at [1189, 193] on span "Add a comment..." at bounding box center [1147, 188] width 82 height 13
click at [1145, 445] on button "Add Comment" at bounding box center [1147, 444] width 88 height 26
click at [22, 111] on icon at bounding box center [19, 112] width 15 height 10
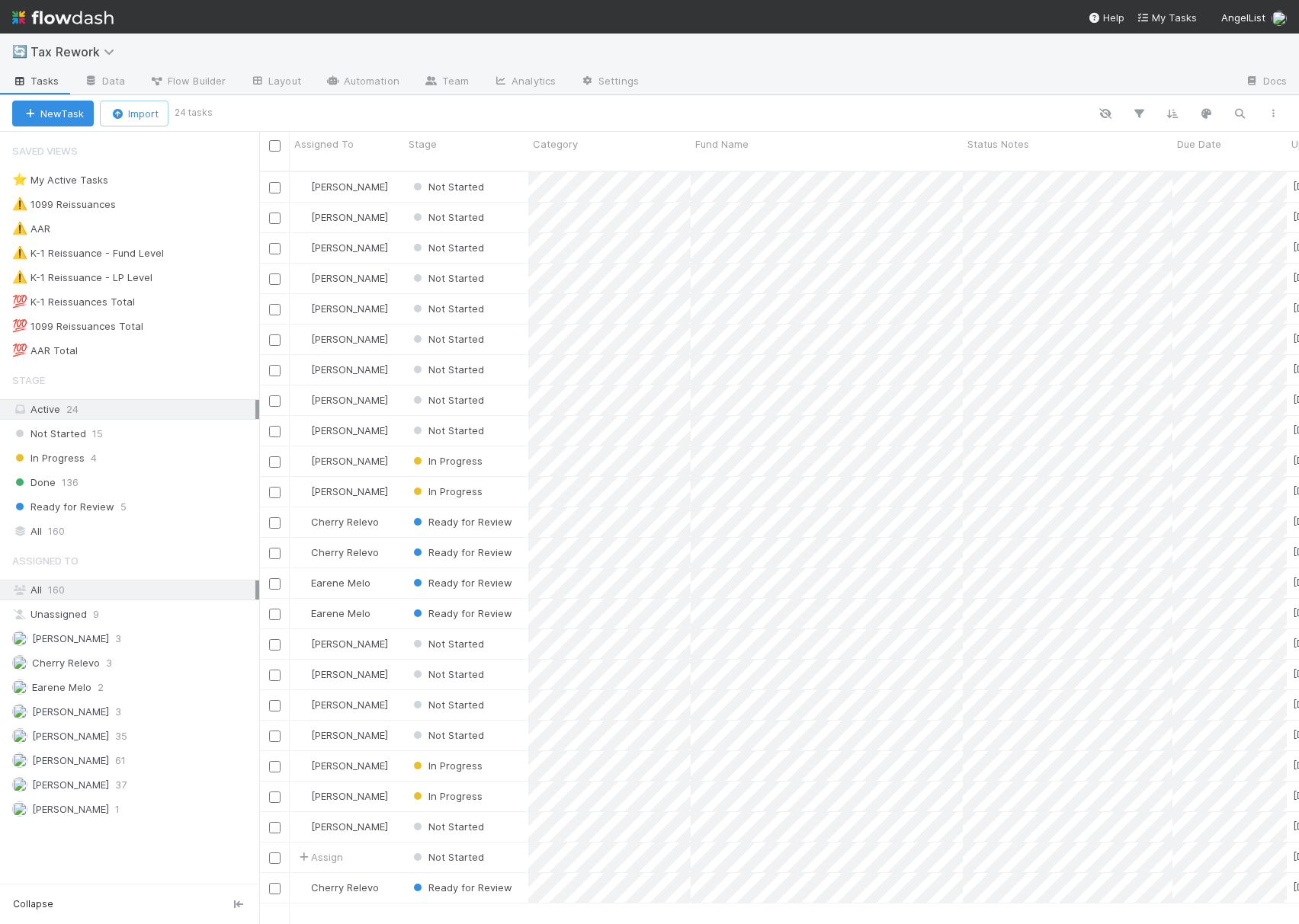
scroll to position [750, 1024]
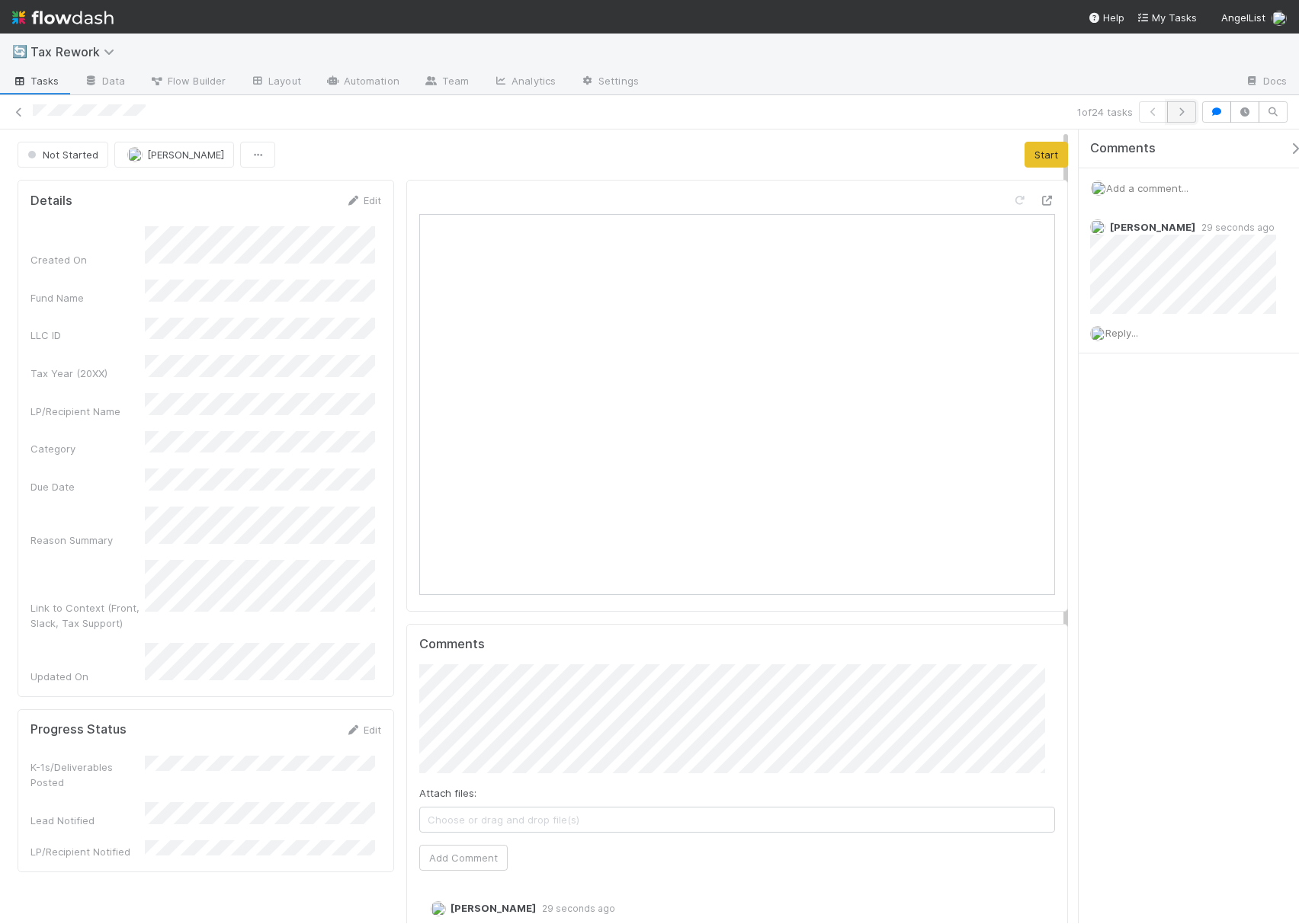
click at [1185, 116] on button "button" at bounding box center [1182, 112] width 29 height 21
click at [1146, 109] on icon "button" at bounding box center [1154, 111] width 15 height 9
click at [252, 147] on button "button" at bounding box center [257, 154] width 35 height 26
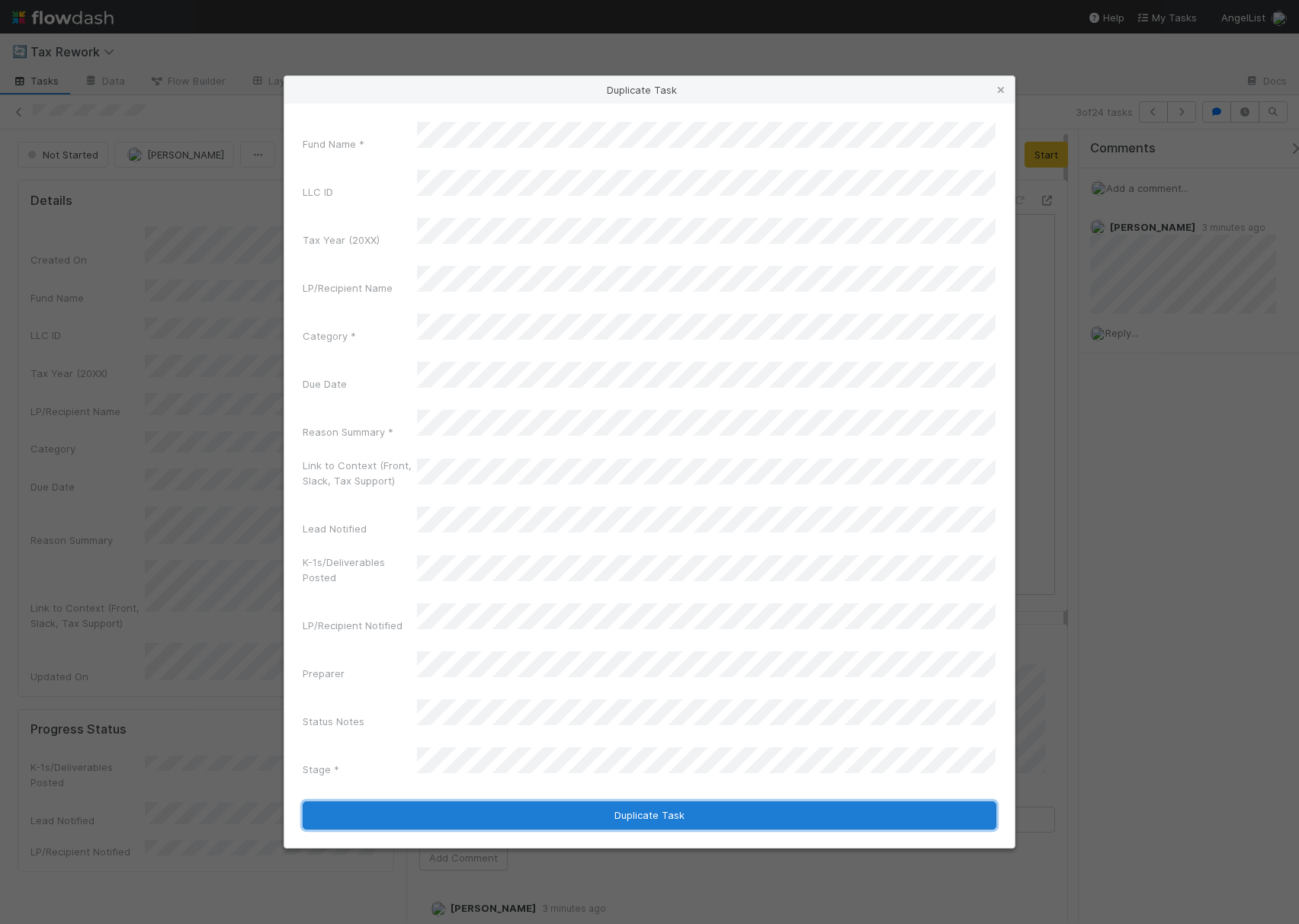
click at [662, 801] on button "Duplicate Task" at bounding box center [650, 816] width 694 height 29
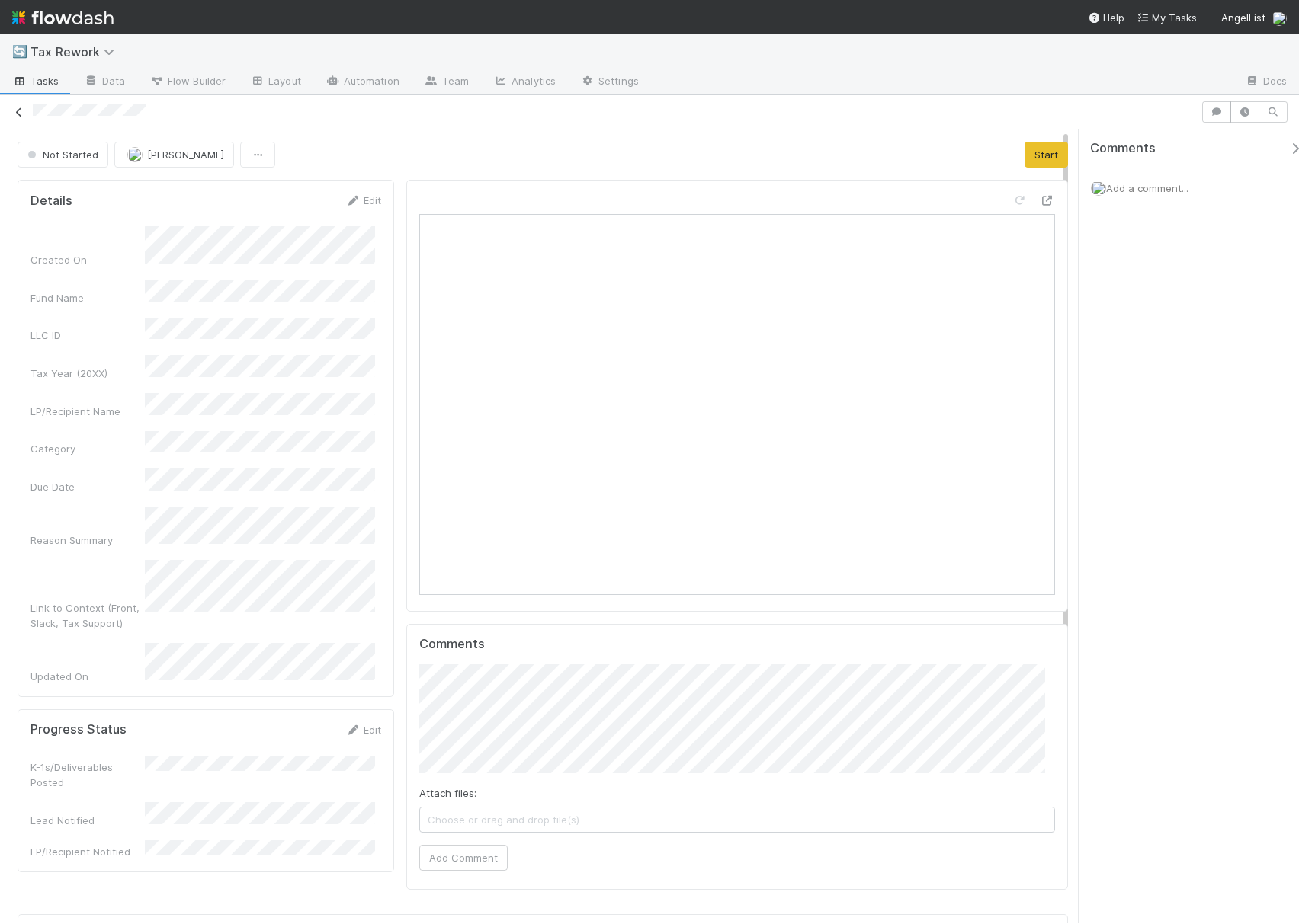
click at [18, 110] on icon at bounding box center [19, 112] width 15 height 10
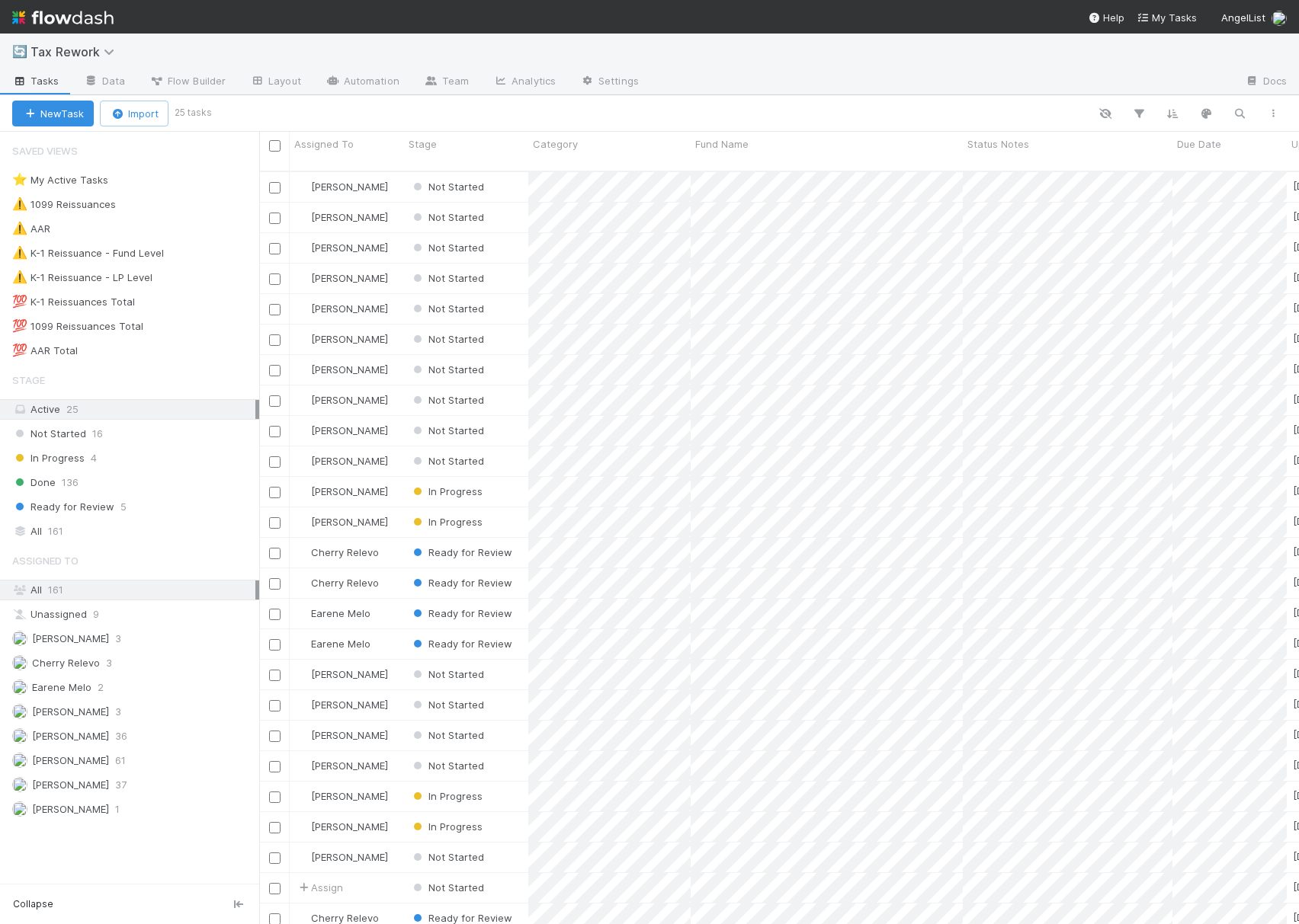
scroll to position [750, 1024]
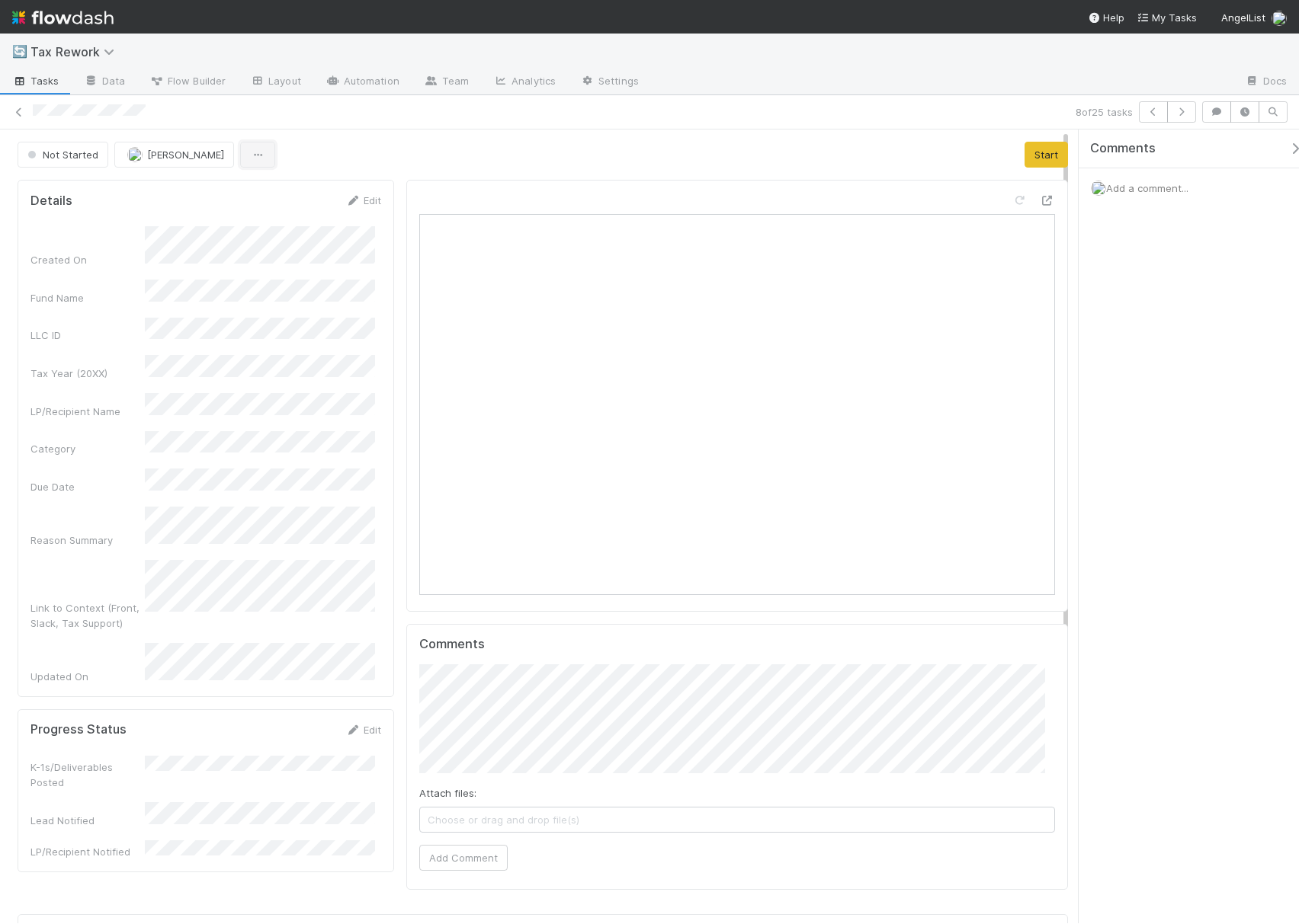
click at [250, 159] on icon "button" at bounding box center [257, 155] width 15 height 10
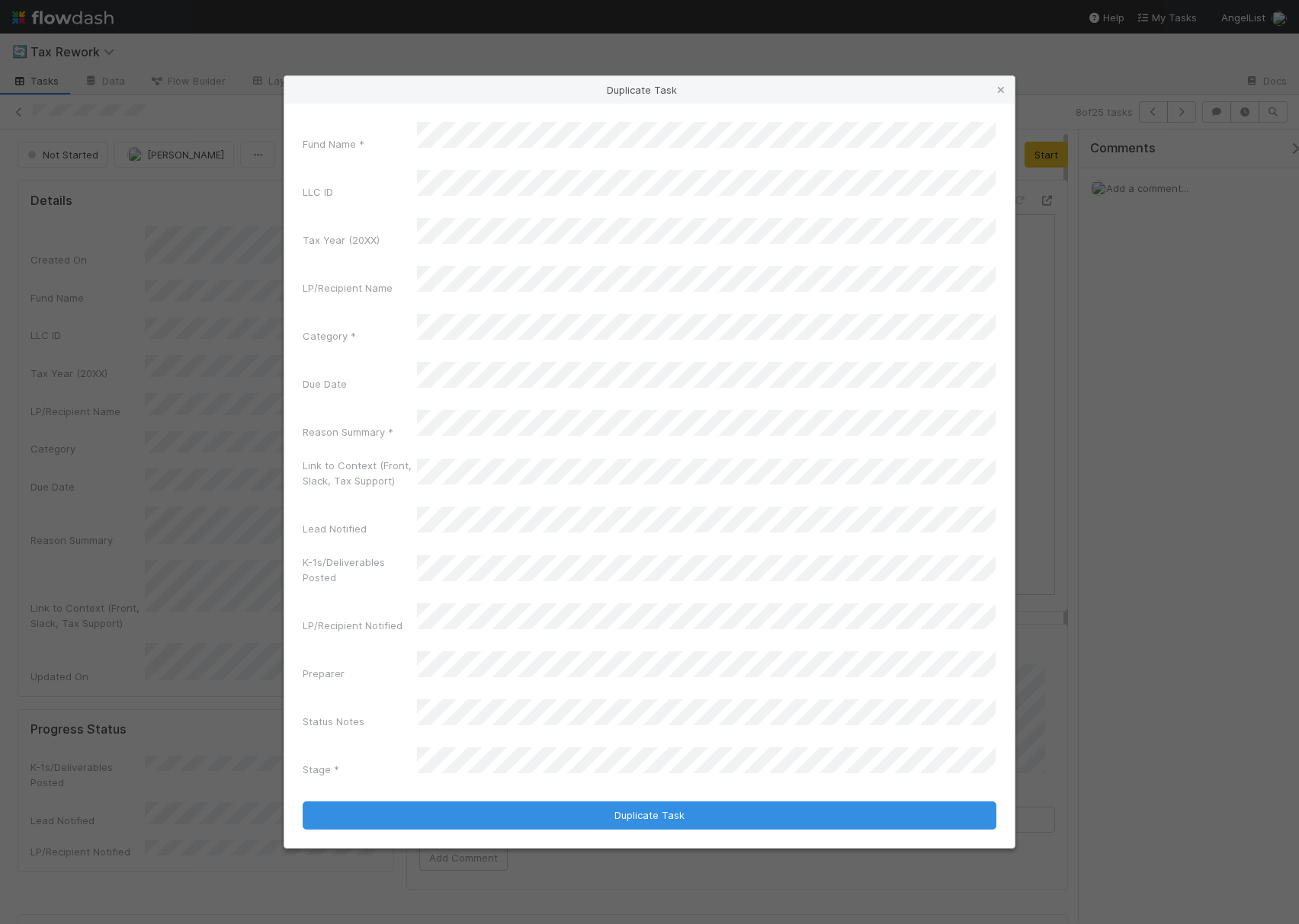
drag, startPoint x: 265, startPoint y: 192, endPoint x: 377, endPoint y: 233, distance: 119.3
click at [377, 206] on div "LLC ID" at bounding box center [650, 188] width 694 height 36
click at [372, 158] on div "Fund Name *" at bounding box center [650, 139] width 694 height 36
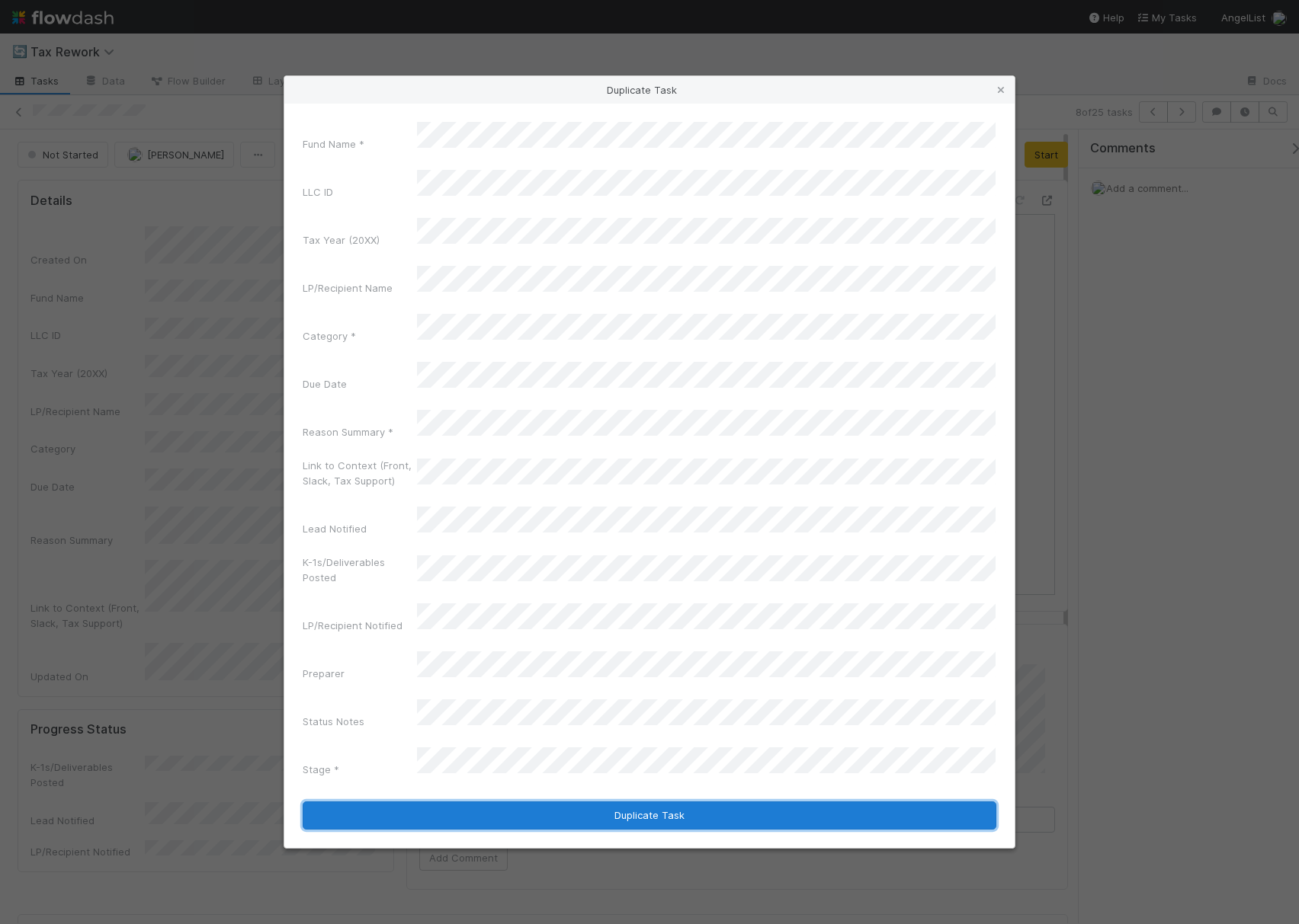
click at [597, 801] on button "Duplicate Task" at bounding box center [650, 816] width 694 height 29
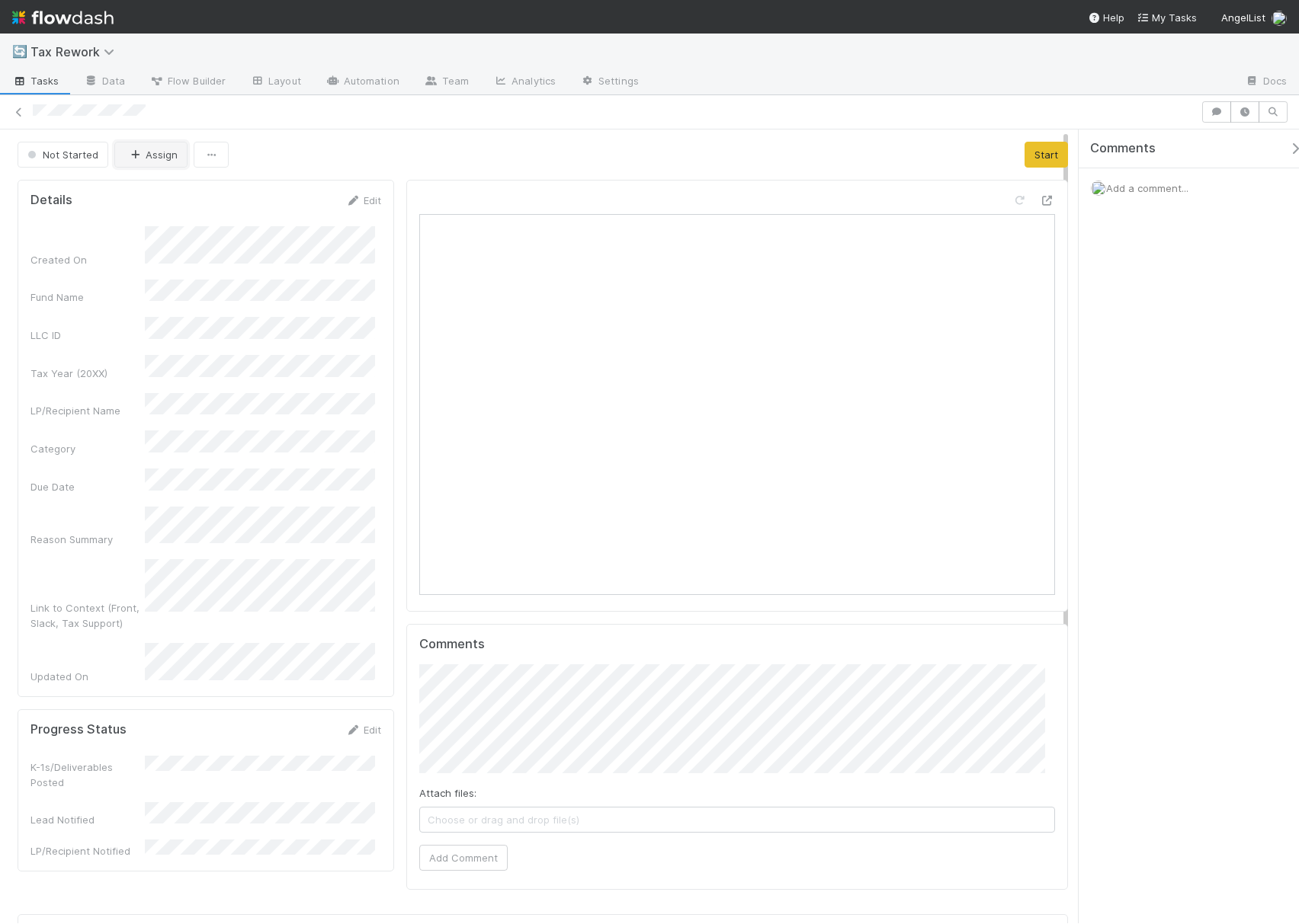
click at [120, 164] on button "Assign" at bounding box center [151, 154] width 74 height 26
click at [208, 190] on div "[PERSON_NAME]" at bounding box center [215, 194] width 214 height 27
click at [401, 143] on div "Not Started Assign Start" at bounding box center [542, 154] width 1050 height 26
click at [408, 128] on div at bounding box center [650, 111] width 1299 height 34
click at [162, 162] on button "[PERSON_NAME]" at bounding box center [174, 154] width 120 height 26
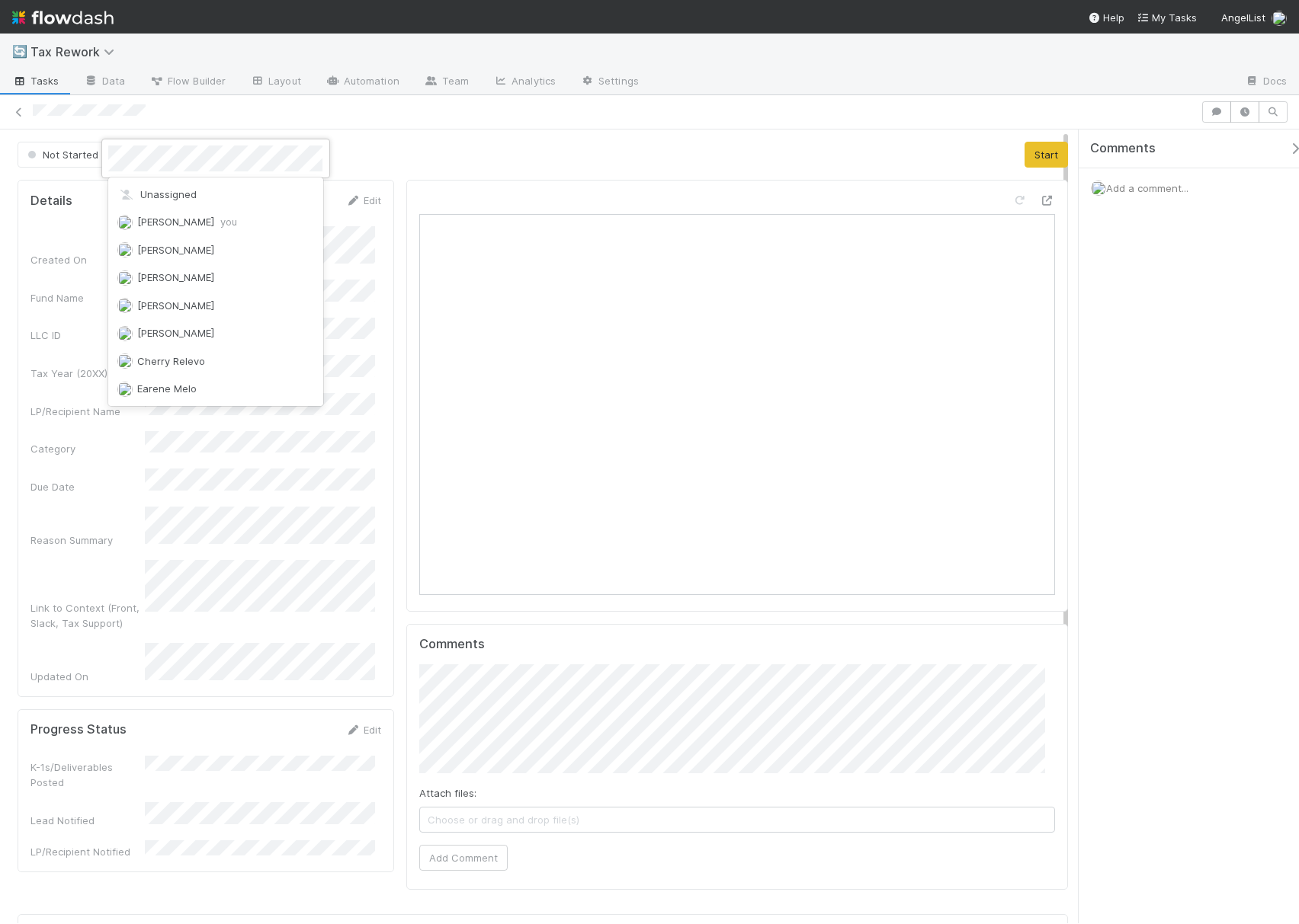
scroll to position [59, 0]
click at [410, 150] on div at bounding box center [650, 462] width 1299 height 924
click at [250, 160] on icon "button" at bounding box center [257, 155] width 15 height 10
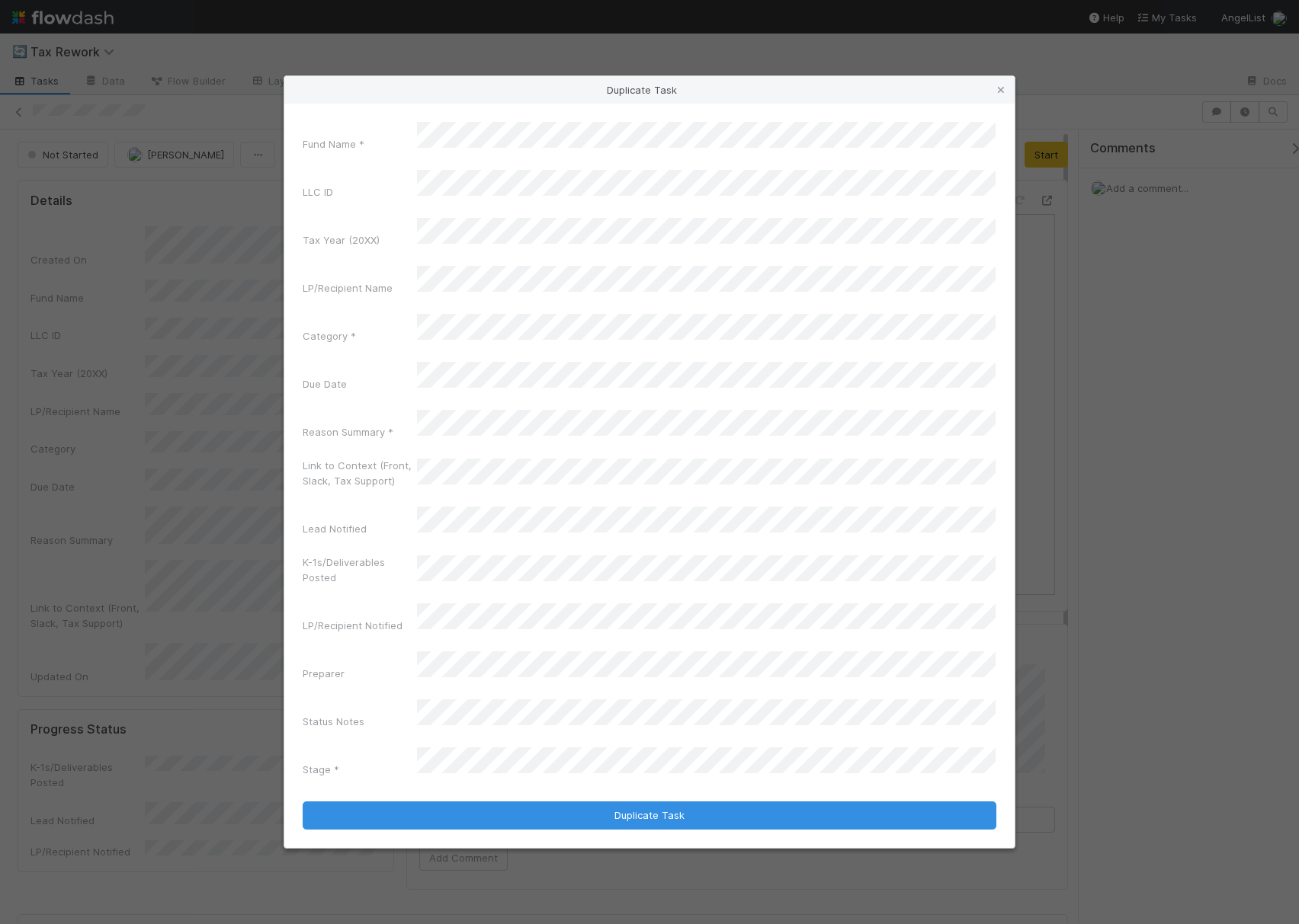
drag, startPoint x: 292, startPoint y: 192, endPoint x: 397, endPoint y: 232, distance: 112.4
click at [397, 206] on div "LLC ID" at bounding box center [650, 188] width 694 height 36
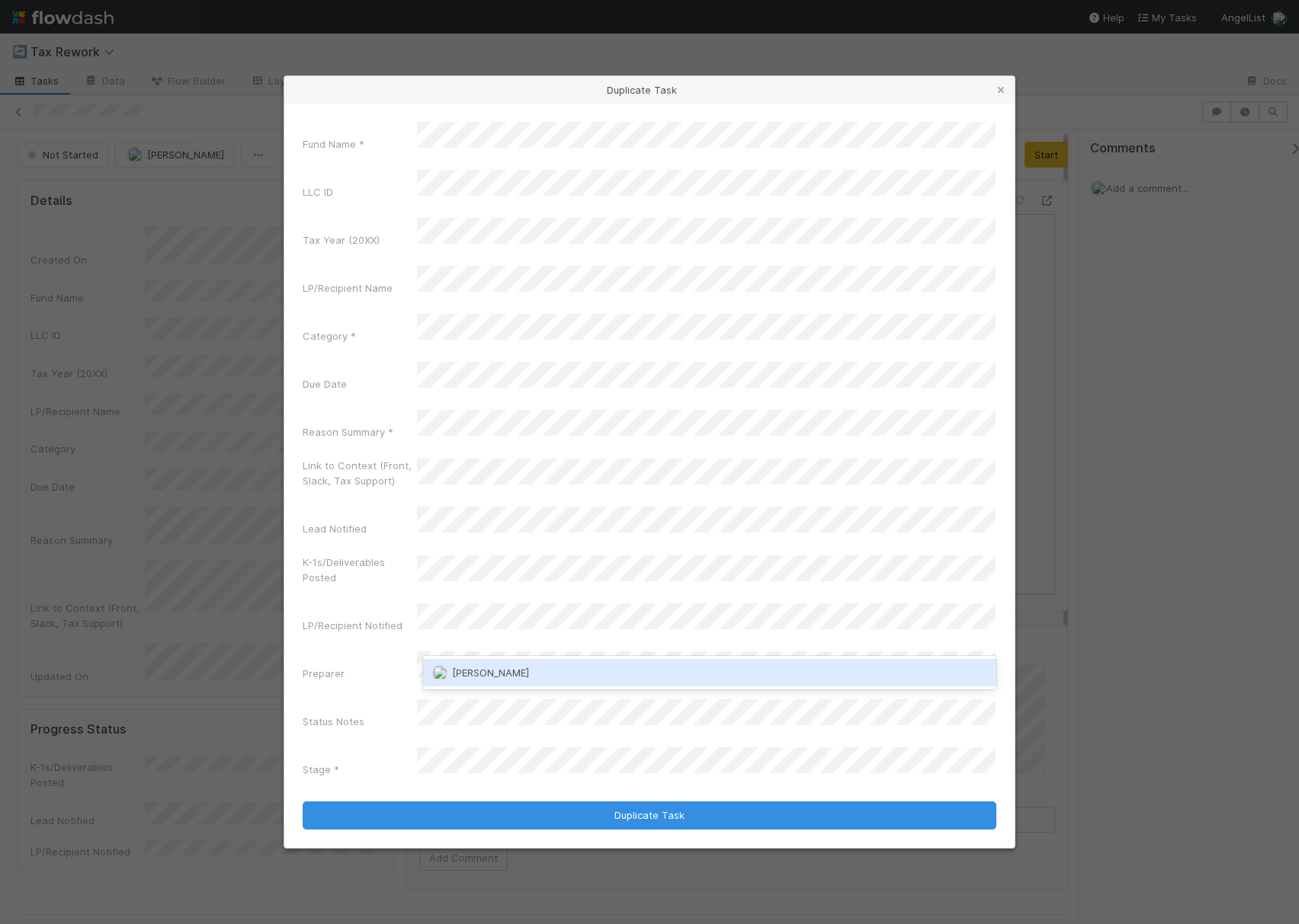
click at [537, 674] on div "[PERSON_NAME]" at bounding box center [709, 672] width 572 height 27
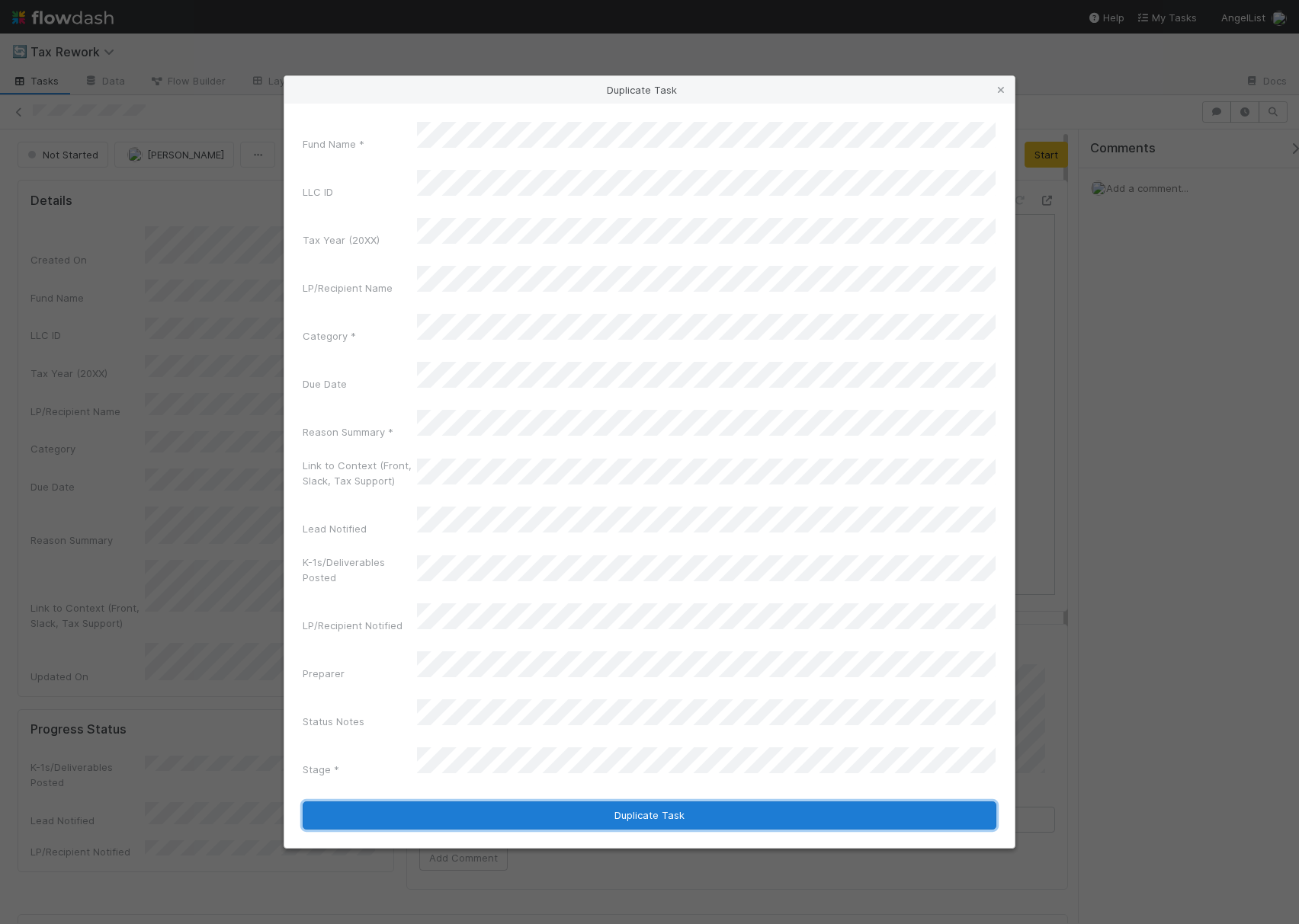
click at [647, 801] on button "Duplicate Task" at bounding box center [650, 816] width 694 height 29
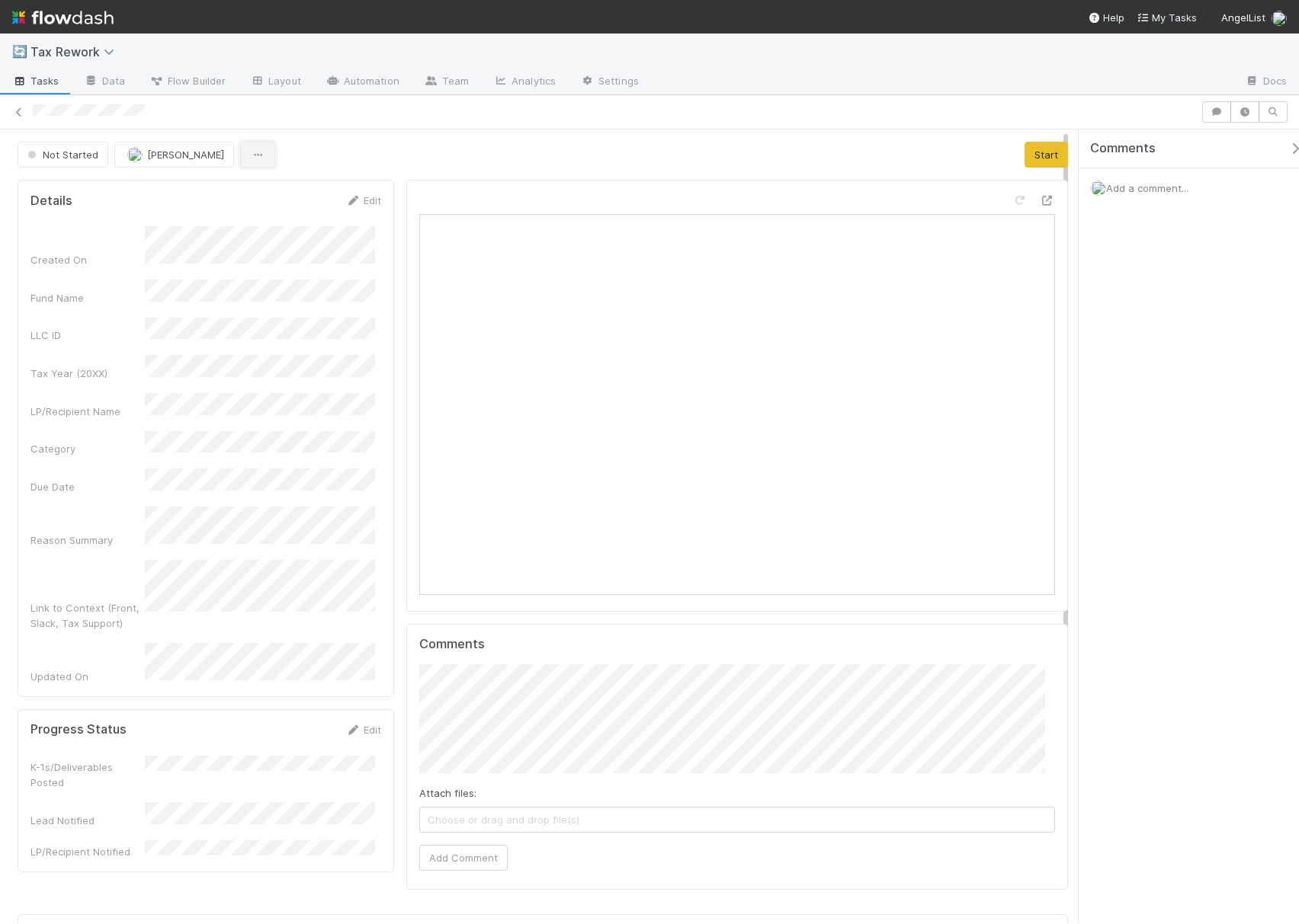
click at [253, 150] on button "button" at bounding box center [257, 154] width 35 height 26
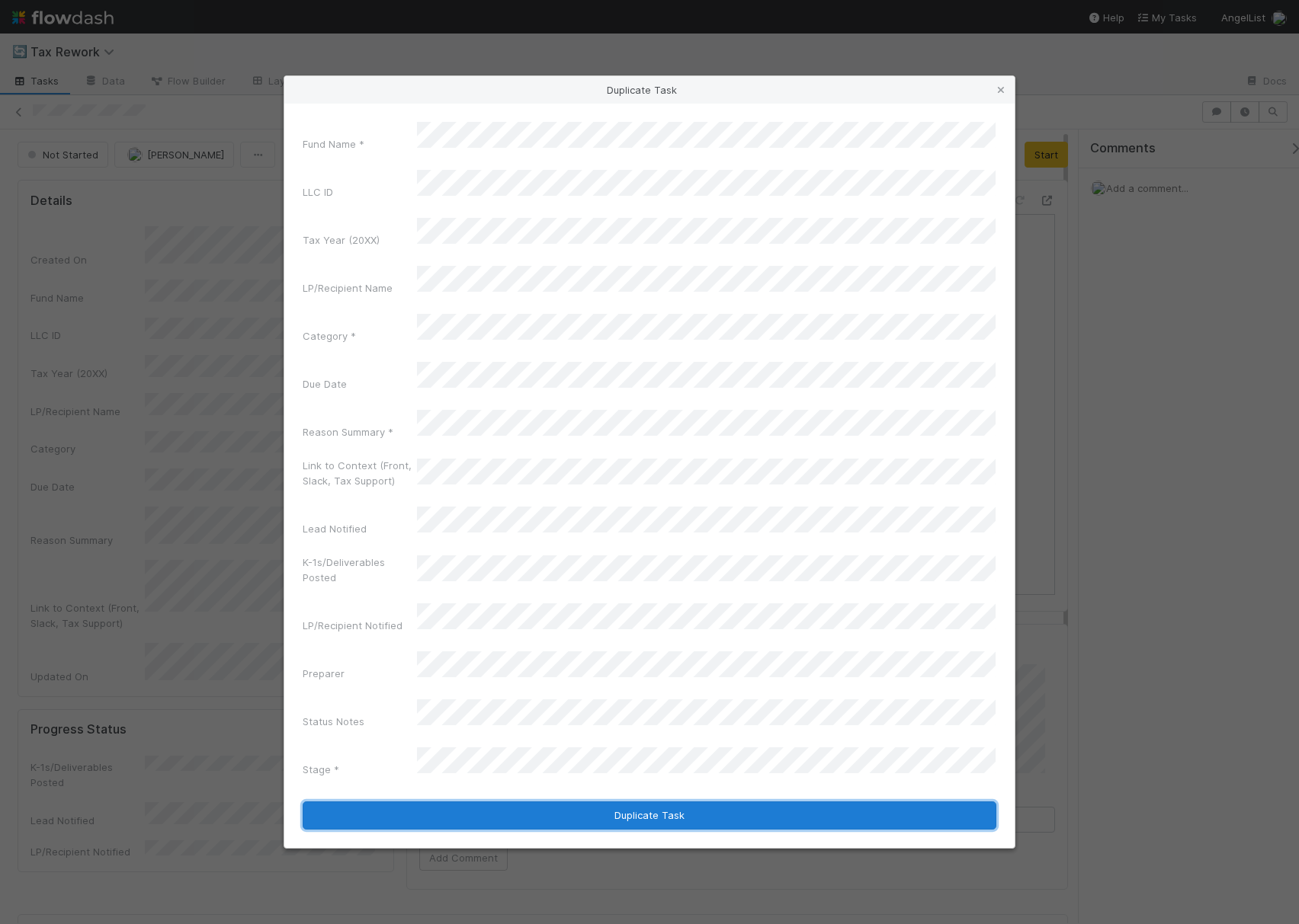
click at [601, 801] on button "Duplicate Task" at bounding box center [650, 816] width 694 height 29
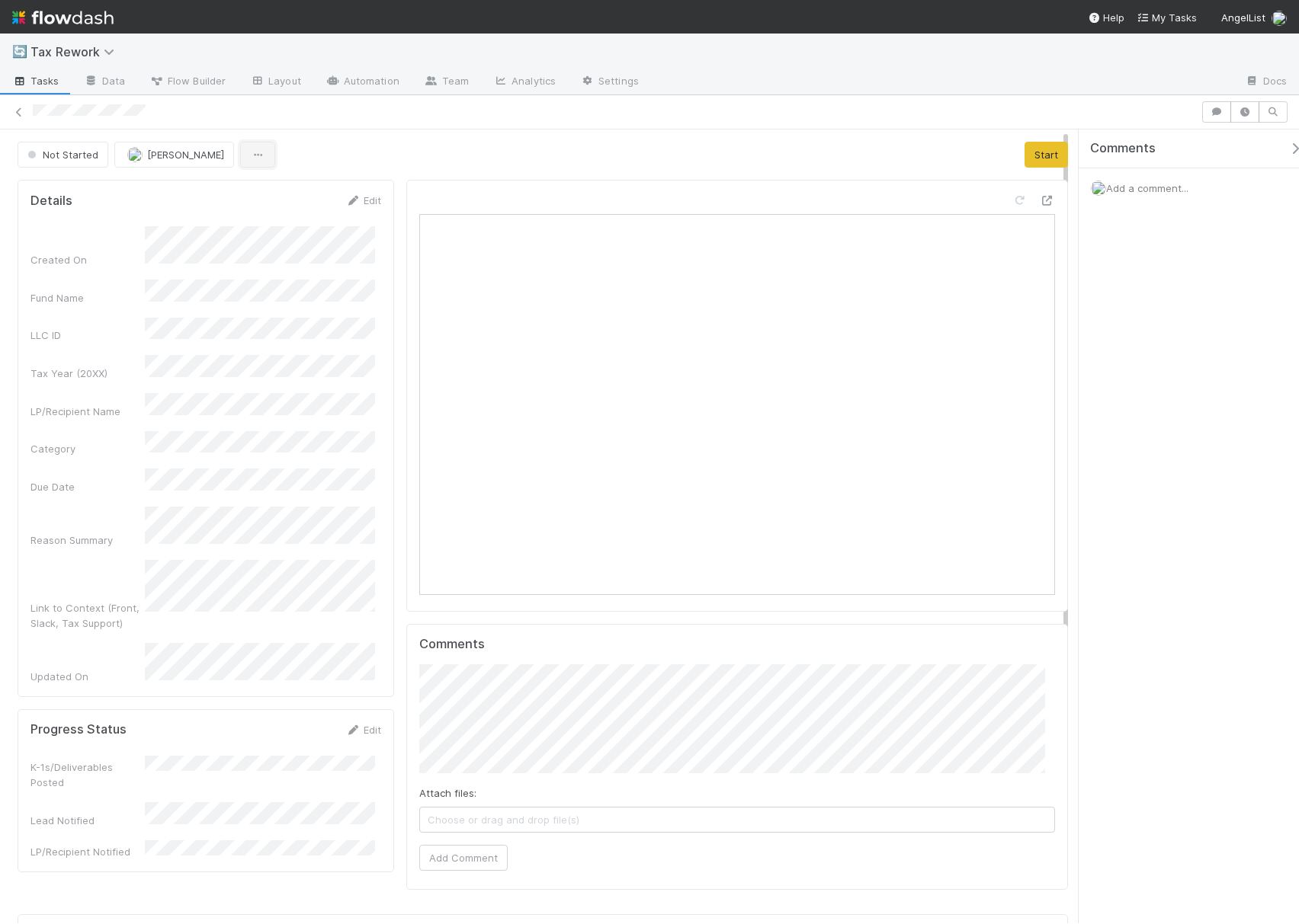
click at [250, 160] on icon "button" at bounding box center [257, 155] width 15 height 10
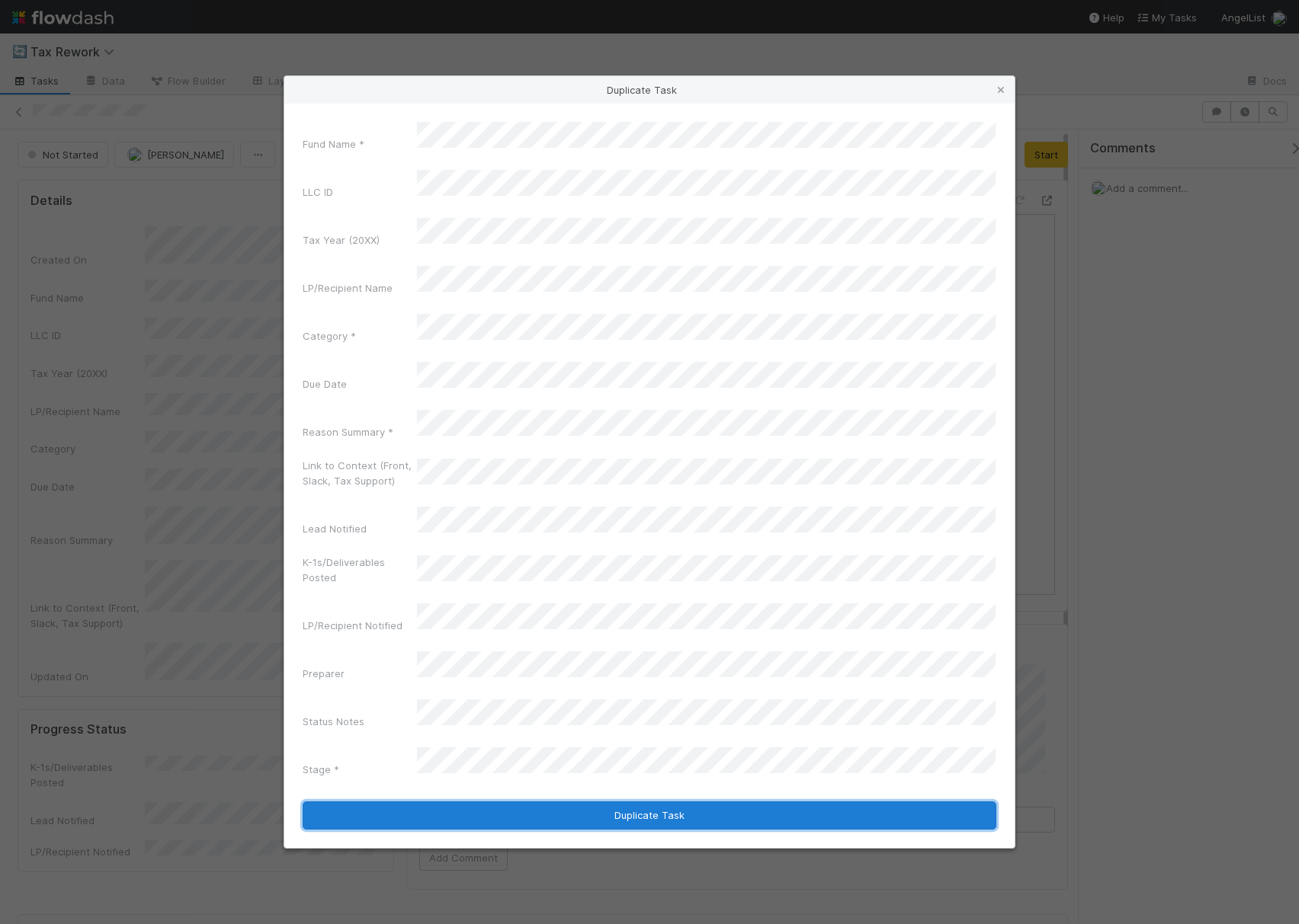
click at [655, 801] on button "Duplicate Task" at bounding box center [650, 816] width 694 height 29
